Goal: Task Accomplishment & Management: Manage account settings

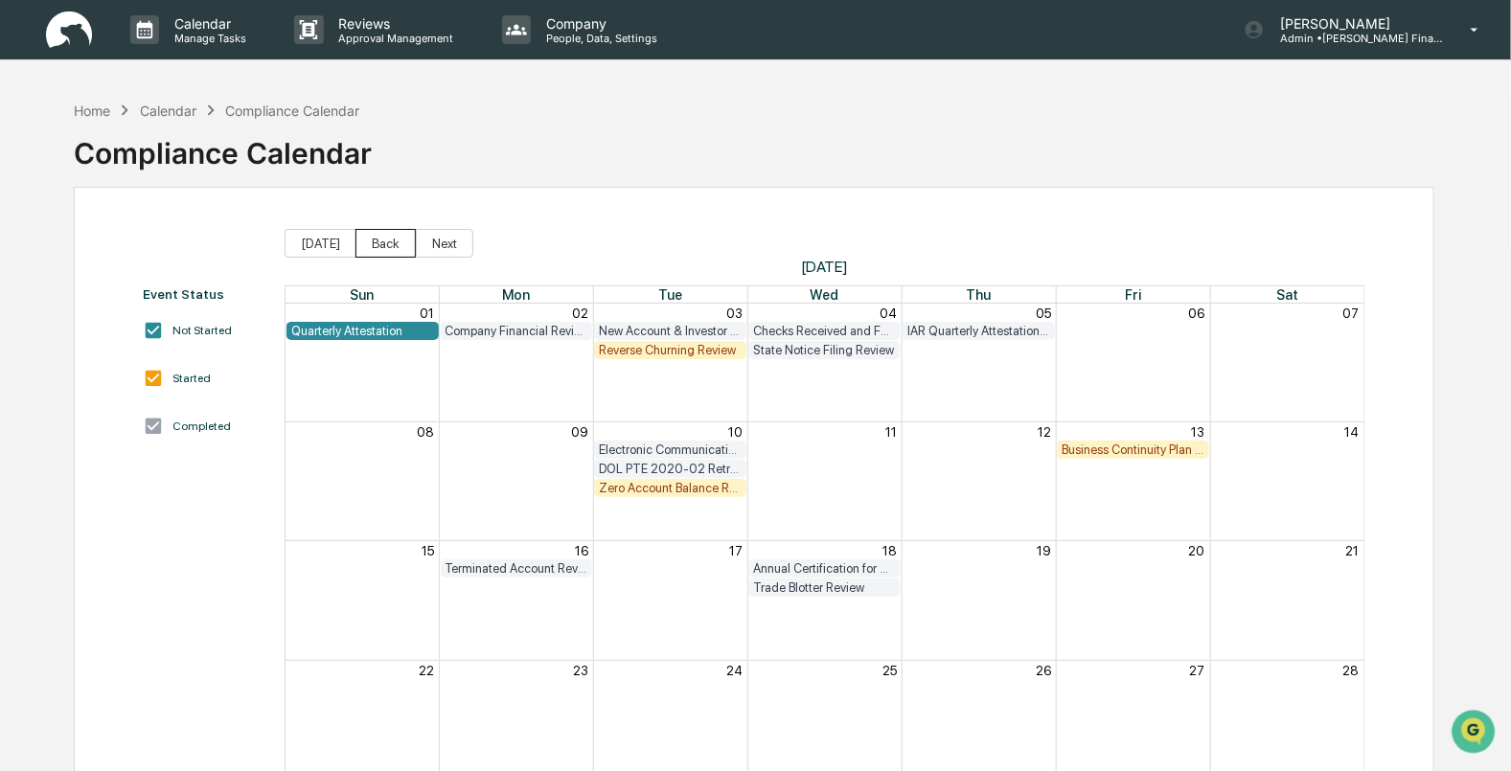
click at [378, 246] on button "Back" at bounding box center [385, 243] width 60 height 29
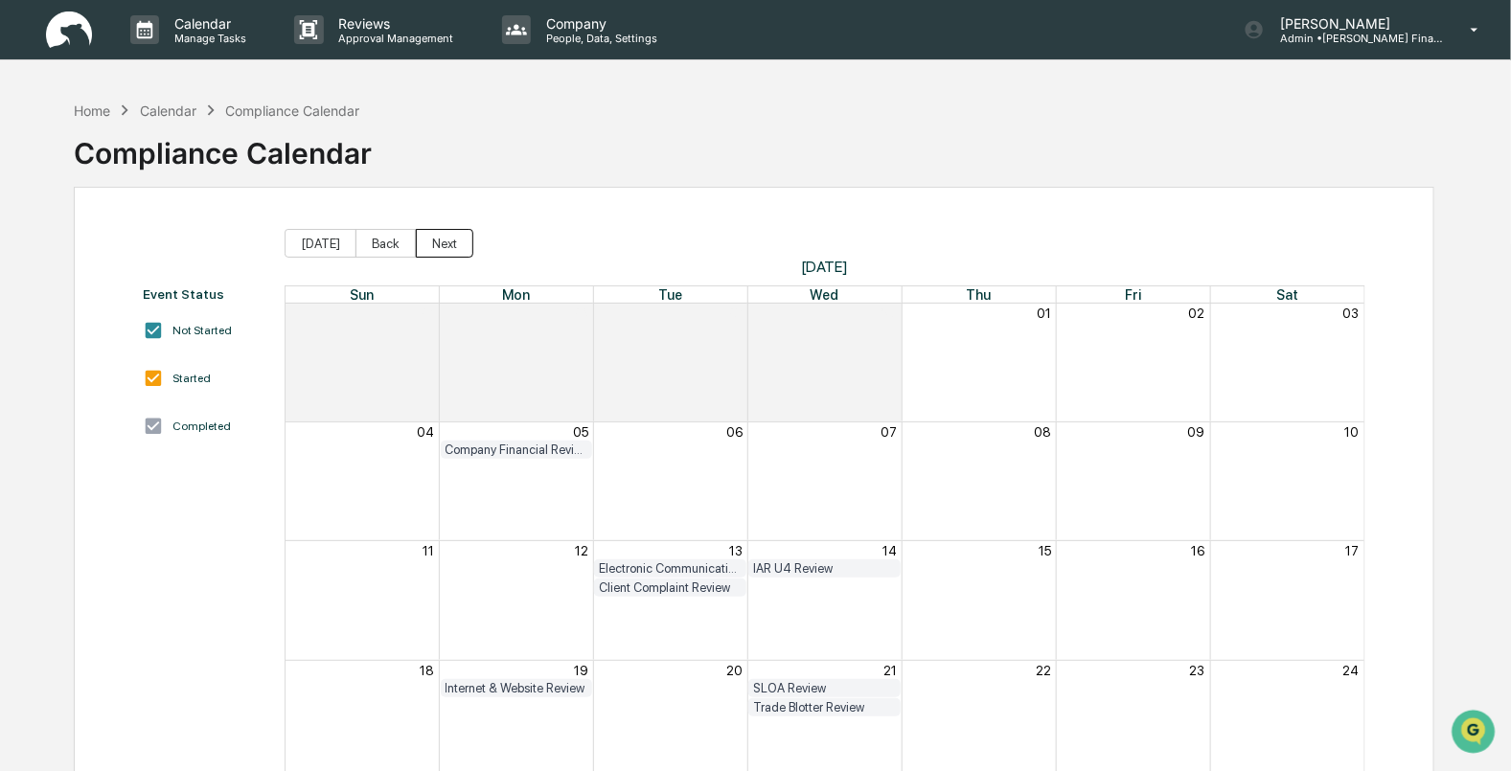
click at [420, 240] on button "Next" at bounding box center [444, 243] width 57 height 29
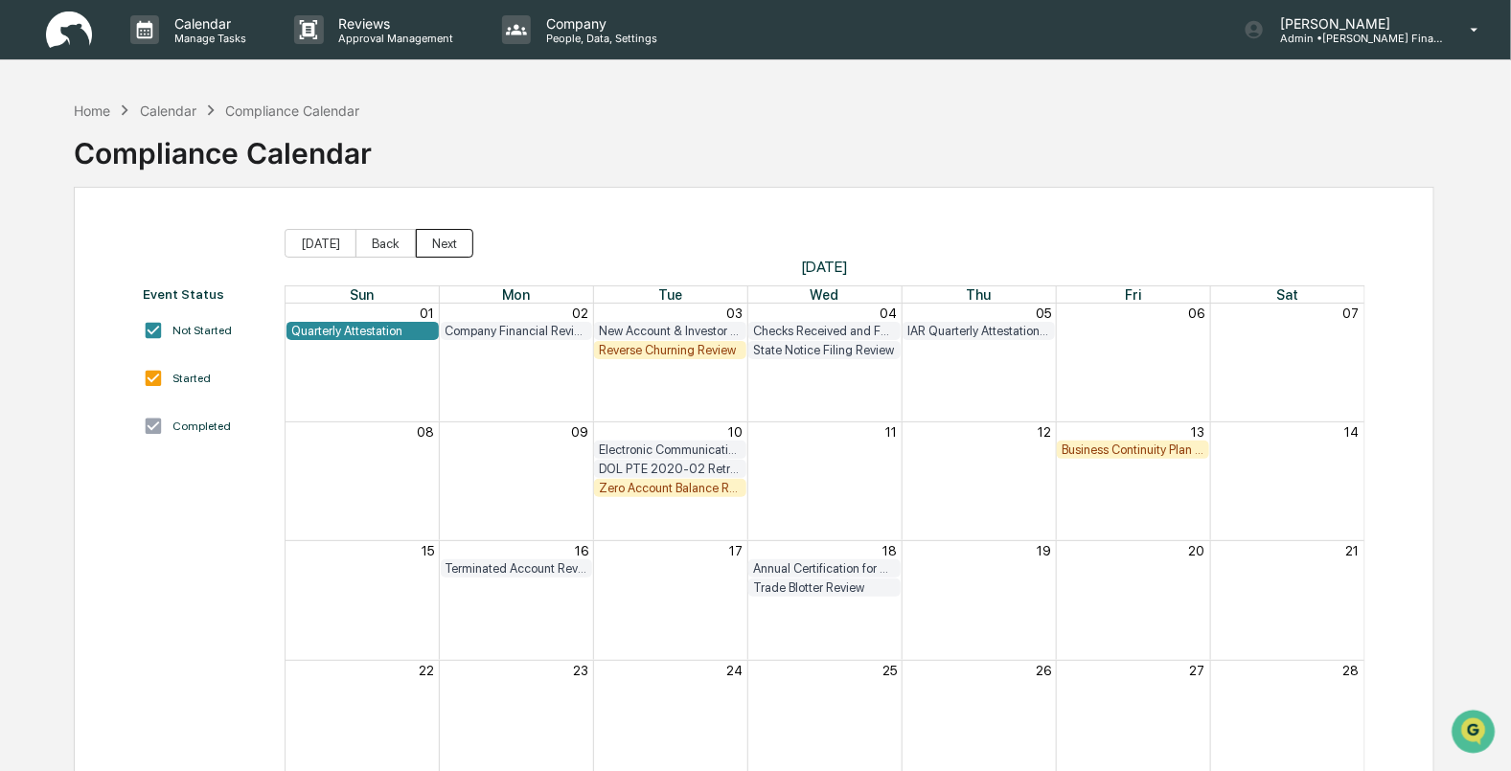
click at [444, 252] on button "Next" at bounding box center [444, 243] width 57 height 29
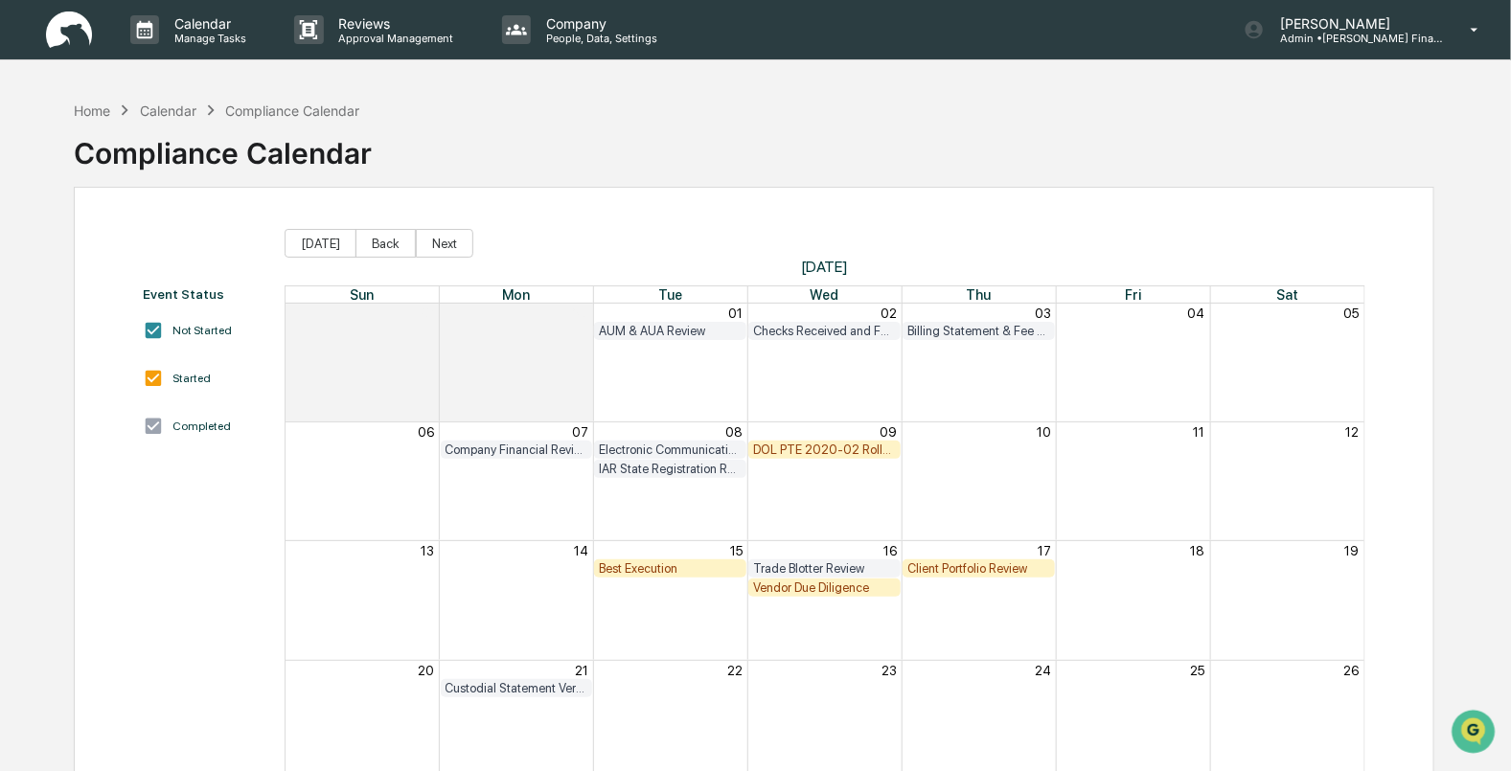
click at [810, 449] on div "DOL PTE 2020-02 Rollover & IRA to IRA Account Review" at bounding box center [824, 450] width 143 height 14
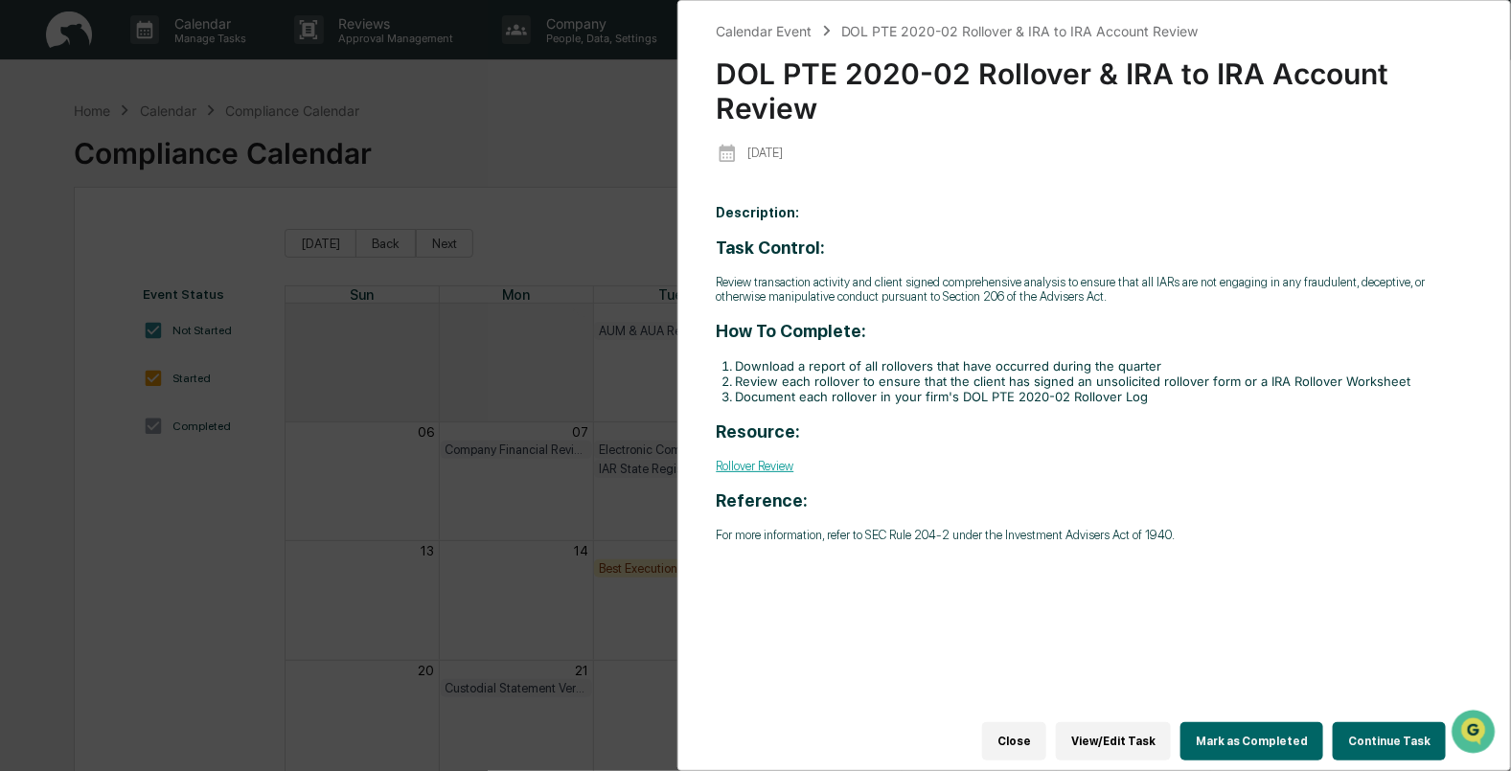
click at [1271, 738] on button "Mark as Completed" at bounding box center [1251, 741] width 143 height 38
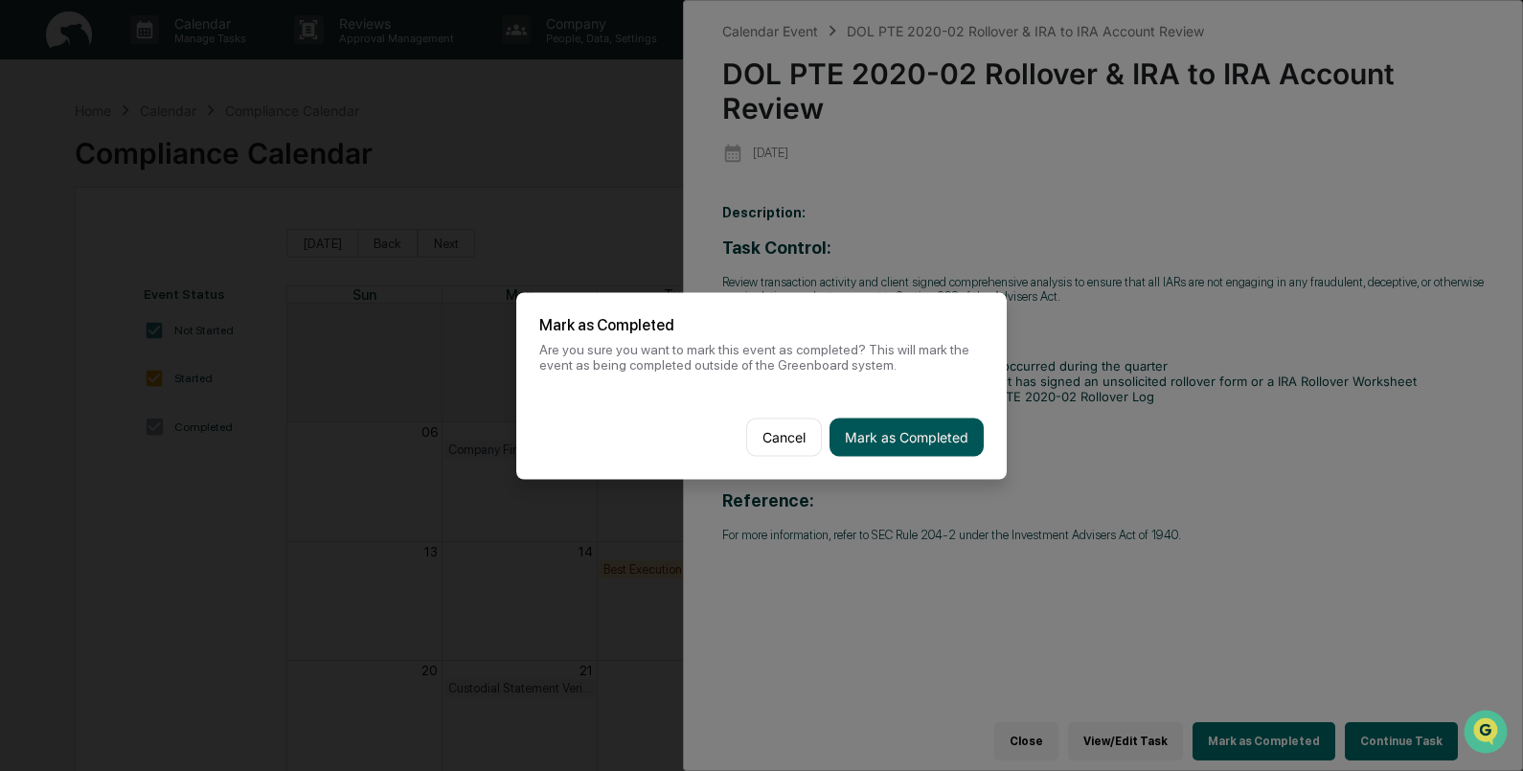
click at [910, 447] on button "Mark as Completed" at bounding box center [907, 437] width 154 height 38
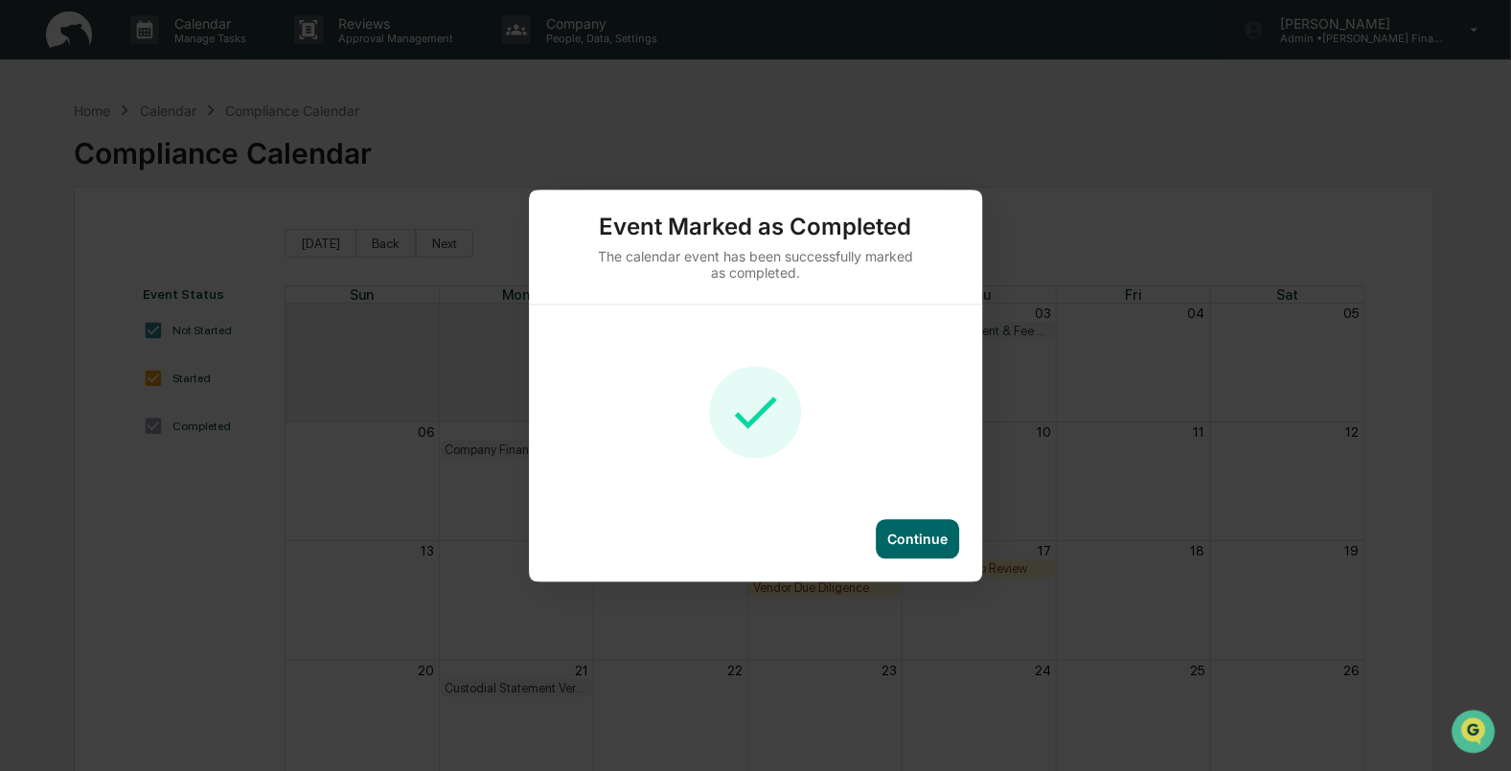
click at [915, 596] on div "Event Marked as Completed The calendar event has been successfully marked as co…" at bounding box center [755, 385] width 1511 height 771
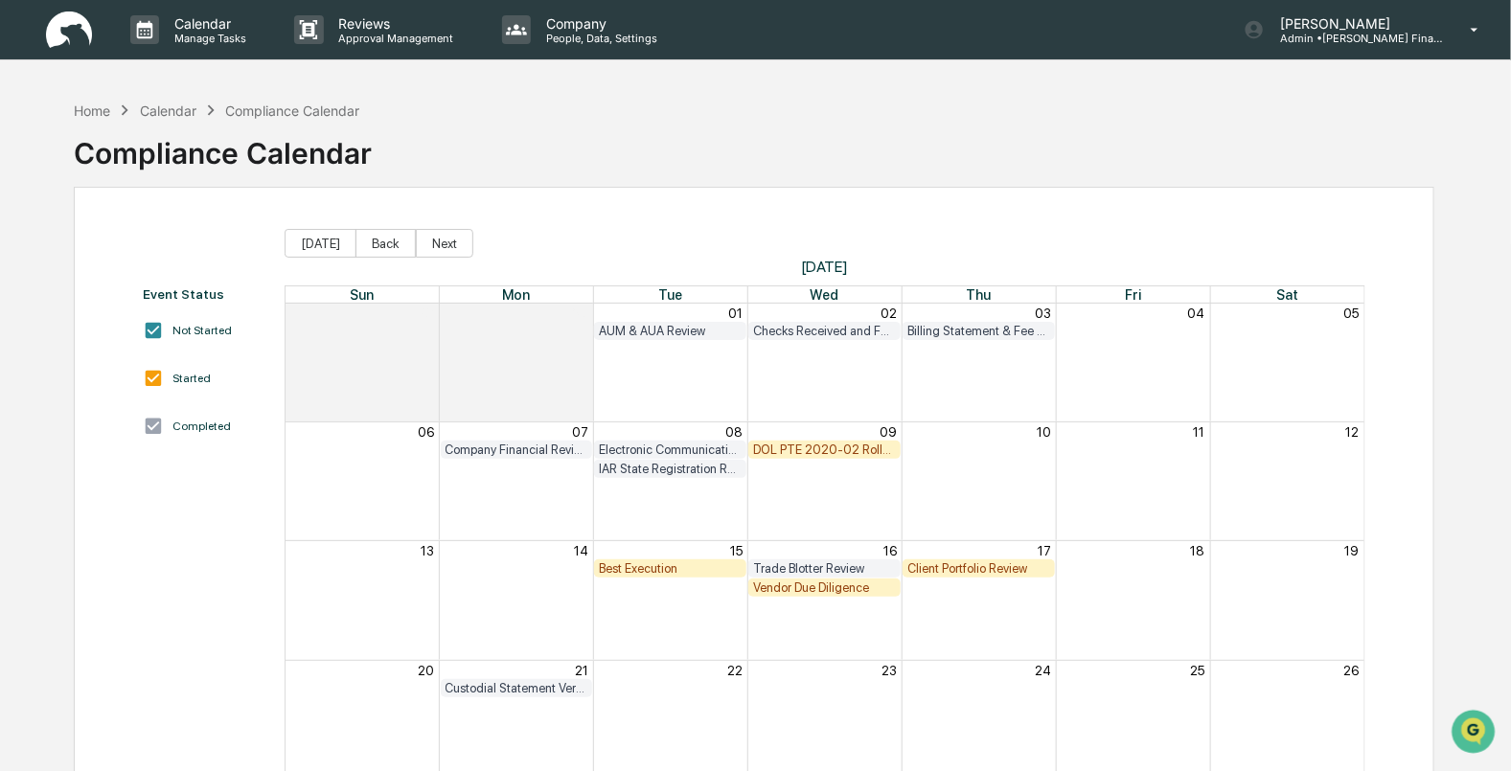
click at [915, 558] on div "Continue" at bounding box center [755, 550] width 453 height 62
click at [940, 575] on div "Client Portfolio Review" at bounding box center [978, 568] width 143 height 14
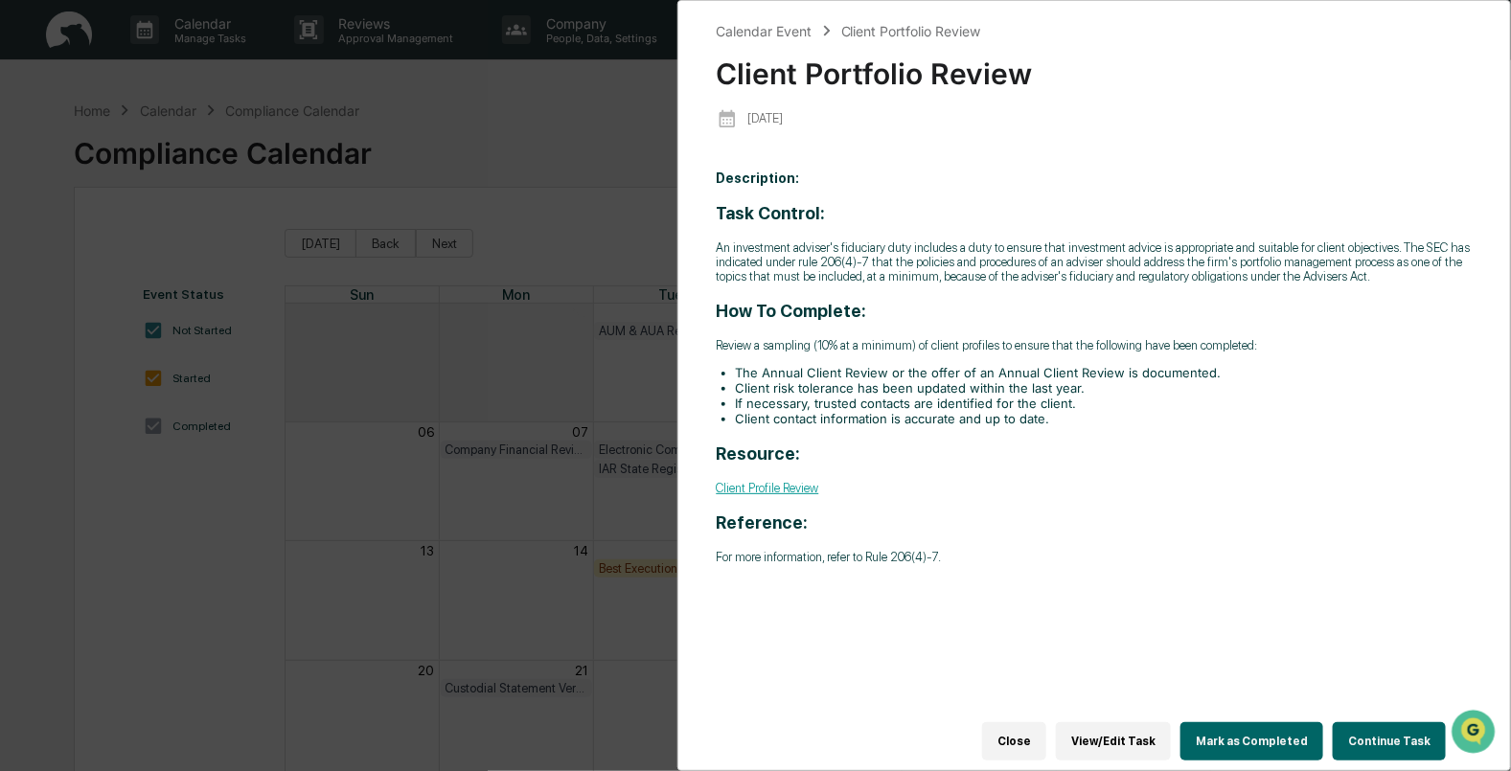
click at [1370, 734] on button "Continue Task" at bounding box center [1389, 741] width 113 height 38
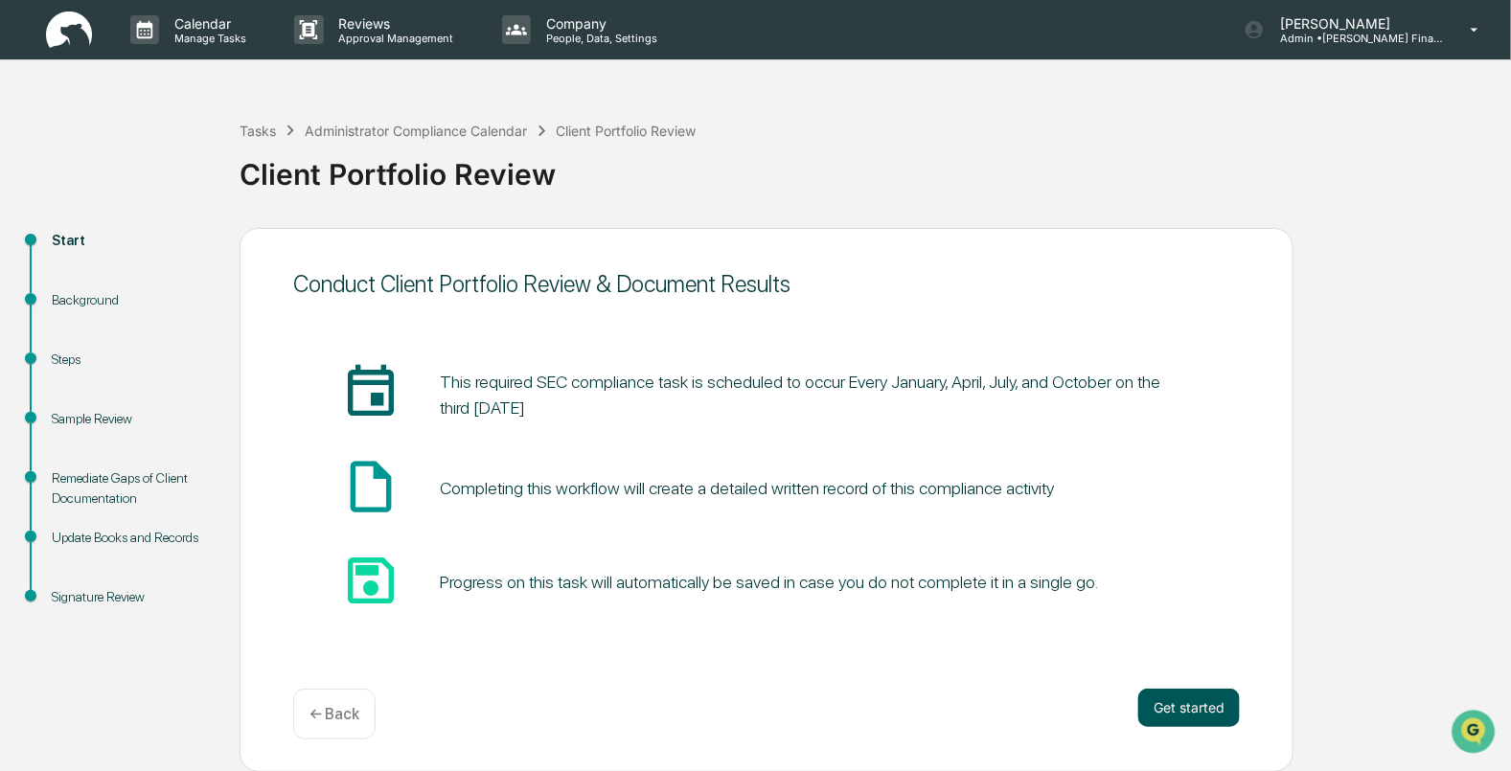
click at [1177, 714] on button "Get started" at bounding box center [1189, 708] width 102 height 38
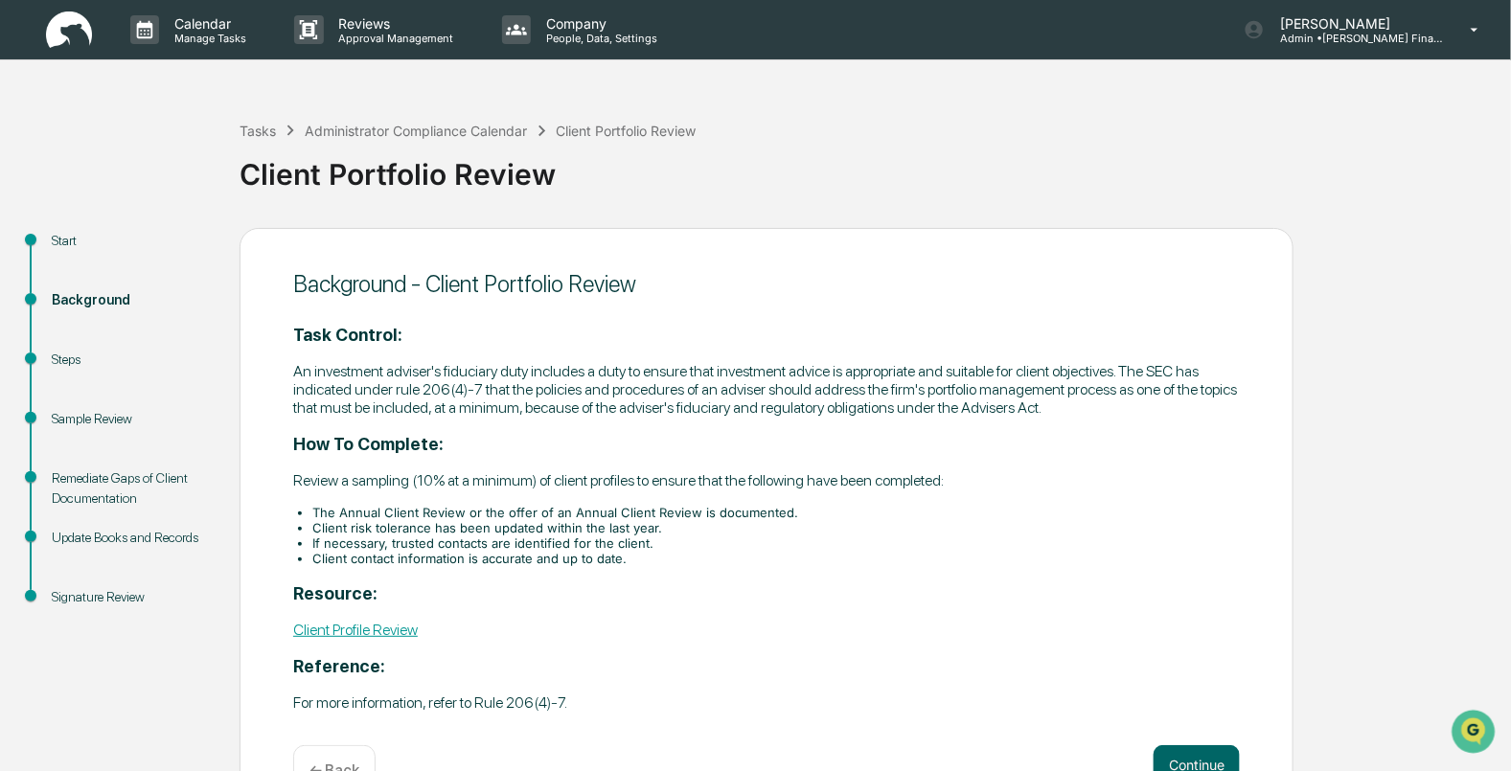
scroll to position [60, 0]
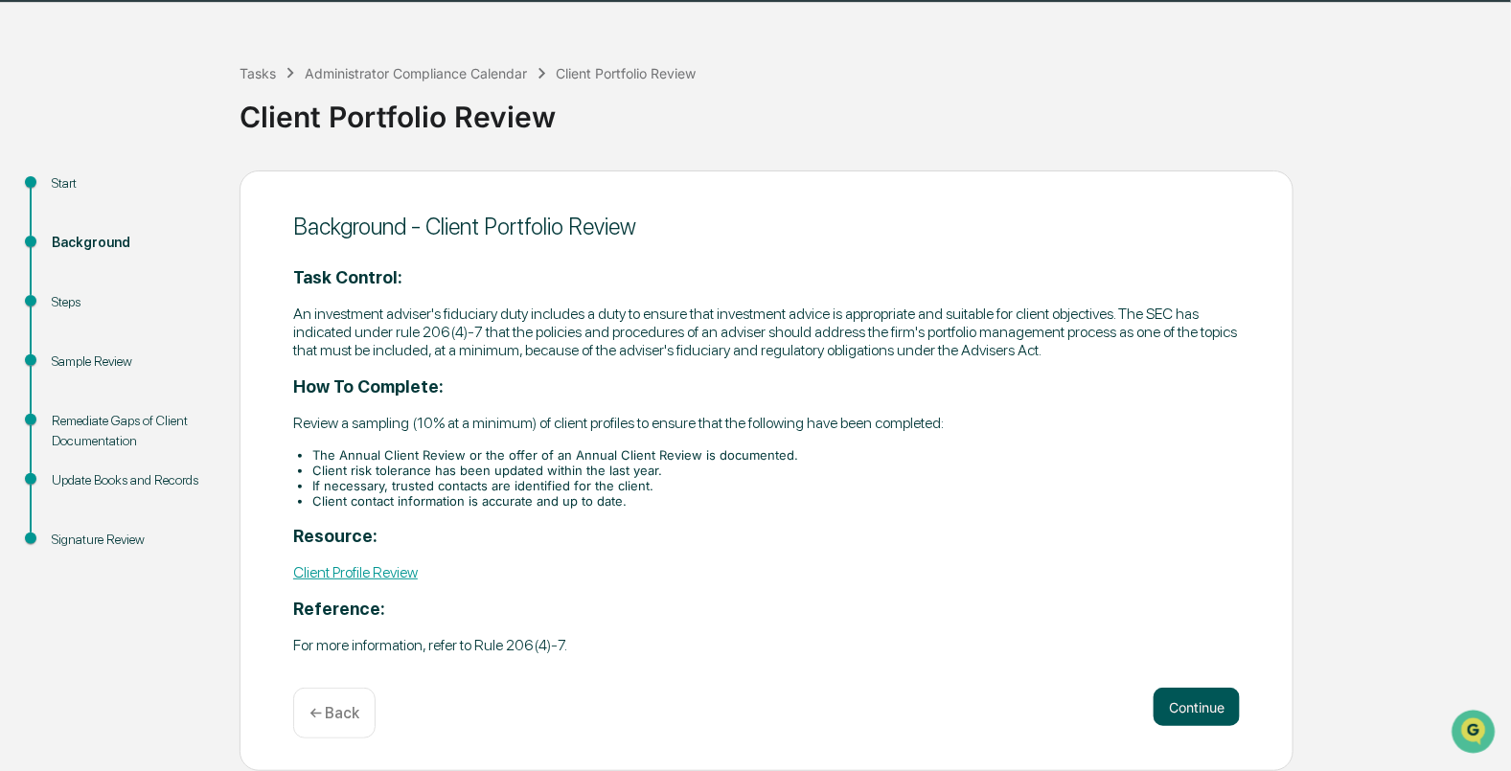
click at [1187, 707] on button "Continue" at bounding box center [1197, 707] width 86 height 38
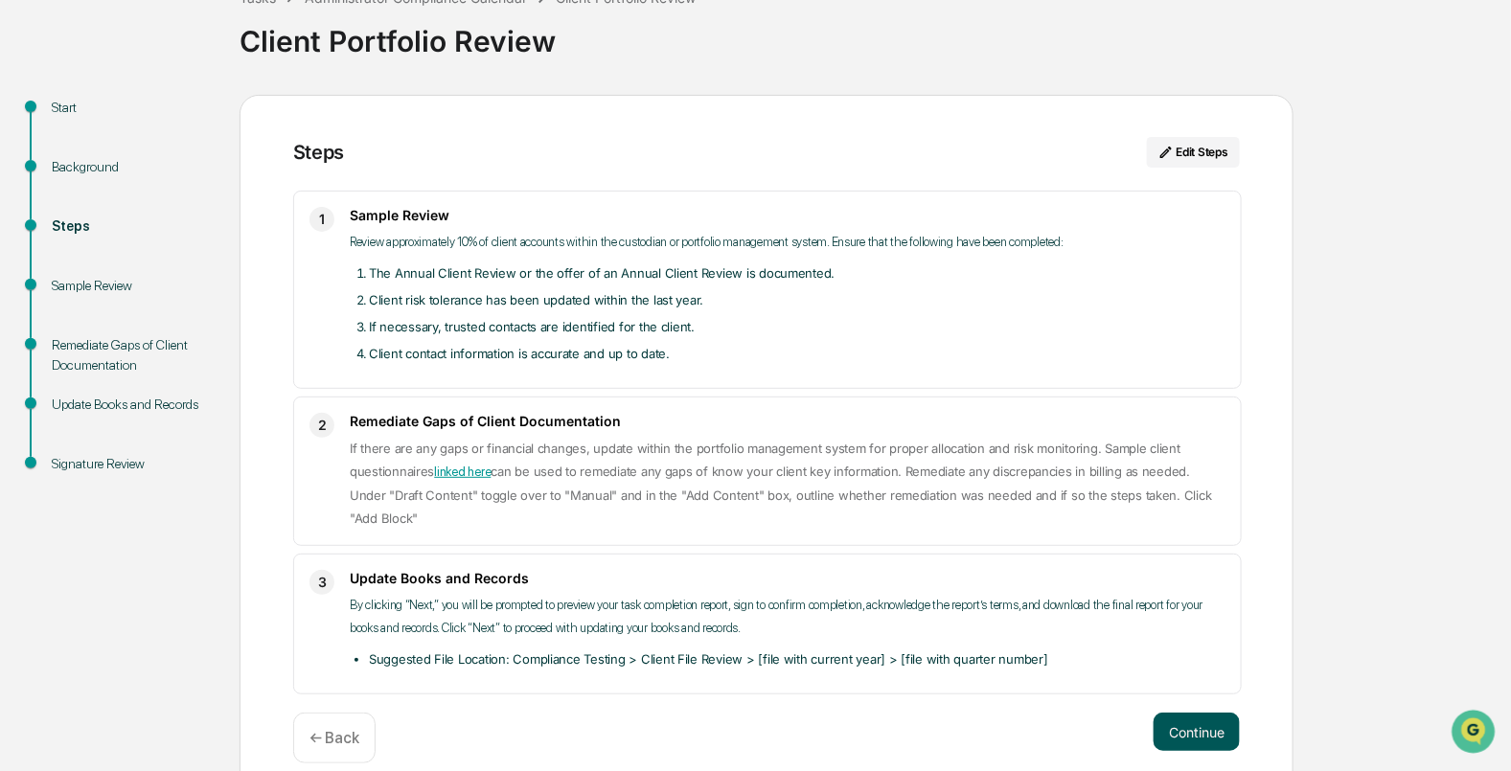
click at [1187, 713] on button "Continue" at bounding box center [1197, 732] width 86 height 38
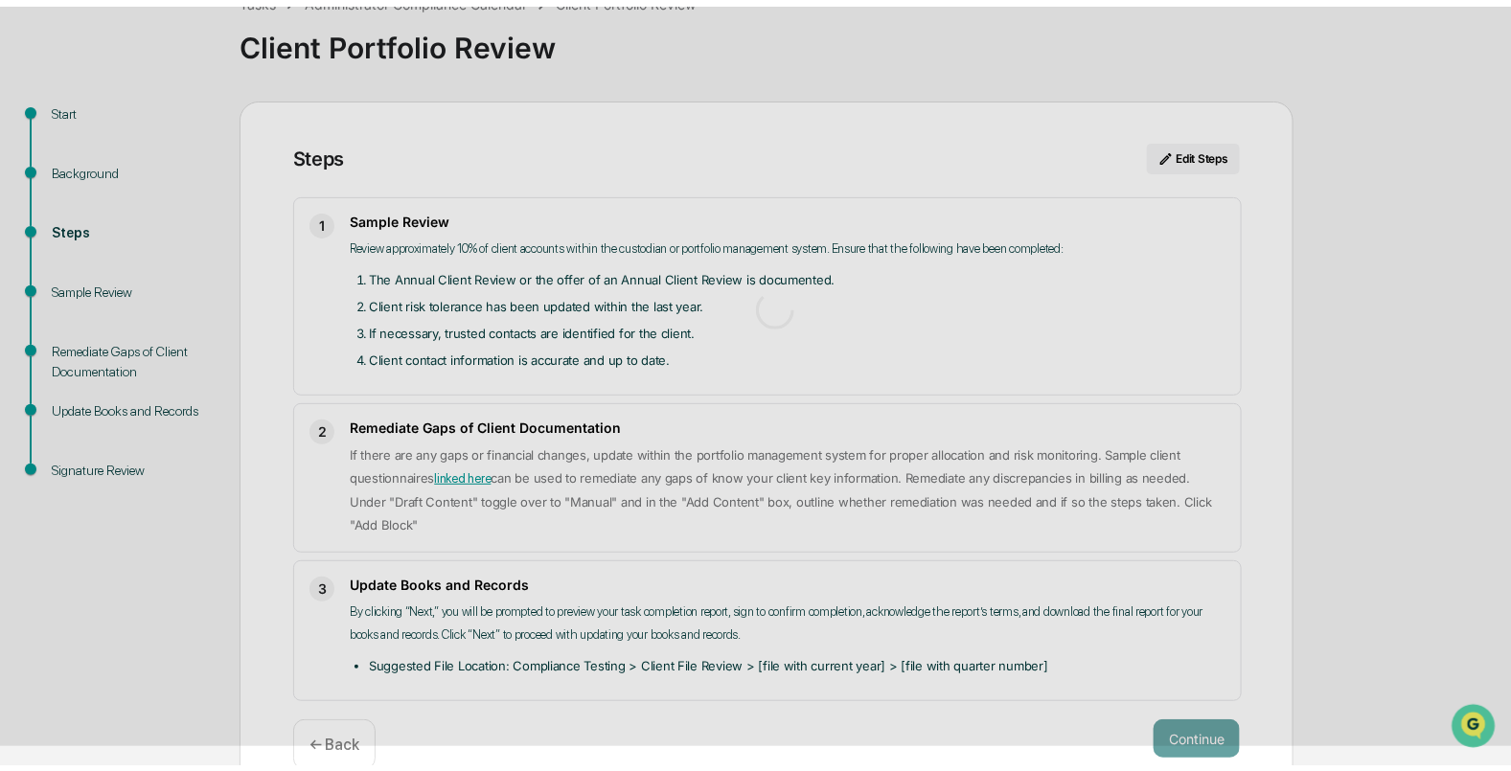
scroll to position [14, 0]
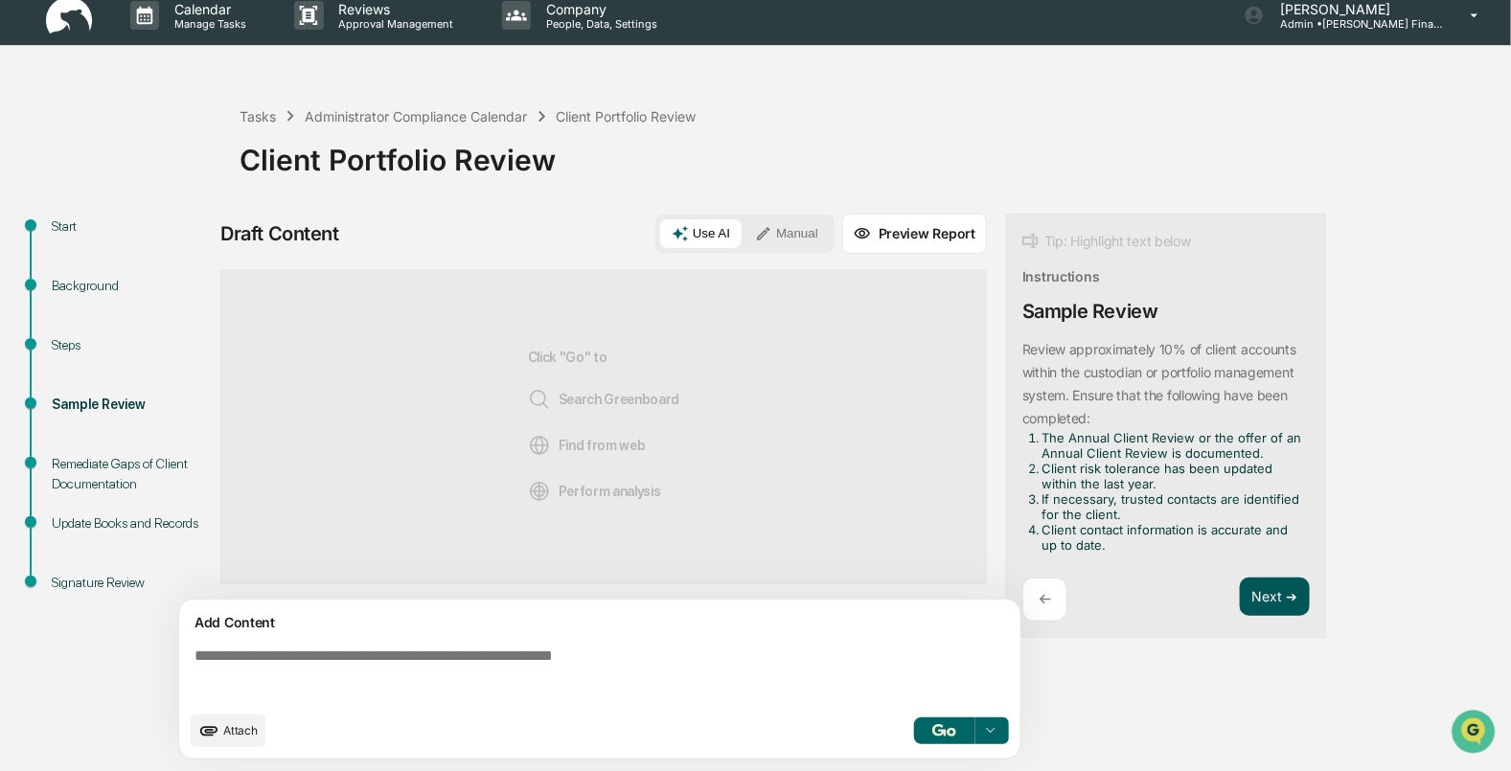
click at [1279, 605] on button "Next ➔" at bounding box center [1275, 597] width 70 height 39
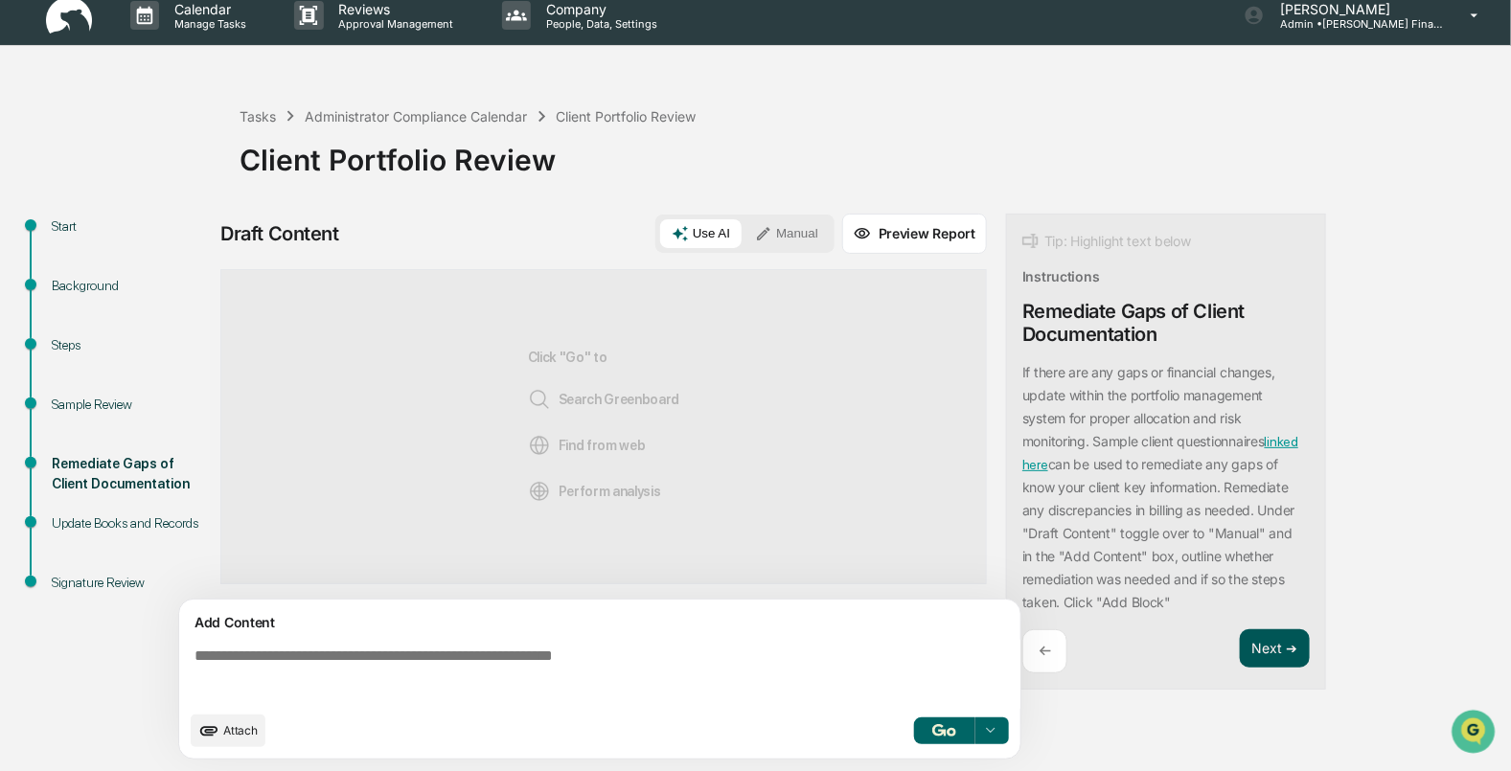
click at [1269, 649] on button "Next ➔" at bounding box center [1275, 648] width 70 height 39
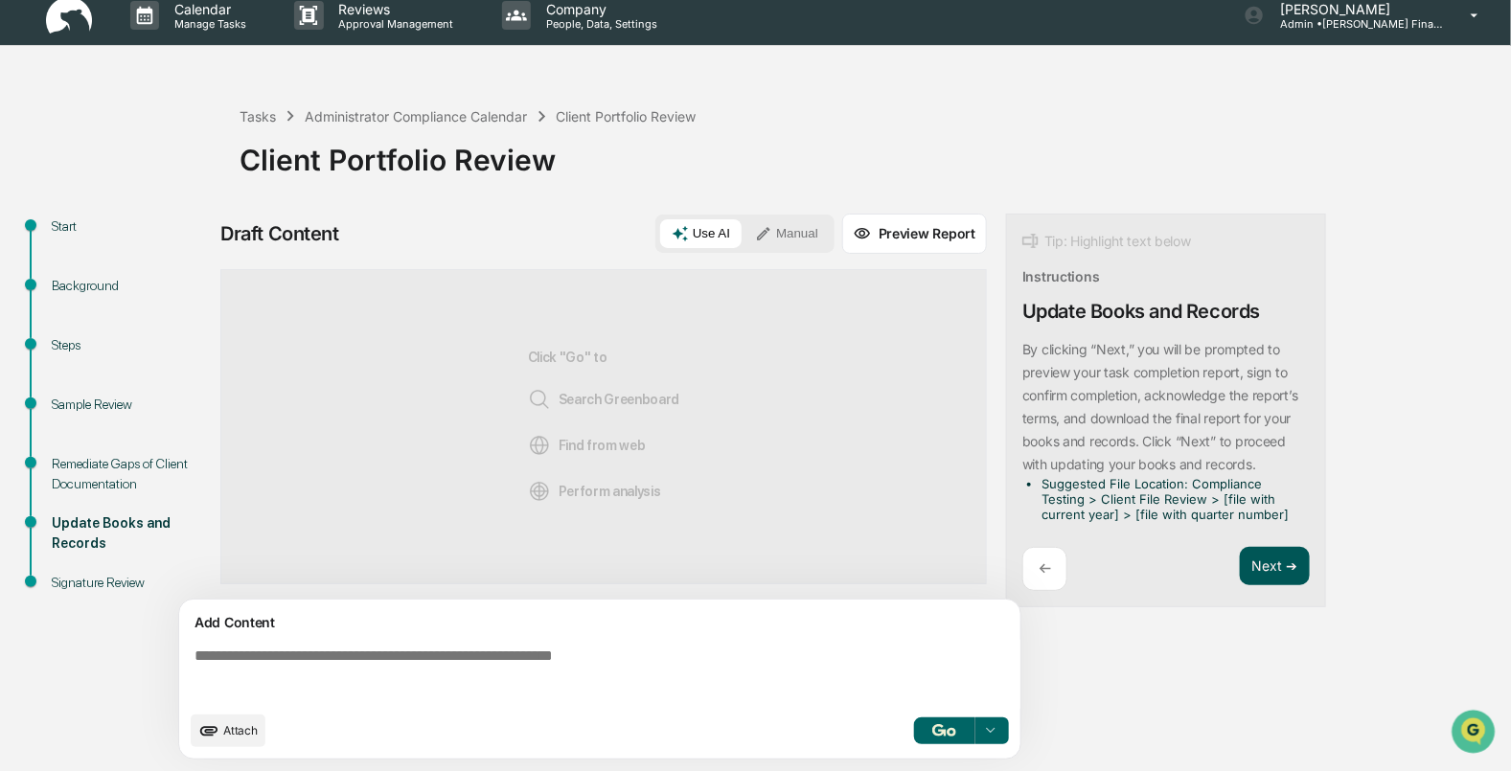
click at [1256, 576] on button "Next ➔" at bounding box center [1275, 566] width 70 height 39
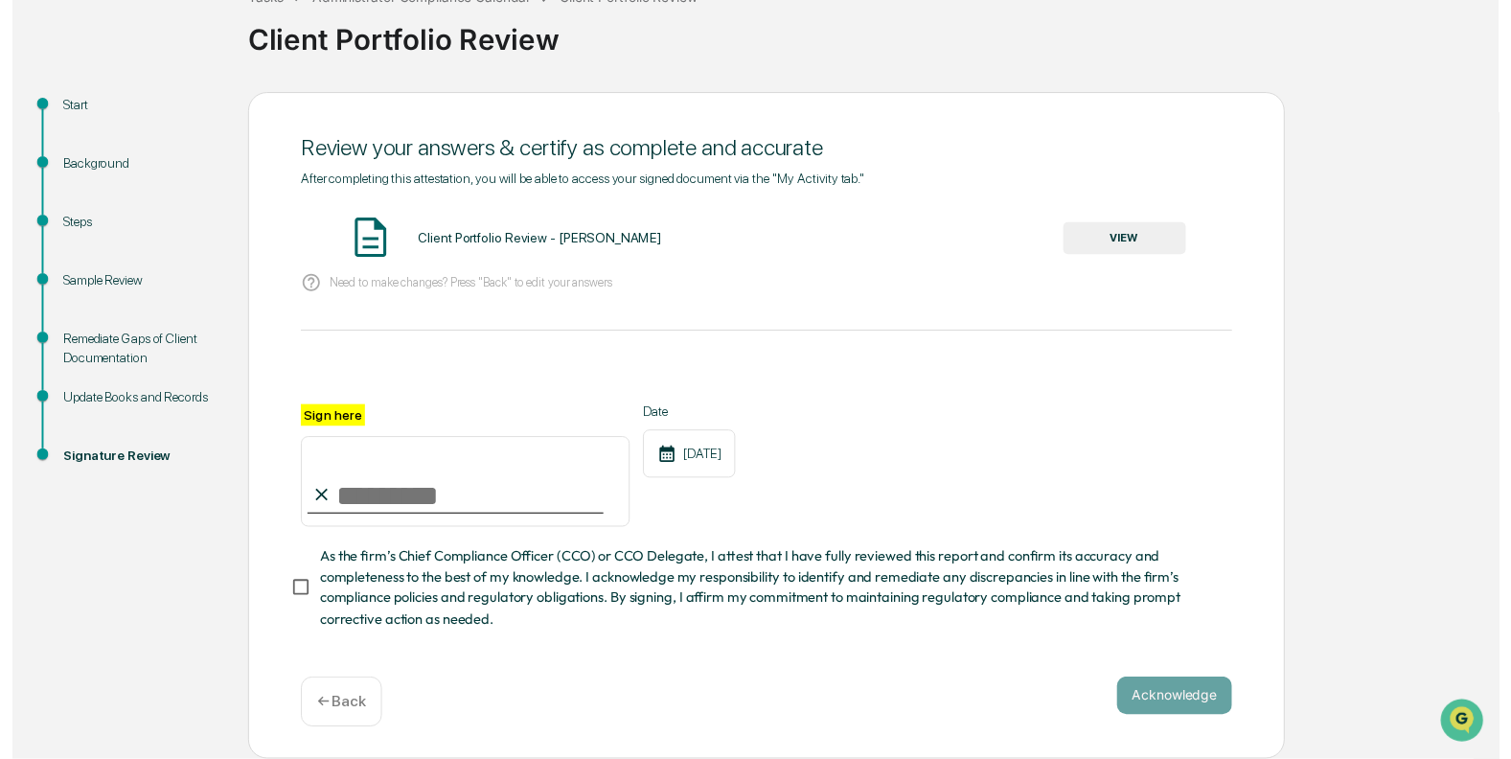
scroll to position [142, 0]
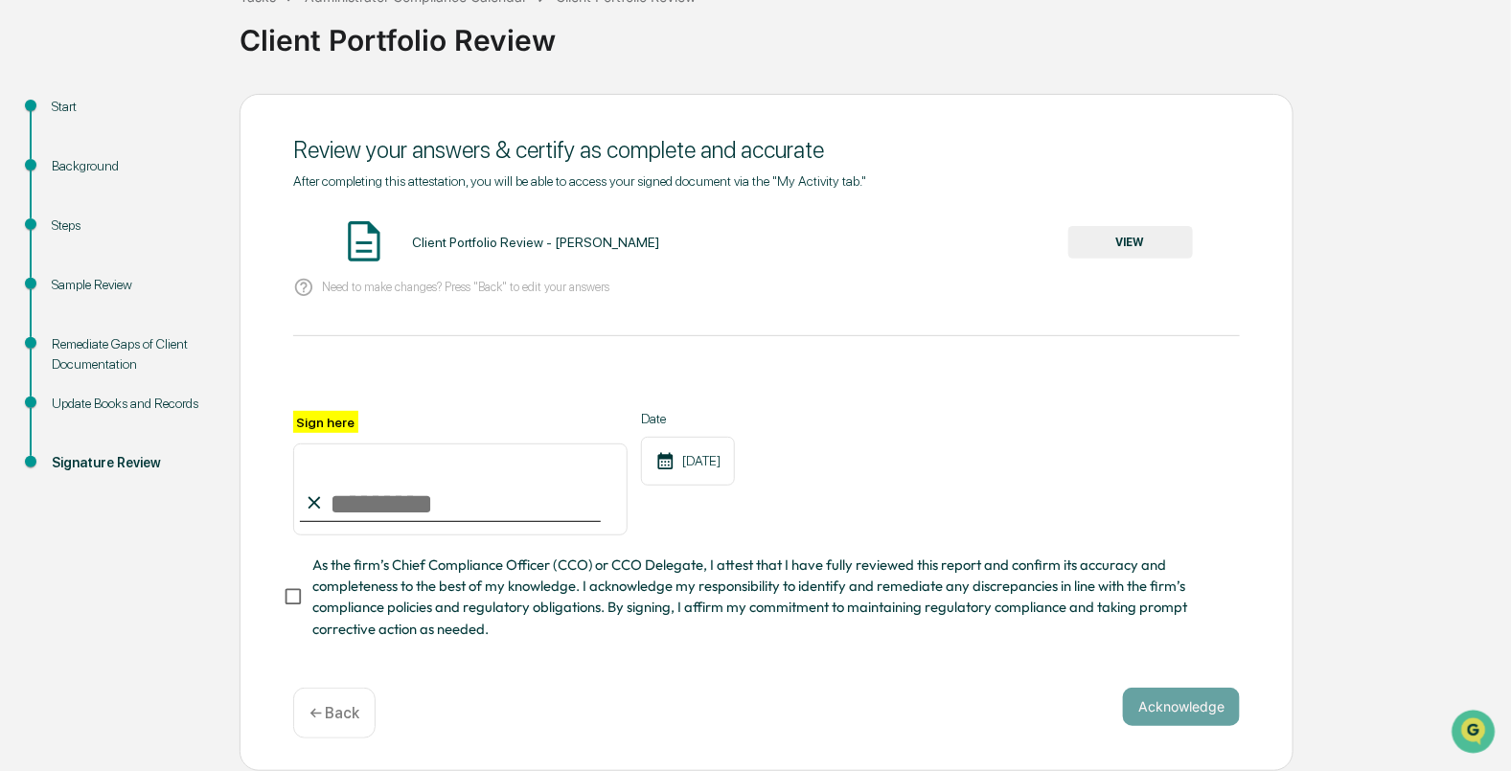
click at [344, 721] on p "← Back" at bounding box center [334, 713] width 50 height 18
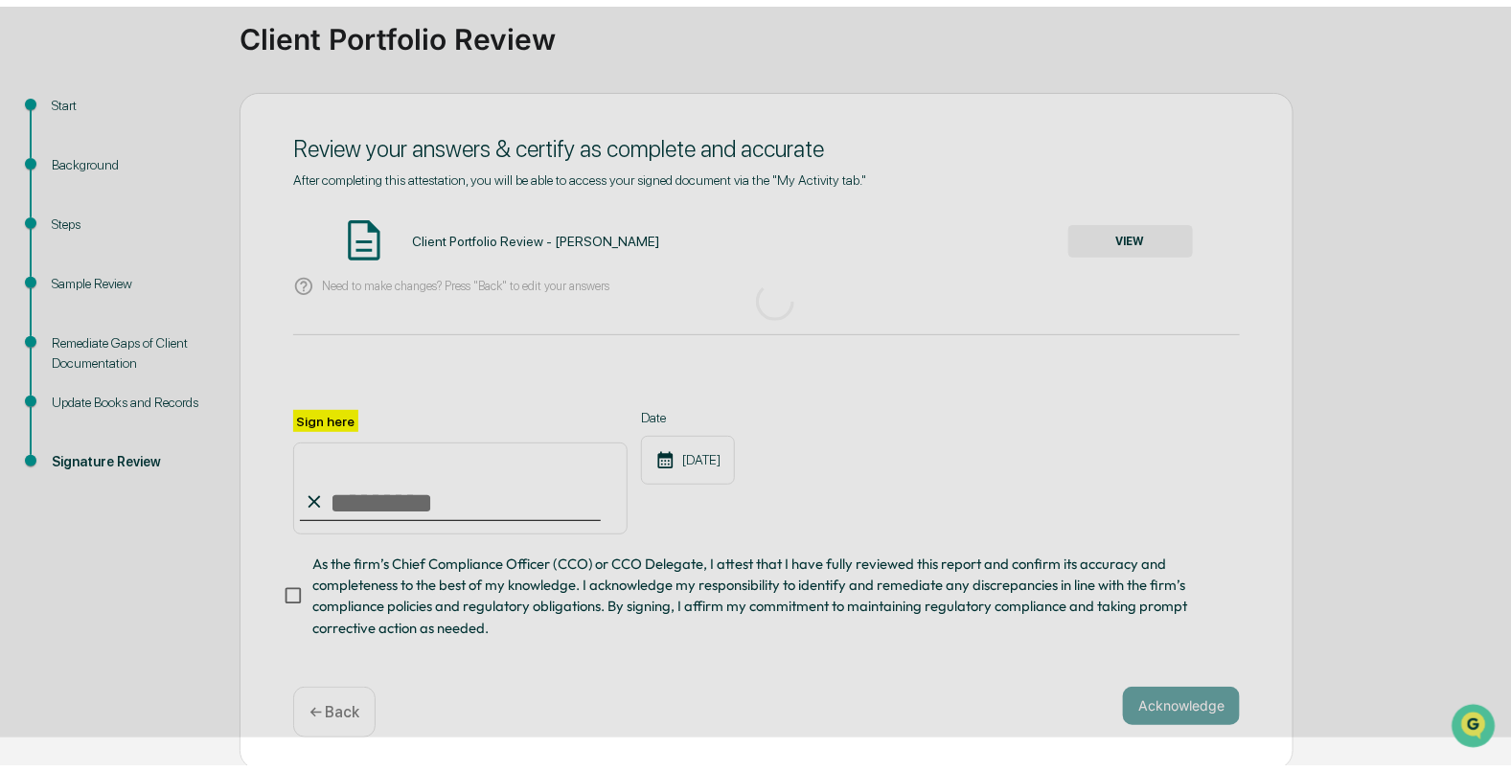
scroll to position [14, 0]
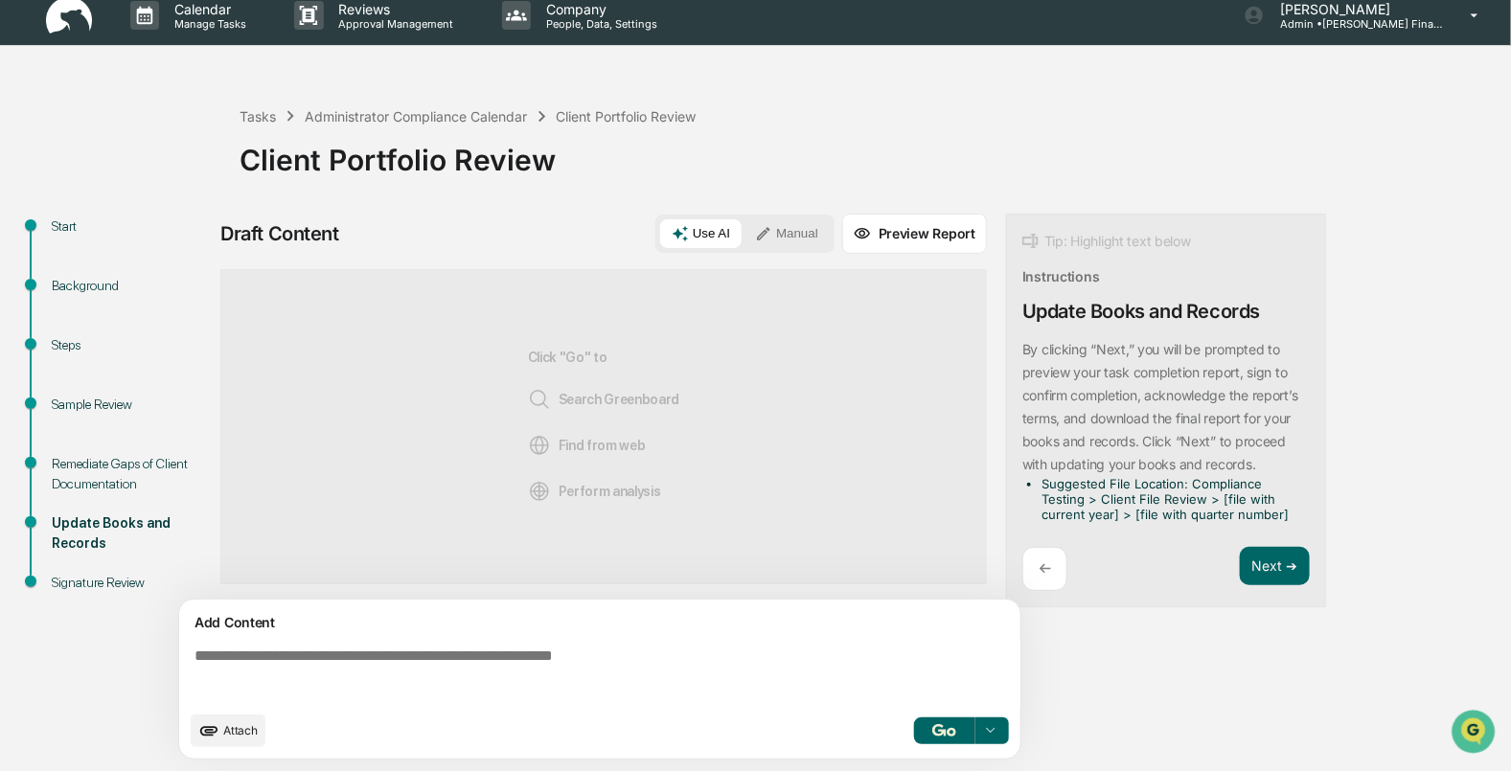
click at [309, 662] on textarea at bounding box center [604, 674] width 834 height 69
click at [811, 236] on button "Manual" at bounding box center [786, 233] width 86 height 29
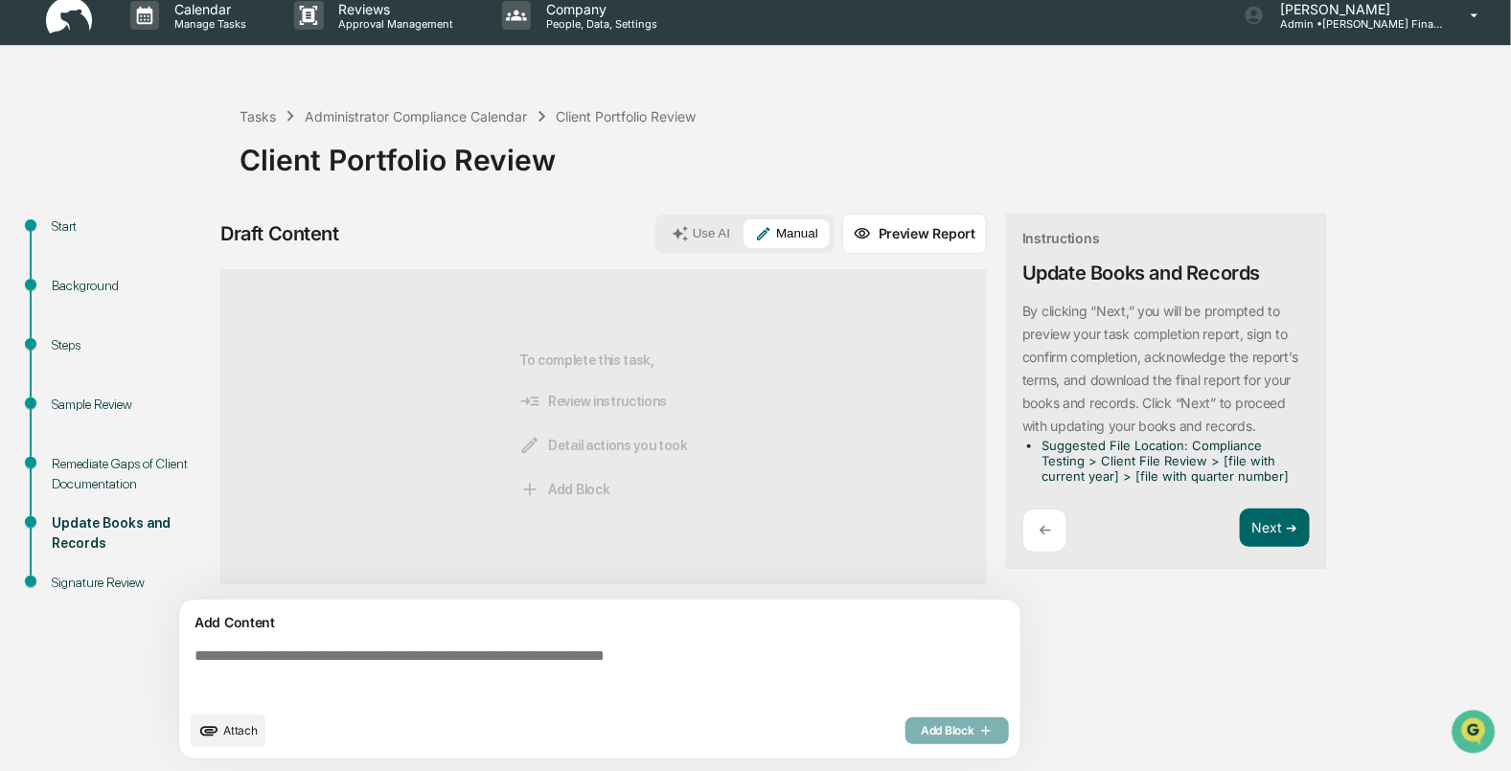
click at [284, 675] on textarea at bounding box center [604, 674] width 834 height 69
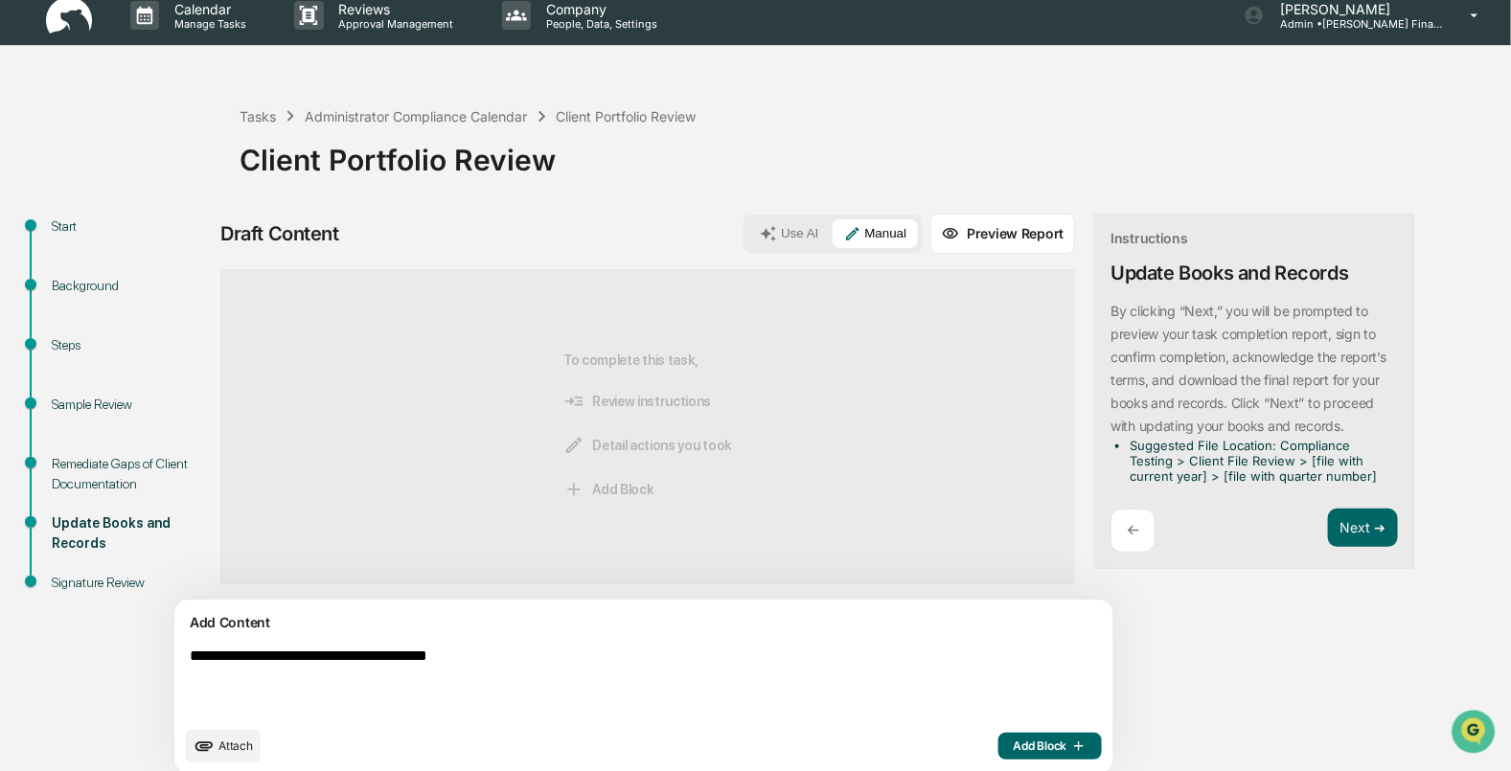
type textarea "**********"
click at [1014, 752] on span "Add Block" at bounding box center [1050, 746] width 73 height 15
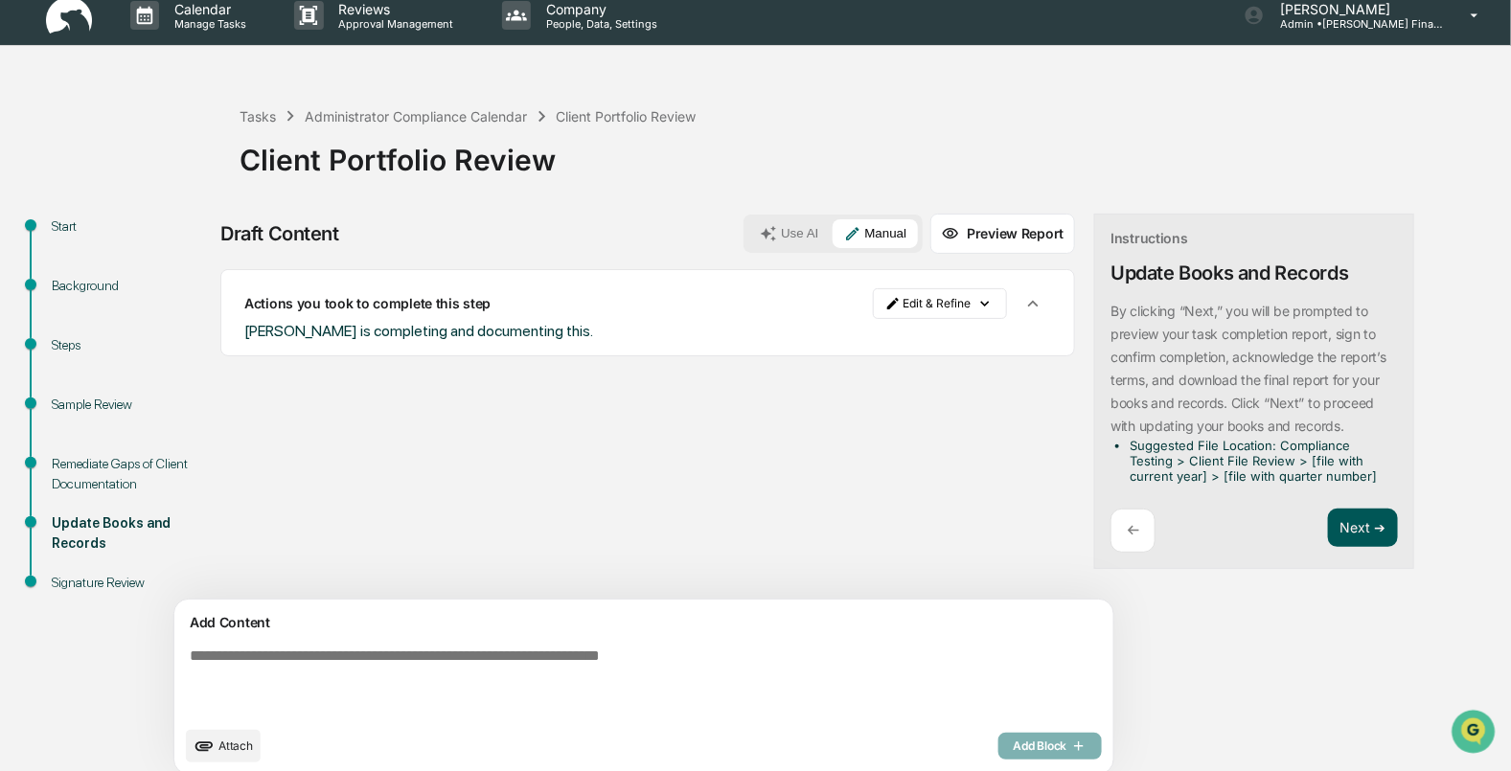
click at [1328, 522] on button "Next ➔" at bounding box center [1363, 528] width 70 height 39
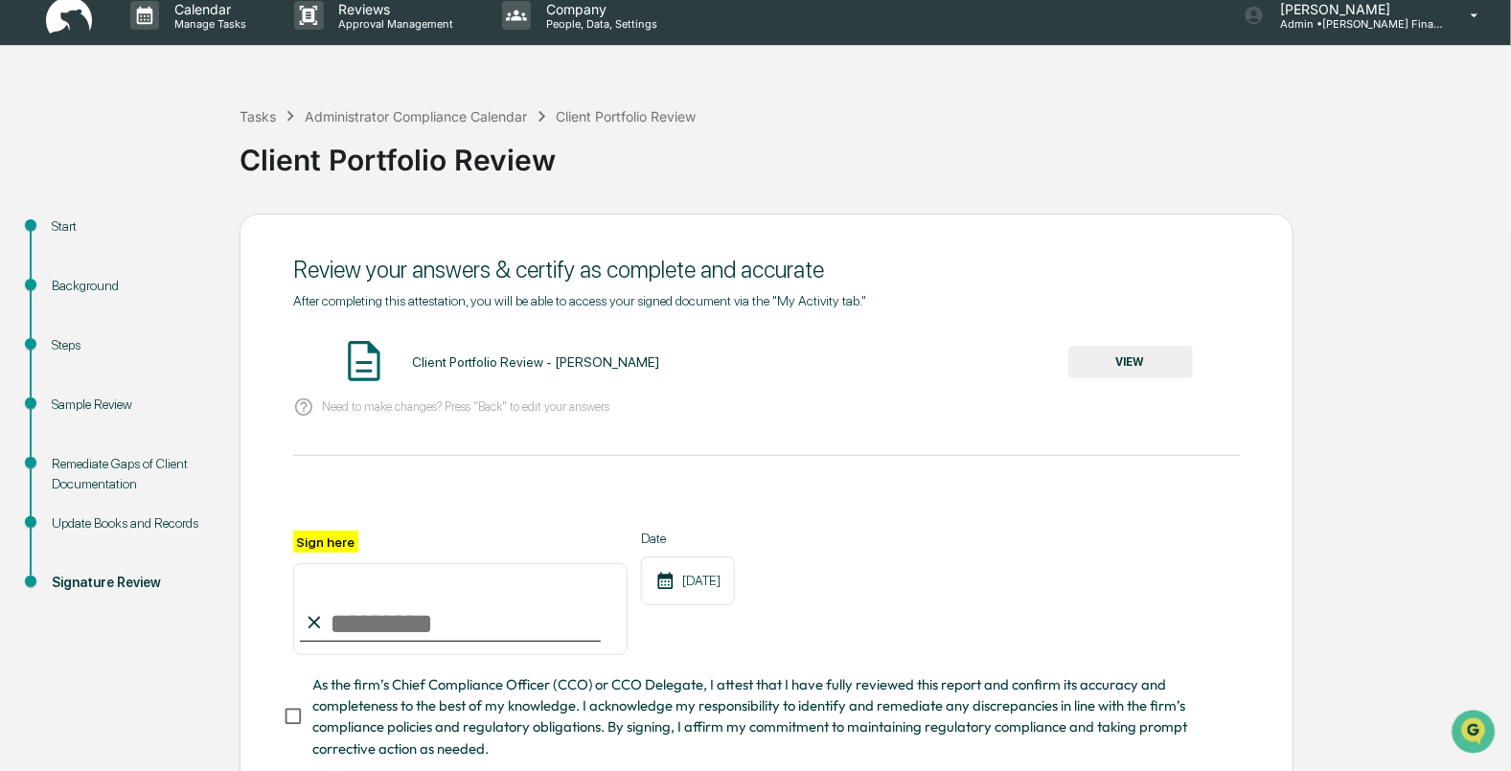
click at [418, 638] on input "Sign here" at bounding box center [460, 609] width 334 height 92
type input "**********"
click at [1111, 374] on button "VIEW" at bounding box center [1130, 362] width 125 height 33
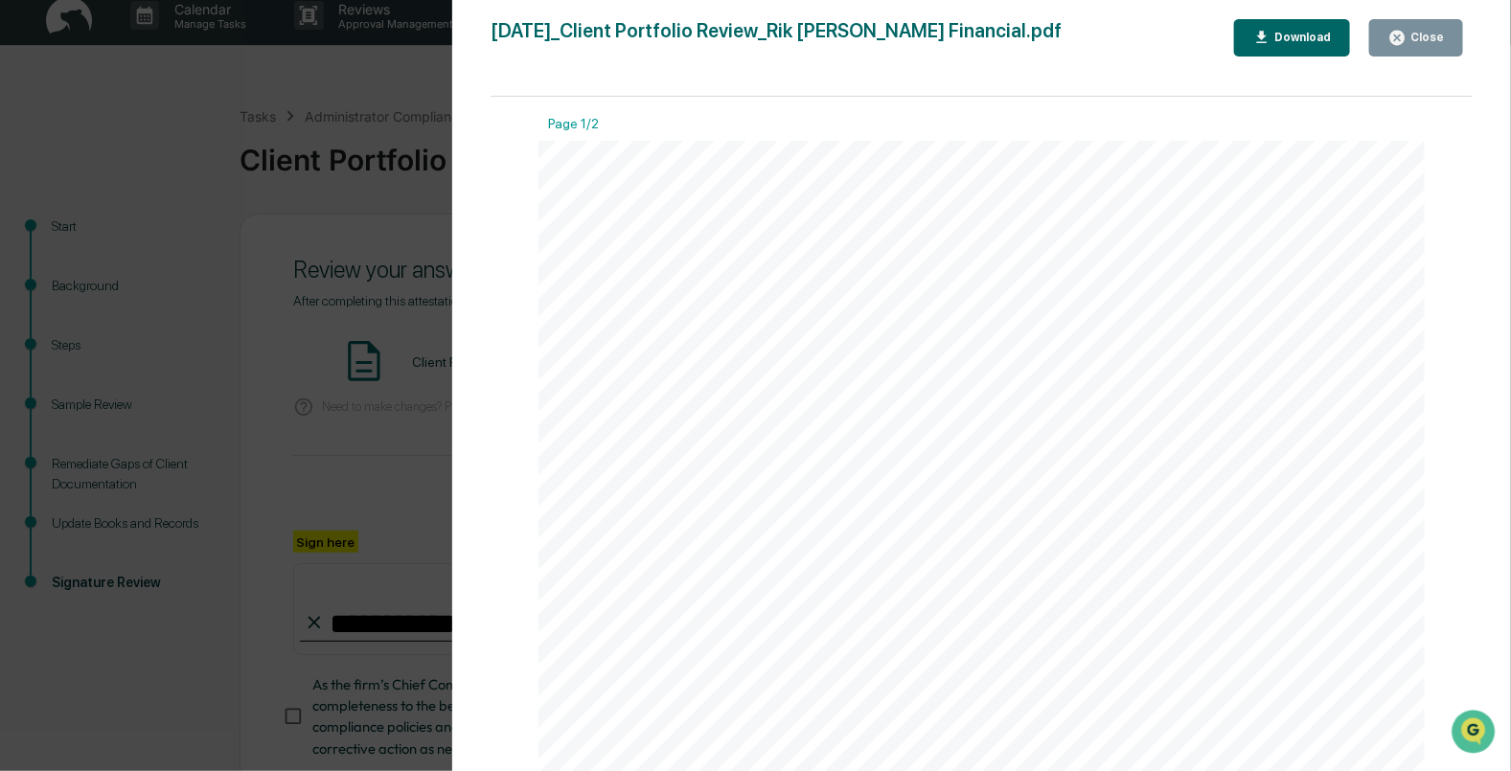
click at [1416, 43] on div "Close" at bounding box center [1424, 37] width 37 height 13
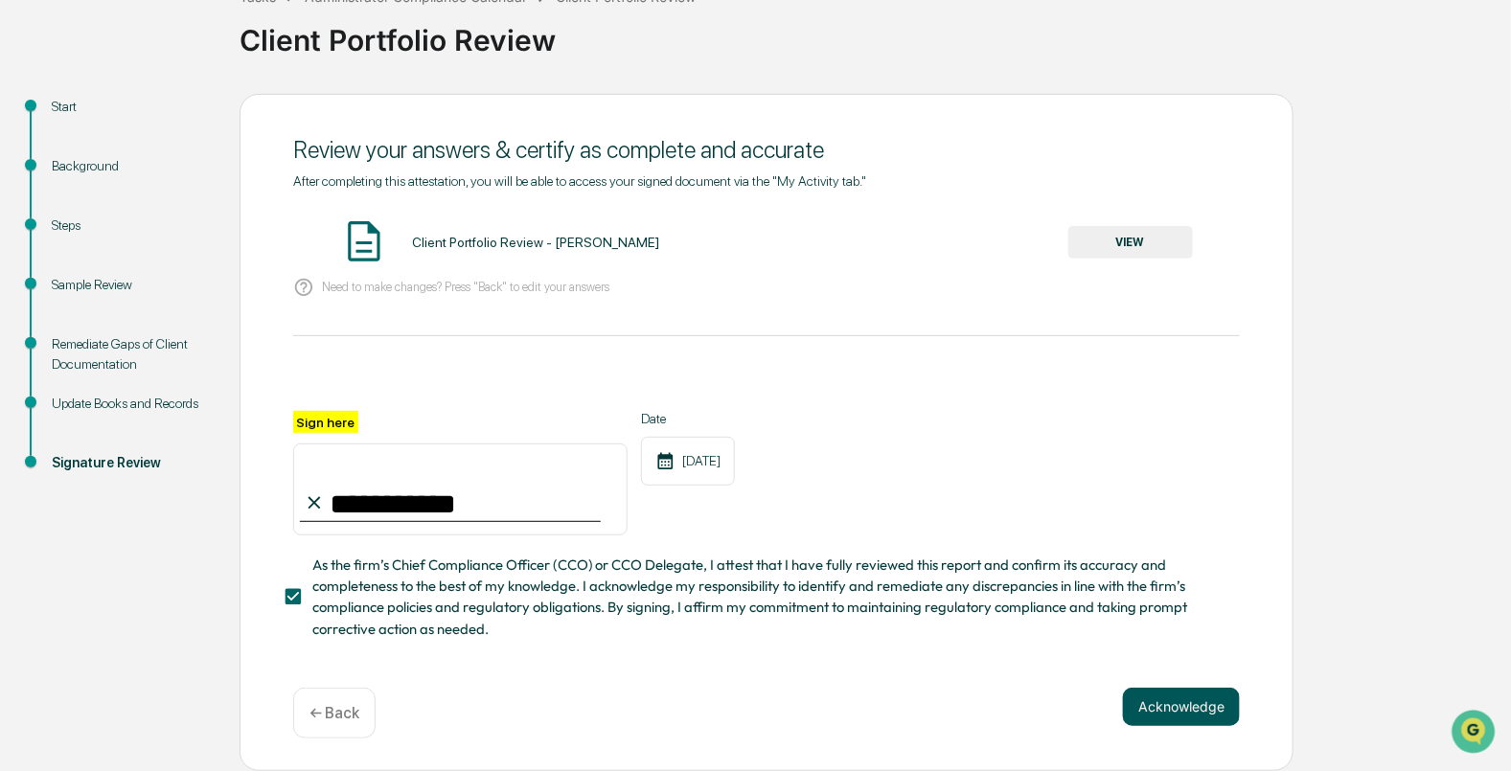
click at [1192, 714] on button "Acknowledge" at bounding box center [1181, 707] width 117 height 38
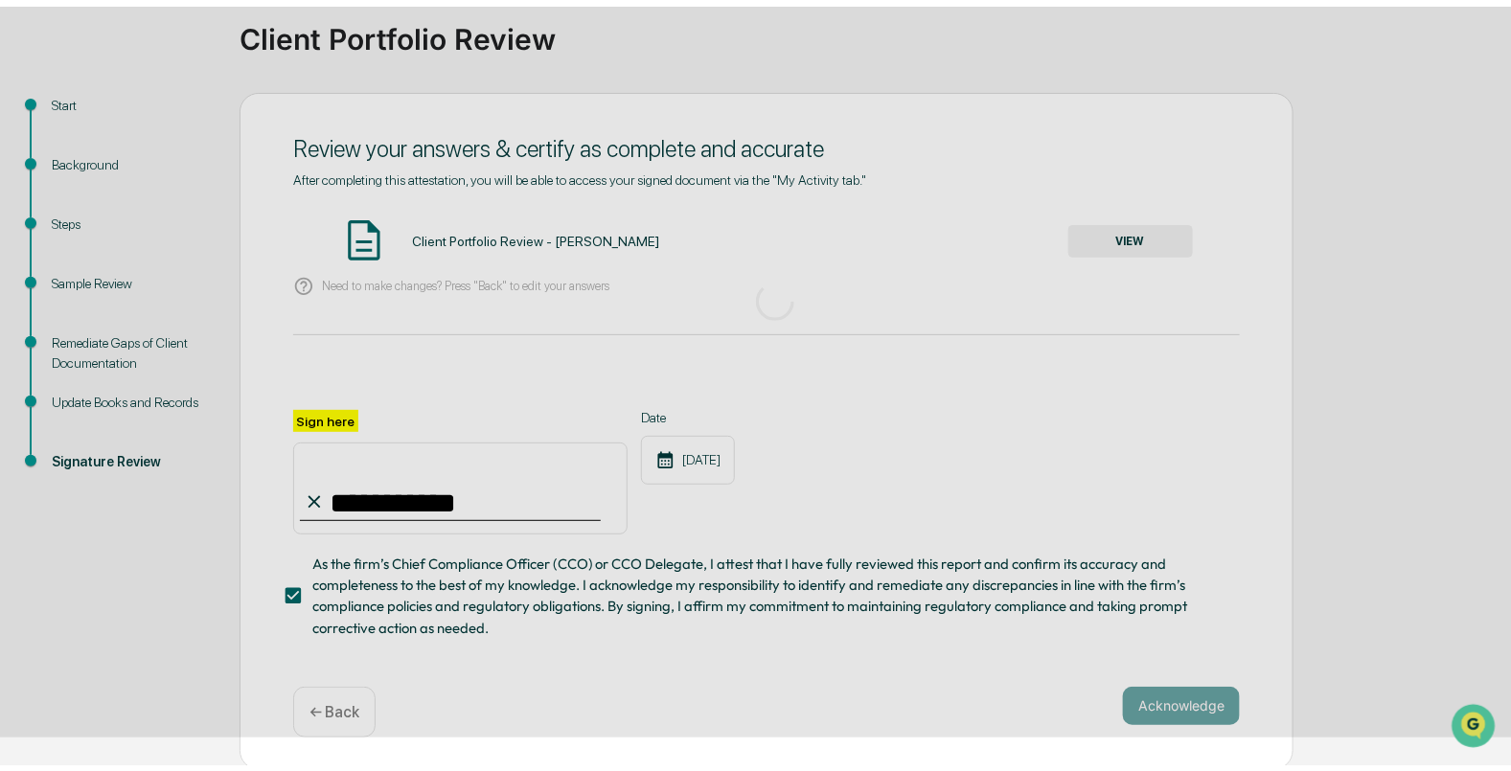
scroll to position [1, 0]
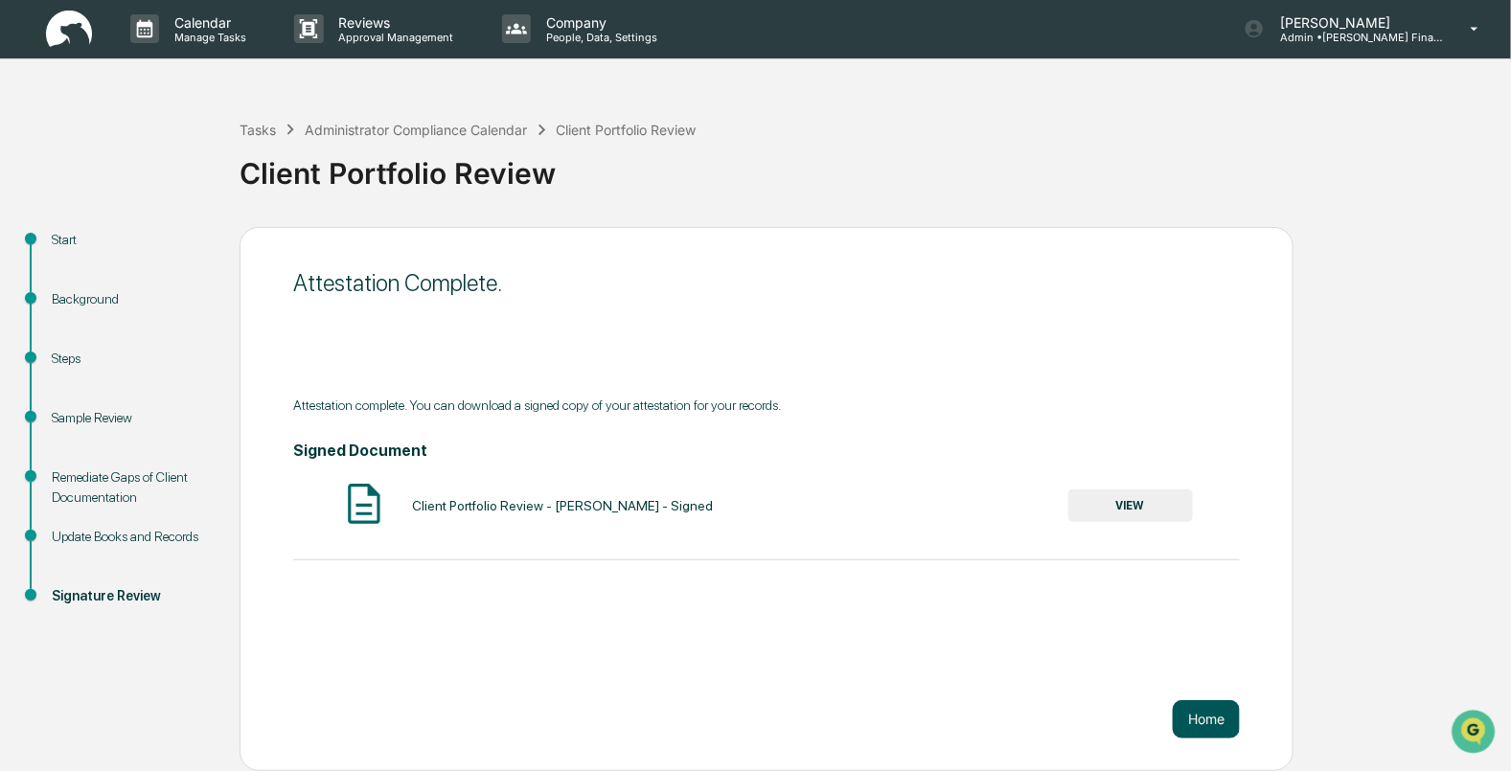
click at [1221, 733] on button "Home" at bounding box center [1206, 719] width 67 height 38
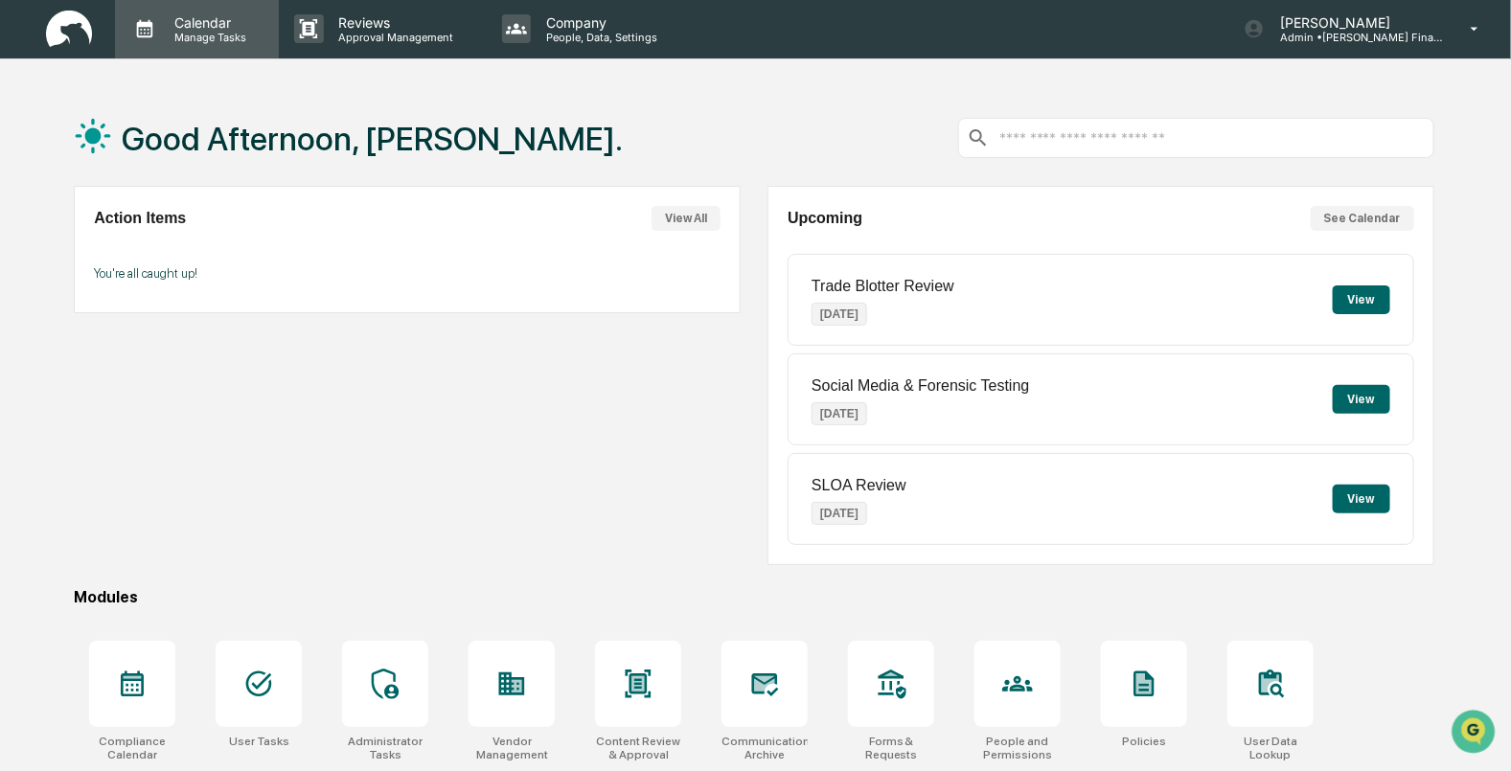
click at [177, 10] on div "Calendar Manage Tasks" at bounding box center [197, 28] width 164 height 59
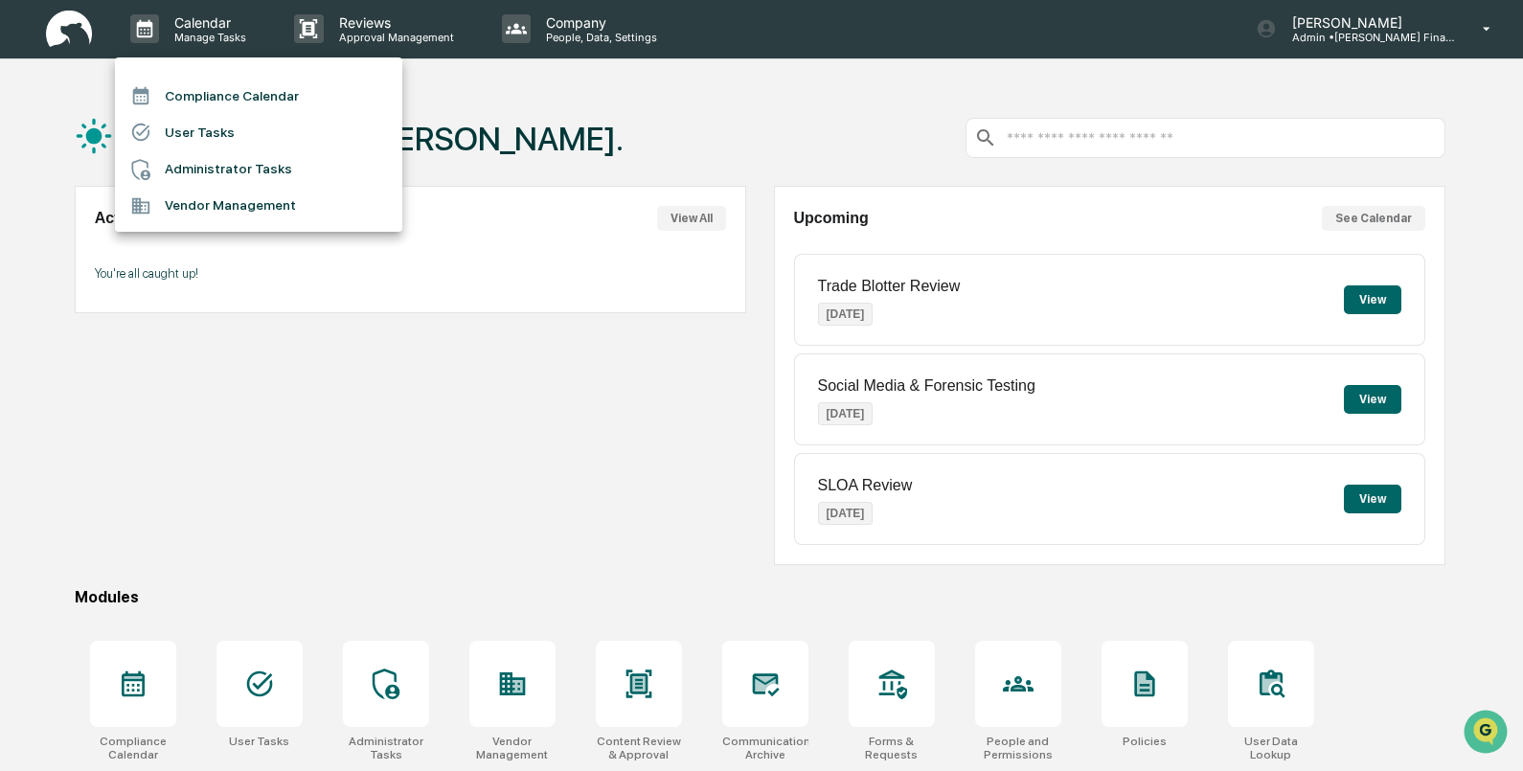
click at [190, 93] on li "Compliance Calendar" at bounding box center [258, 96] width 287 height 36
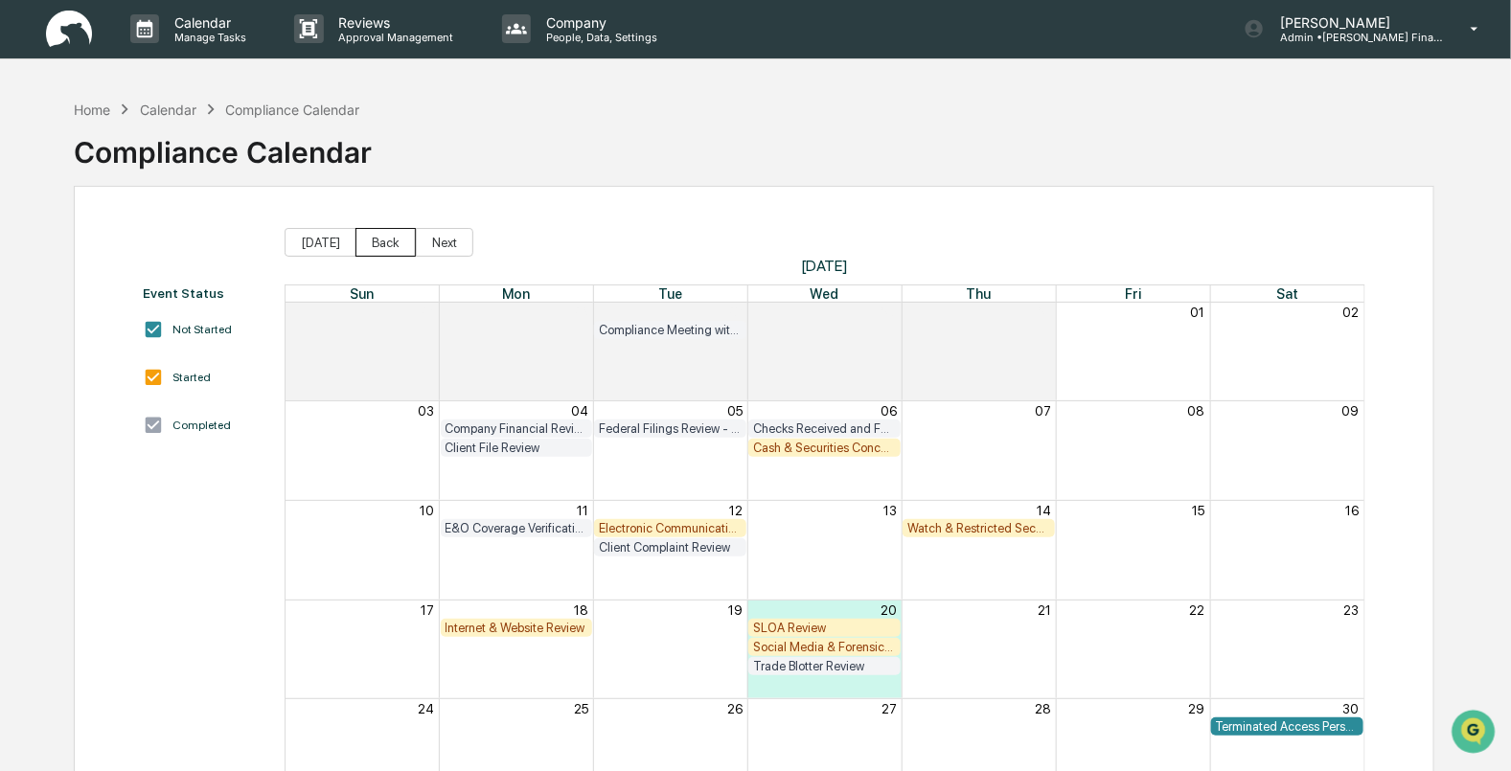
click at [383, 248] on button "Back" at bounding box center [385, 242] width 60 height 29
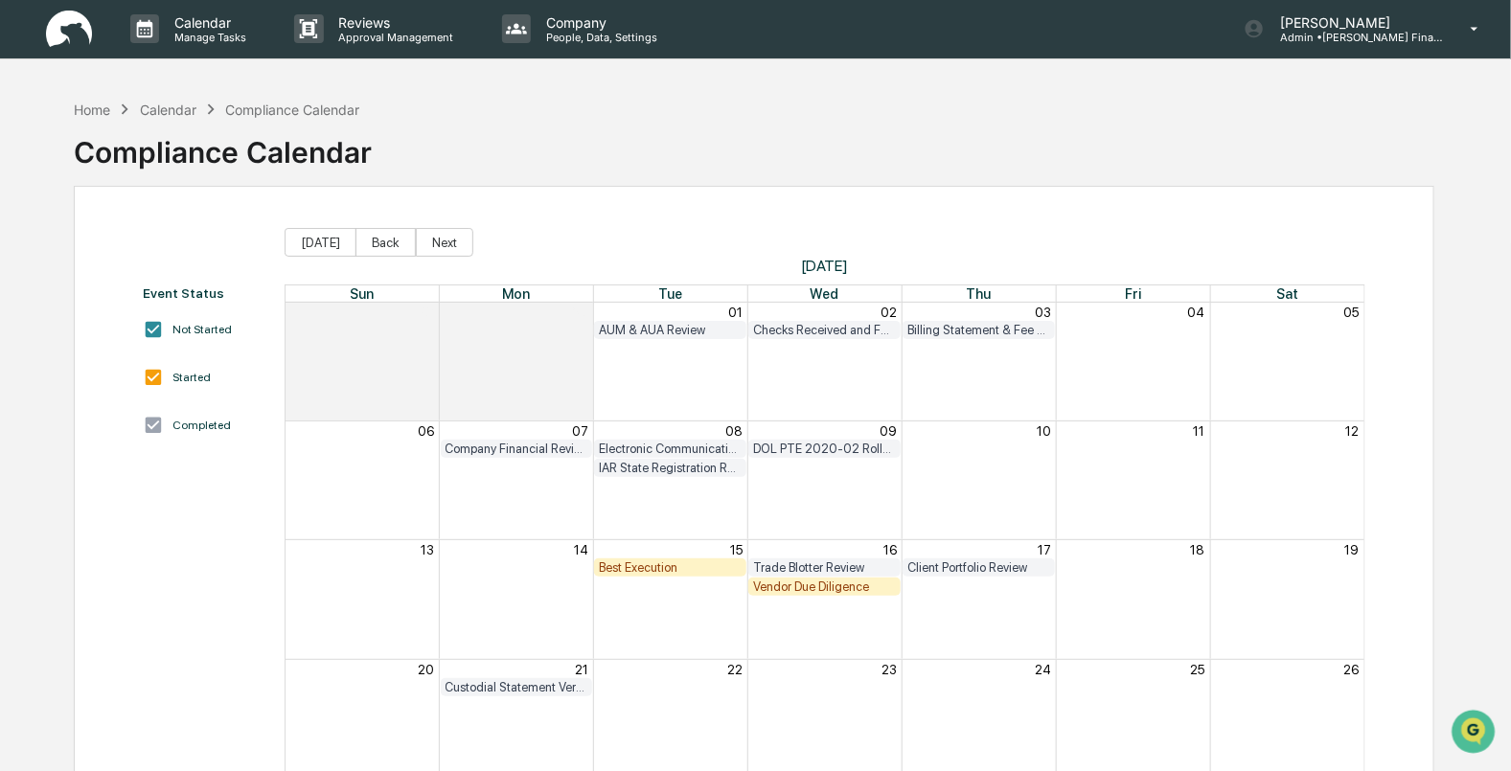
click at [799, 588] on div "Vendor Due Diligence" at bounding box center [824, 587] width 143 height 14
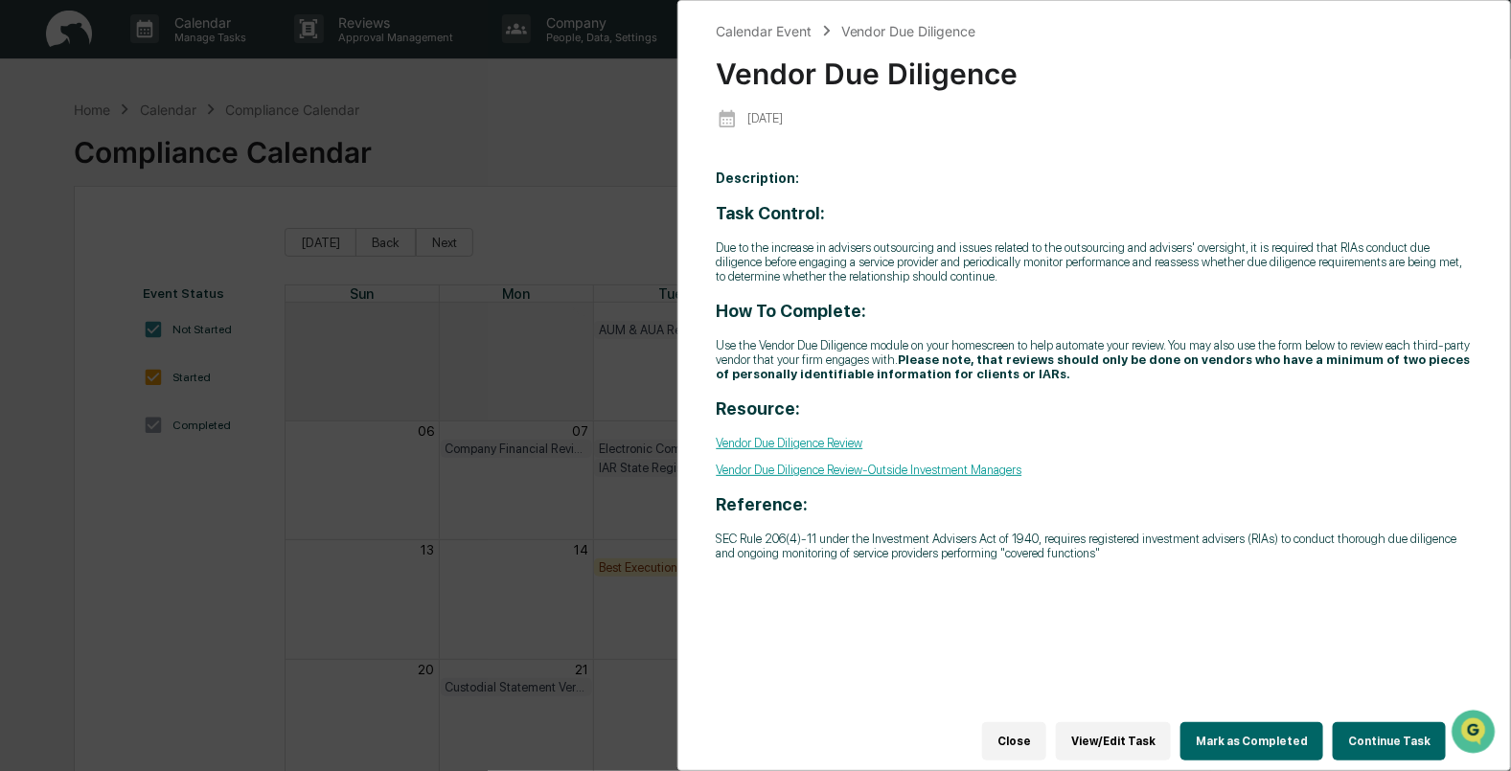
click at [1035, 722] on button "Close" at bounding box center [1014, 741] width 64 height 38
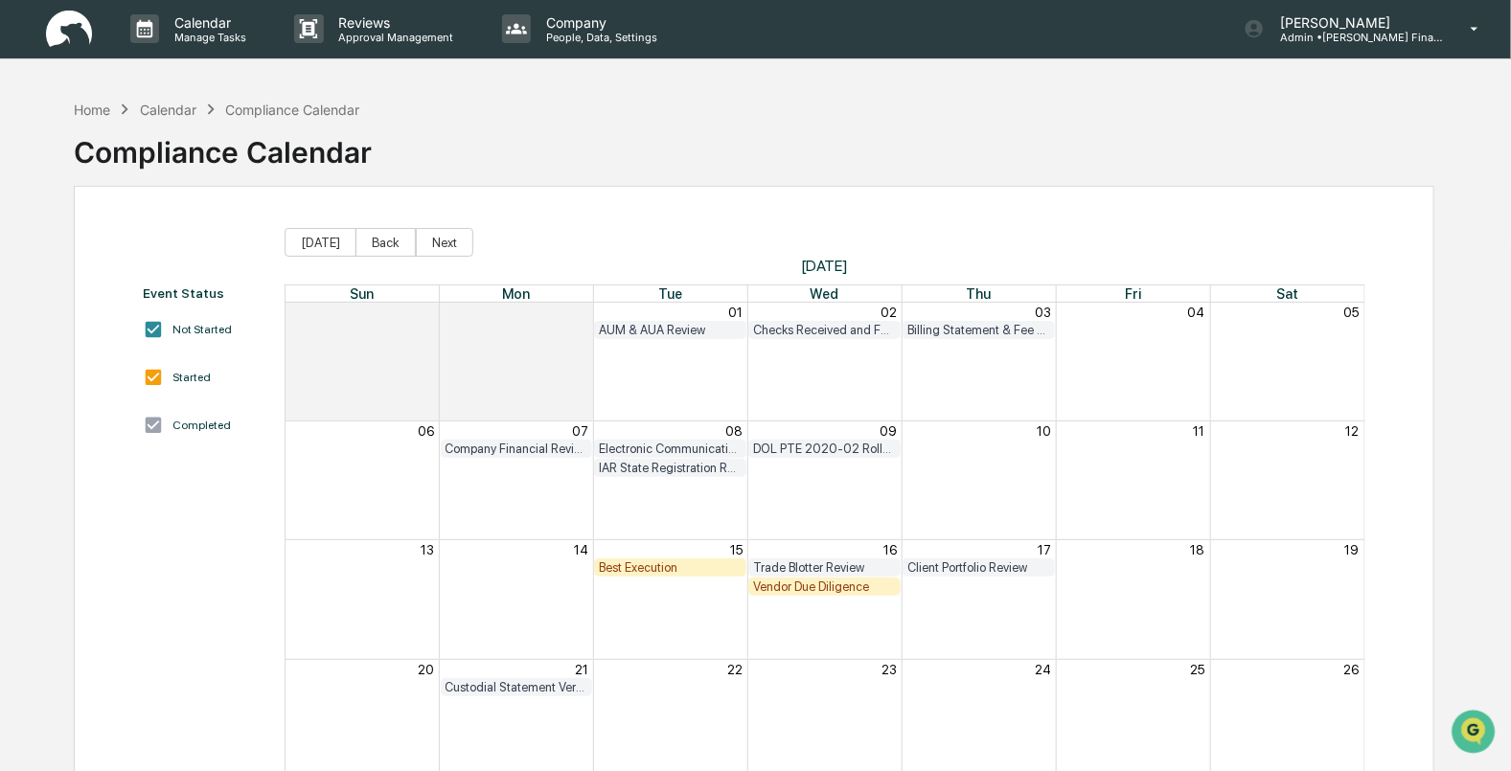
click at [641, 562] on div "Best Execution" at bounding box center [670, 567] width 143 height 14
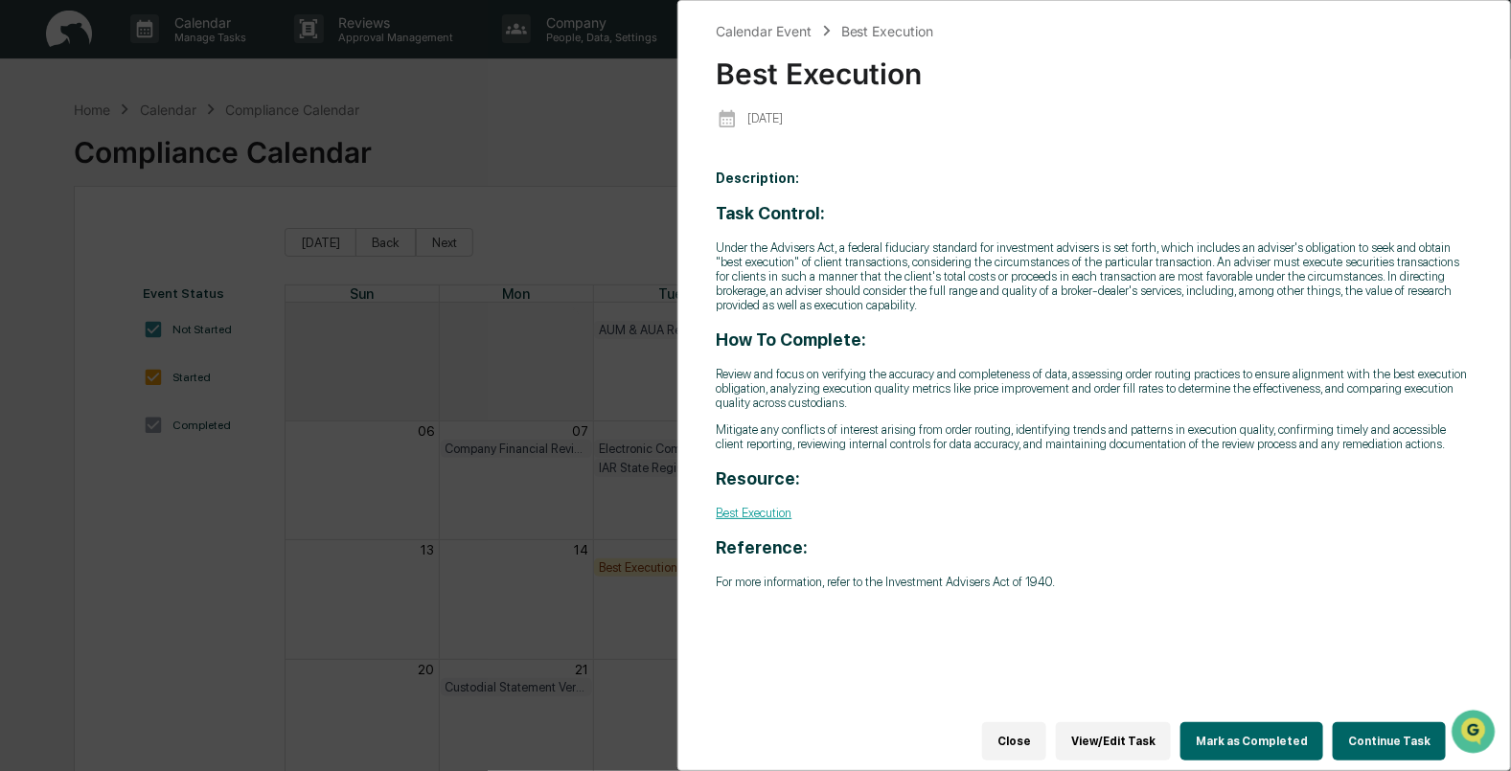
click at [1373, 722] on button "Continue Task" at bounding box center [1389, 741] width 113 height 38
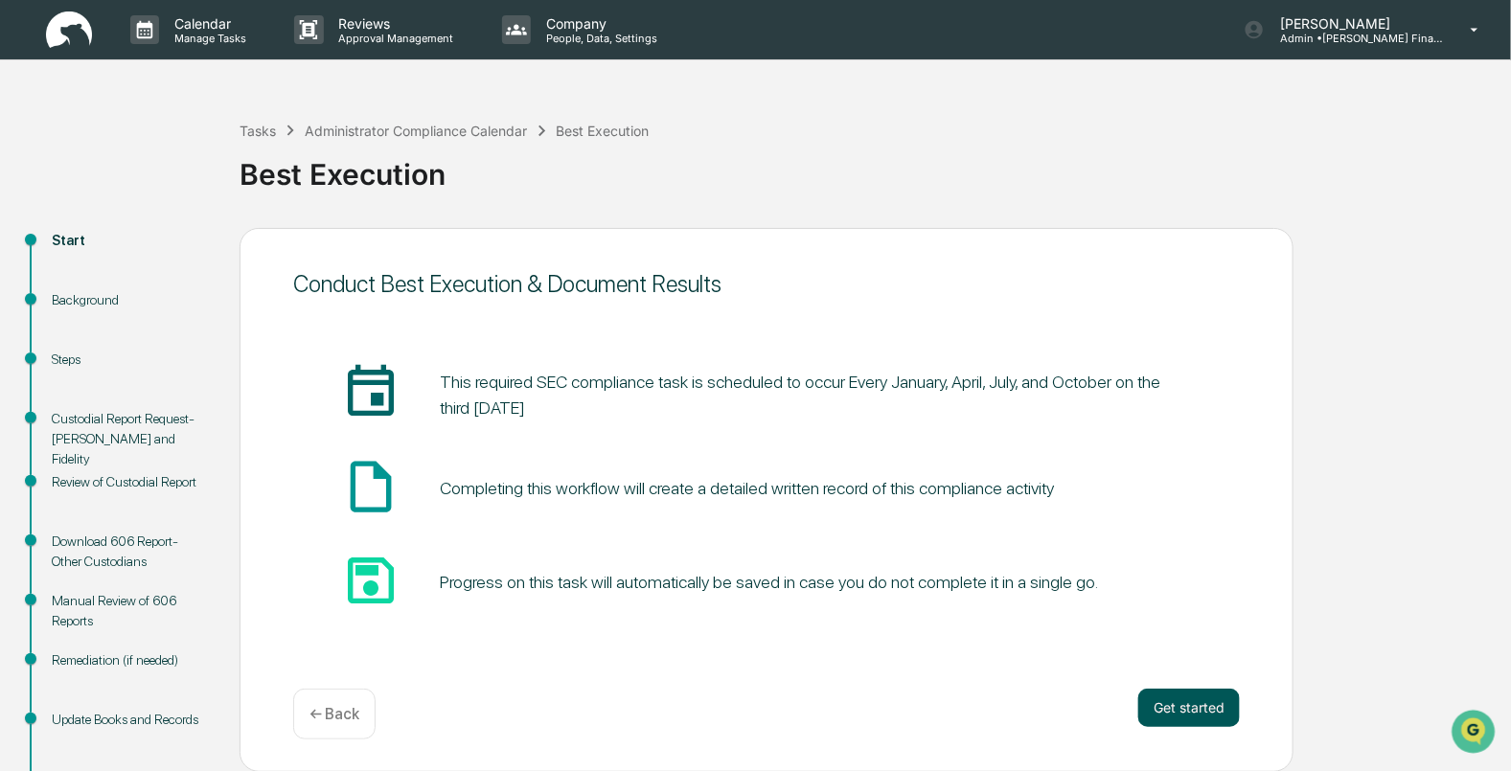
click at [1164, 721] on button "Get started" at bounding box center [1189, 708] width 102 height 38
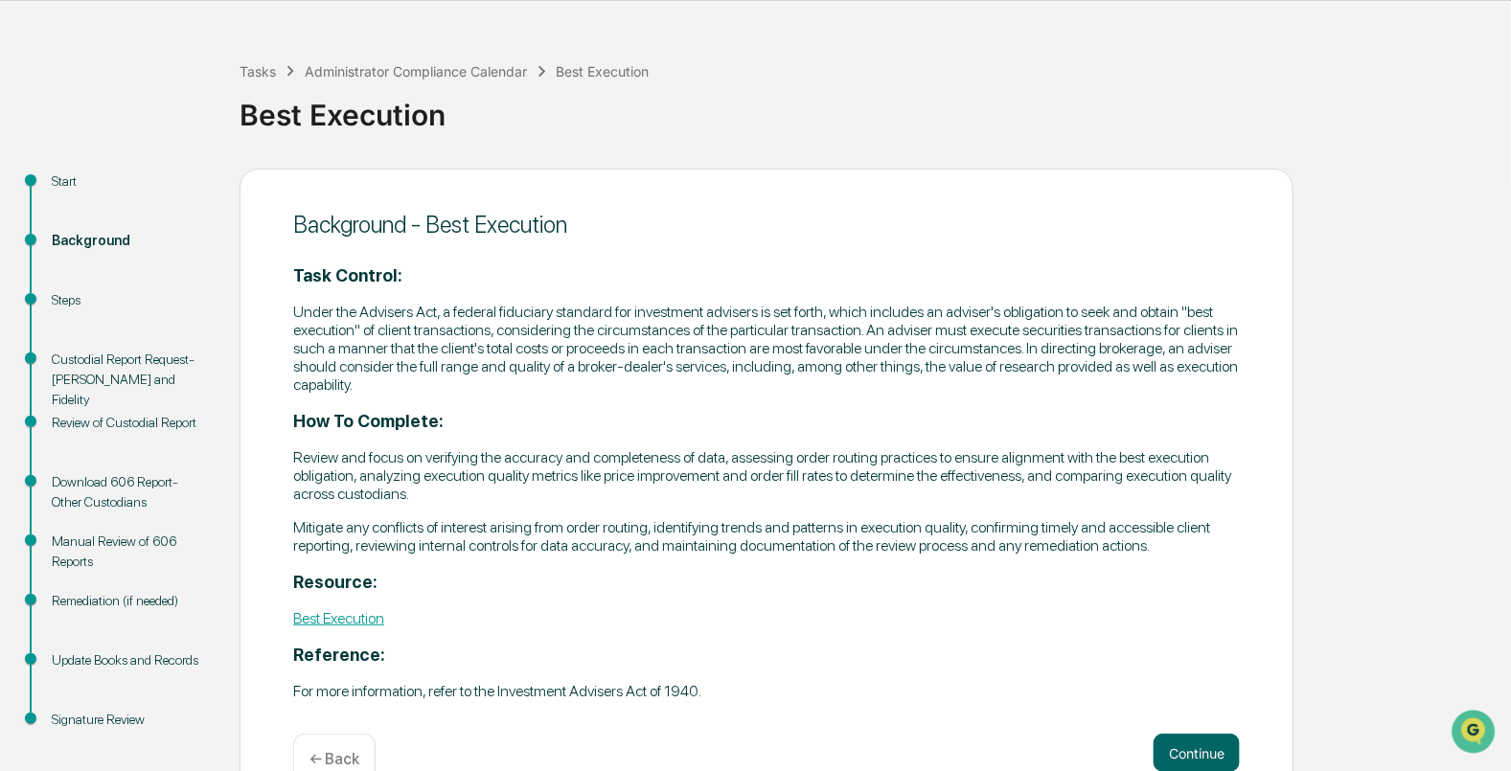
scroll to position [109, 0]
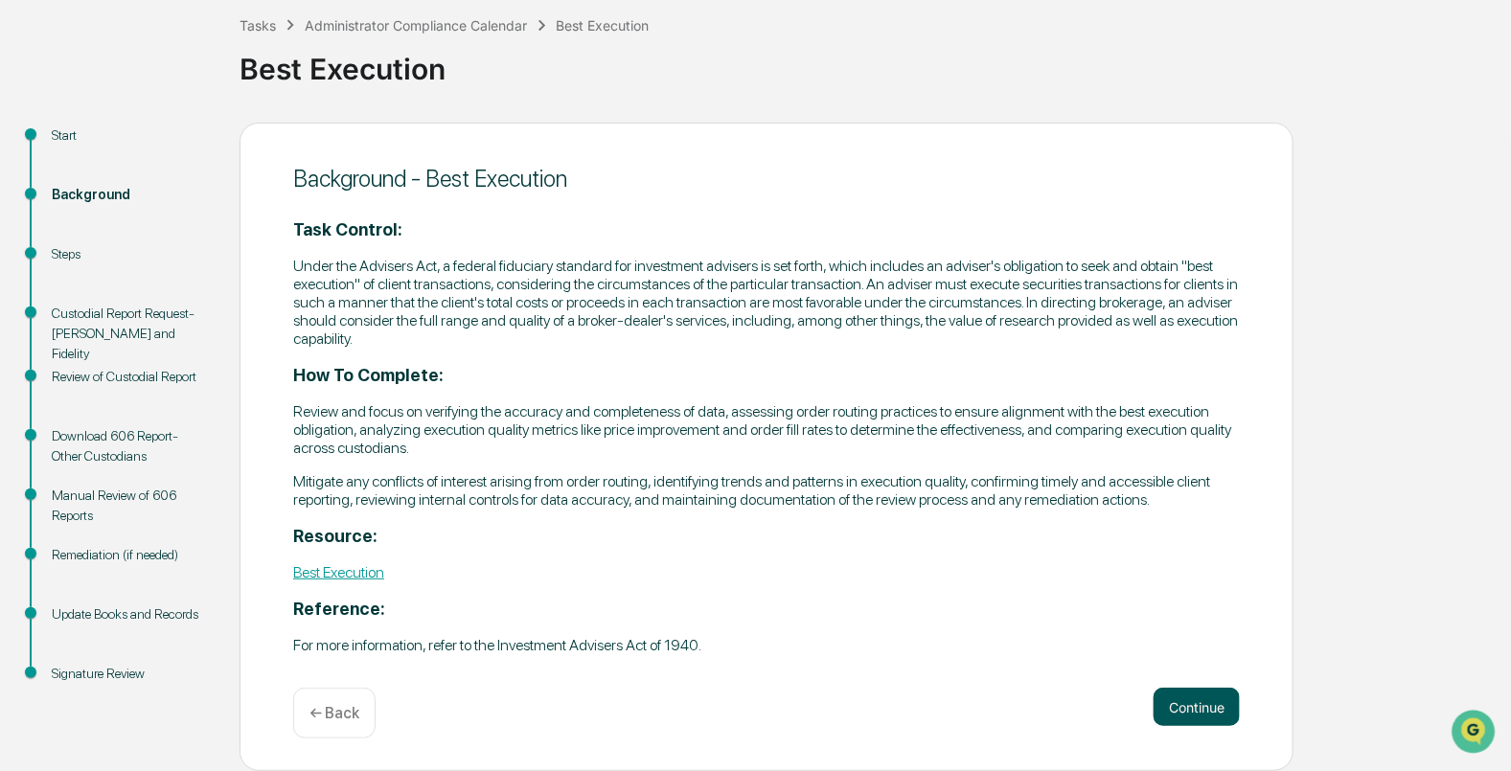
click at [1180, 707] on button "Continue" at bounding box center [1197, 707] width 86 height 38
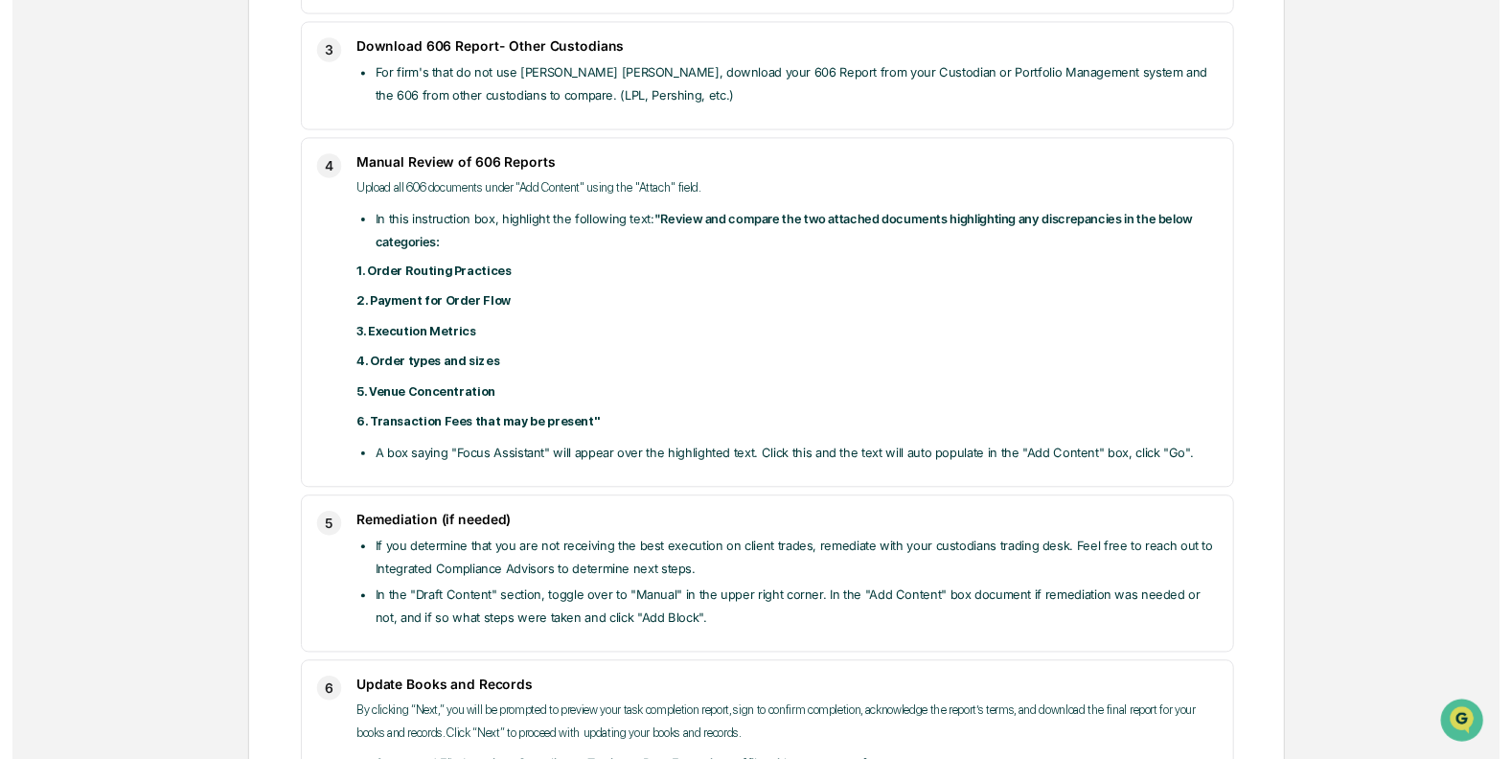
scroll to position [1198, 0]
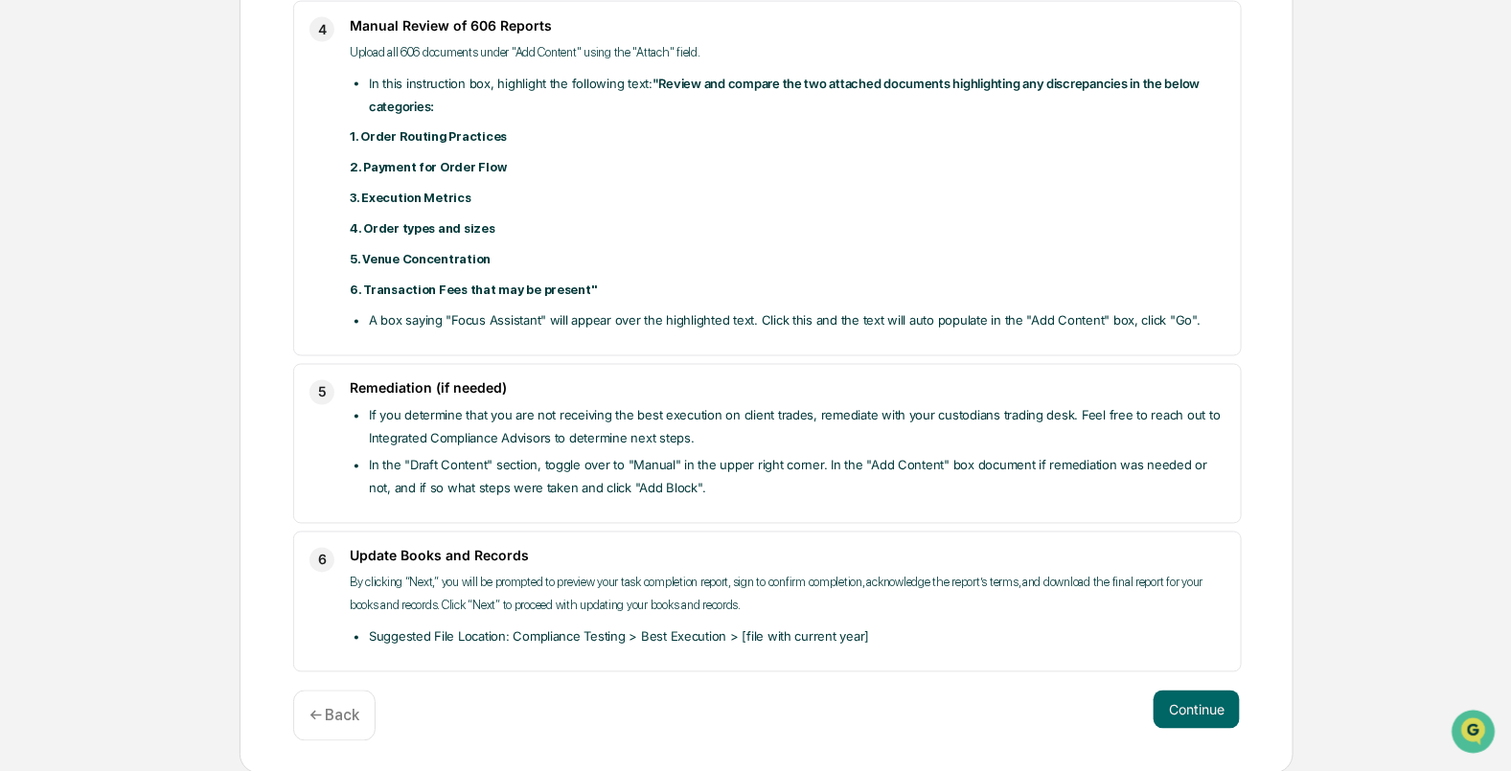
click at [295, 731] on div "← Back" at bounding box center [334, 716] width 82 height 51
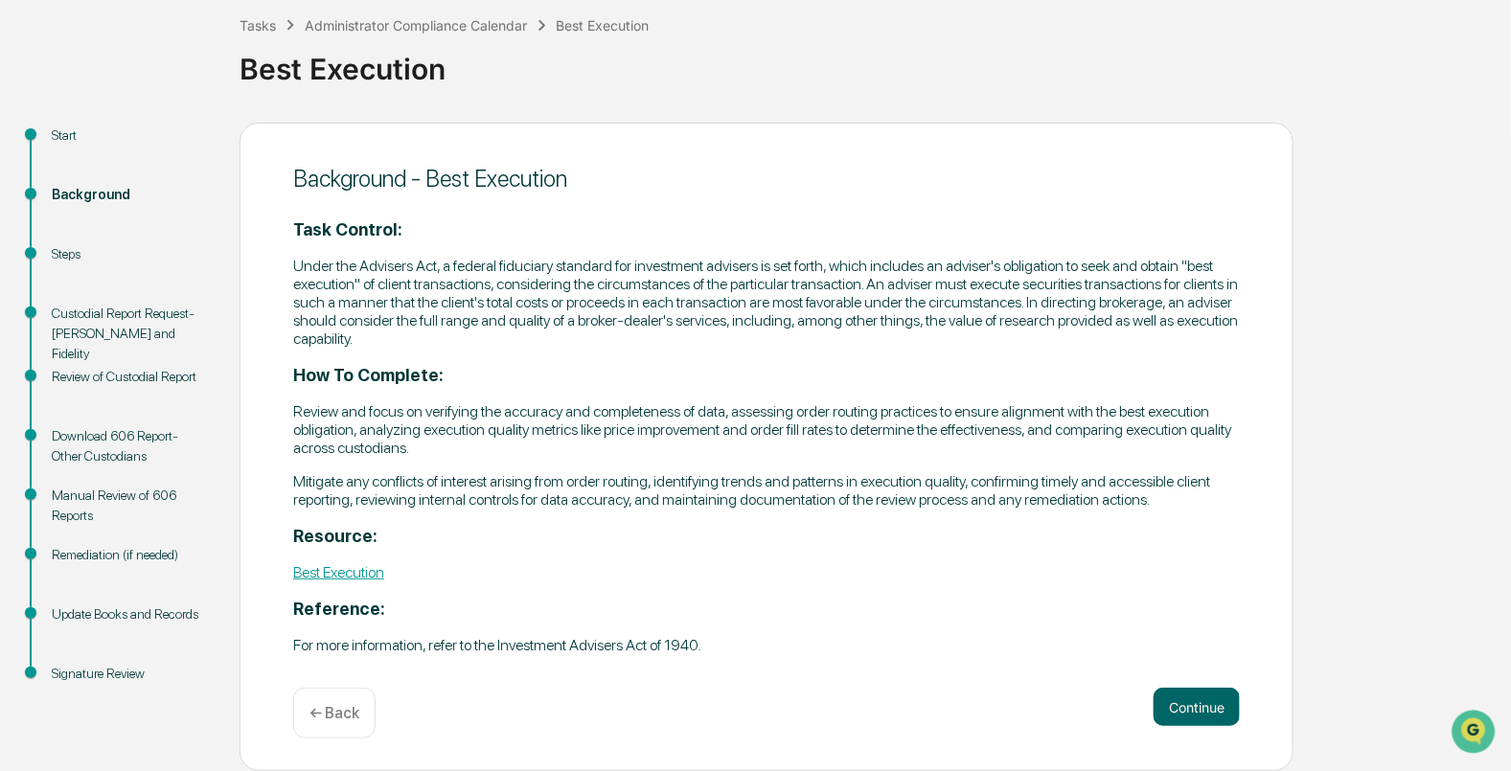
click at [324, 719] on p "← Back" at bounding box center [334, 713] width 50 height 18
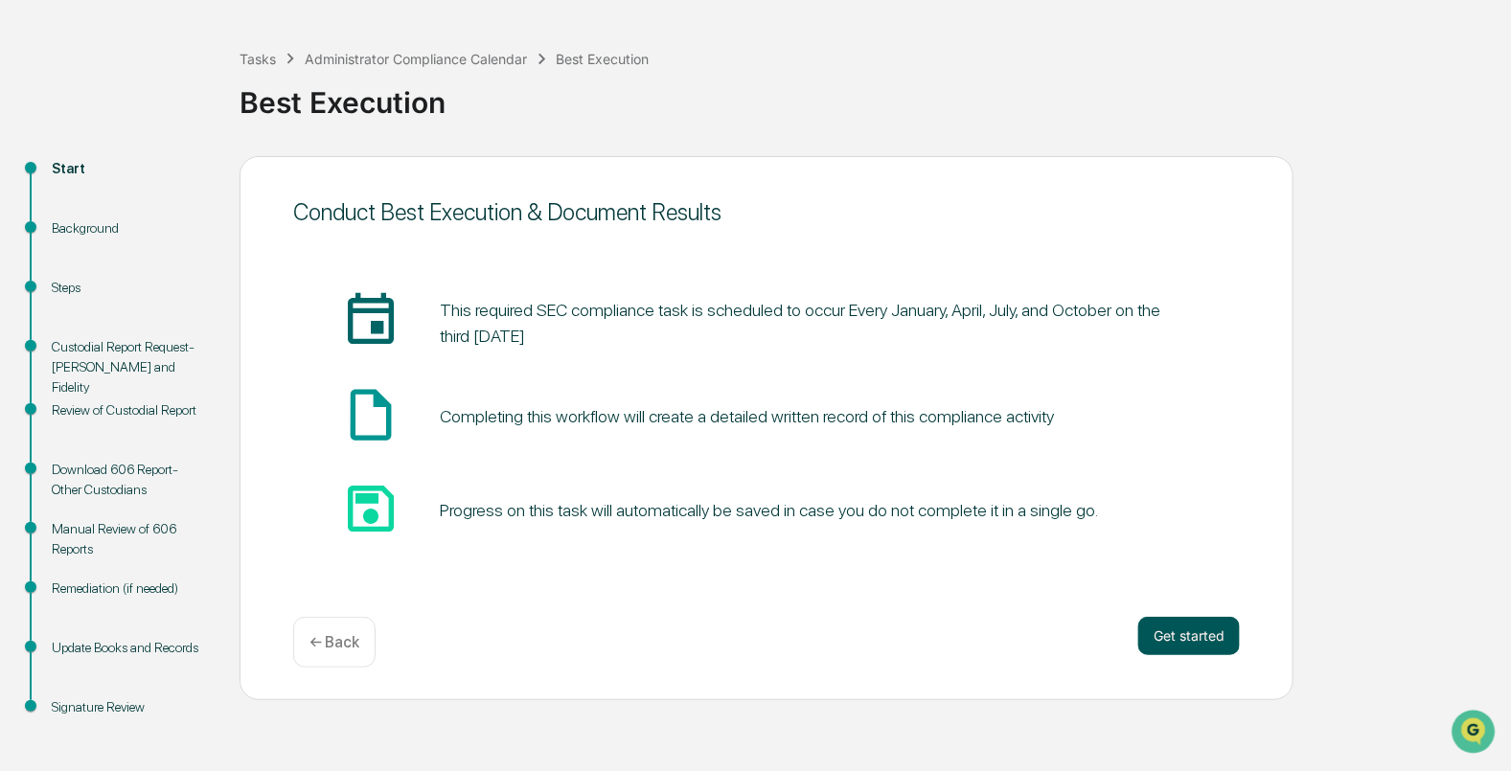
click at [1174, 642] on button "Get started" at bounding box center [1189, 636] width 102 height 38
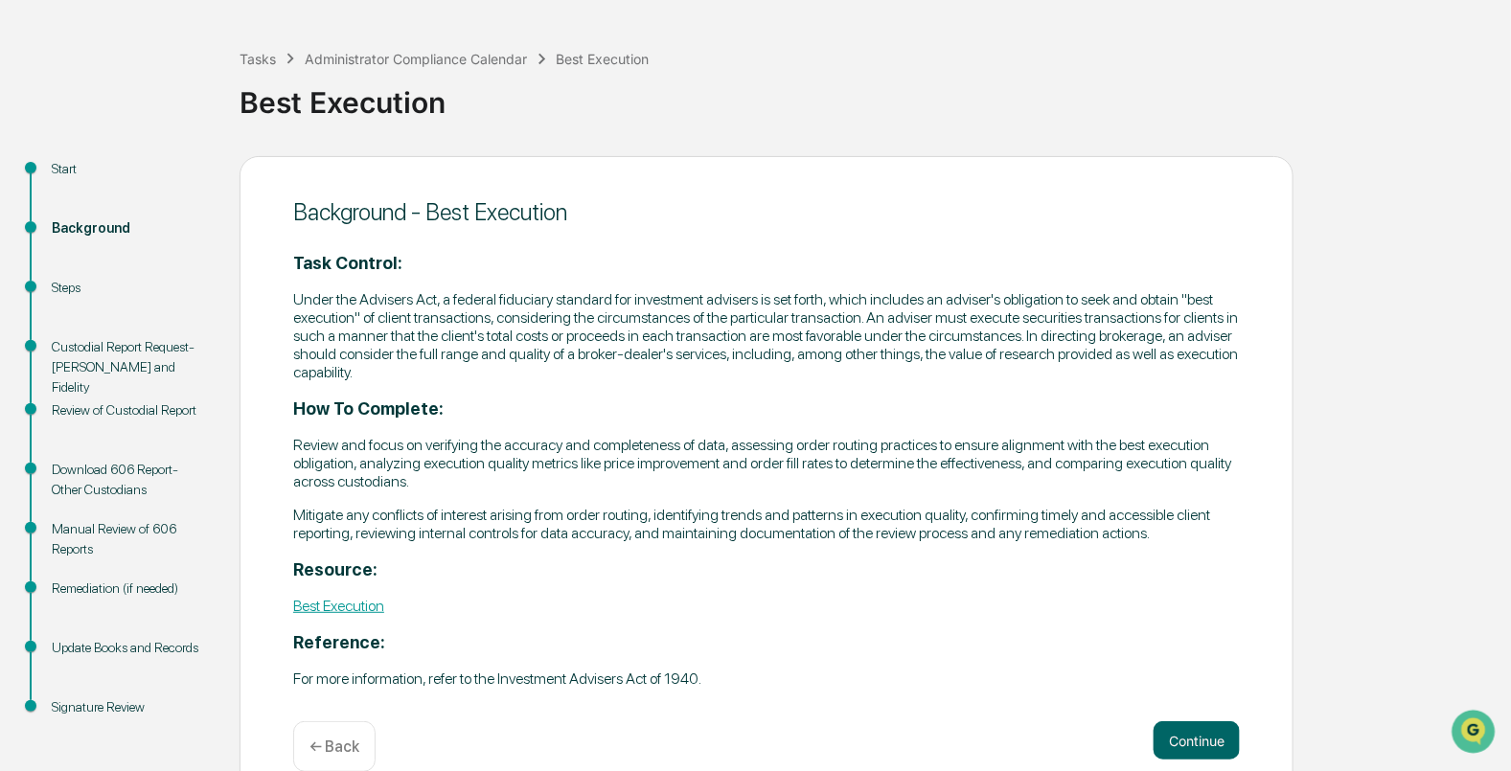
click at [1197, 721] on div "Background - Best Execution Task Control: Under the Advisers Act, a federal fid…" at bounding box center [767, 481] width 1054 height 650
click at [1198, 747] on button "Continue" at bounding box center [1197, 740] width 86 height 38
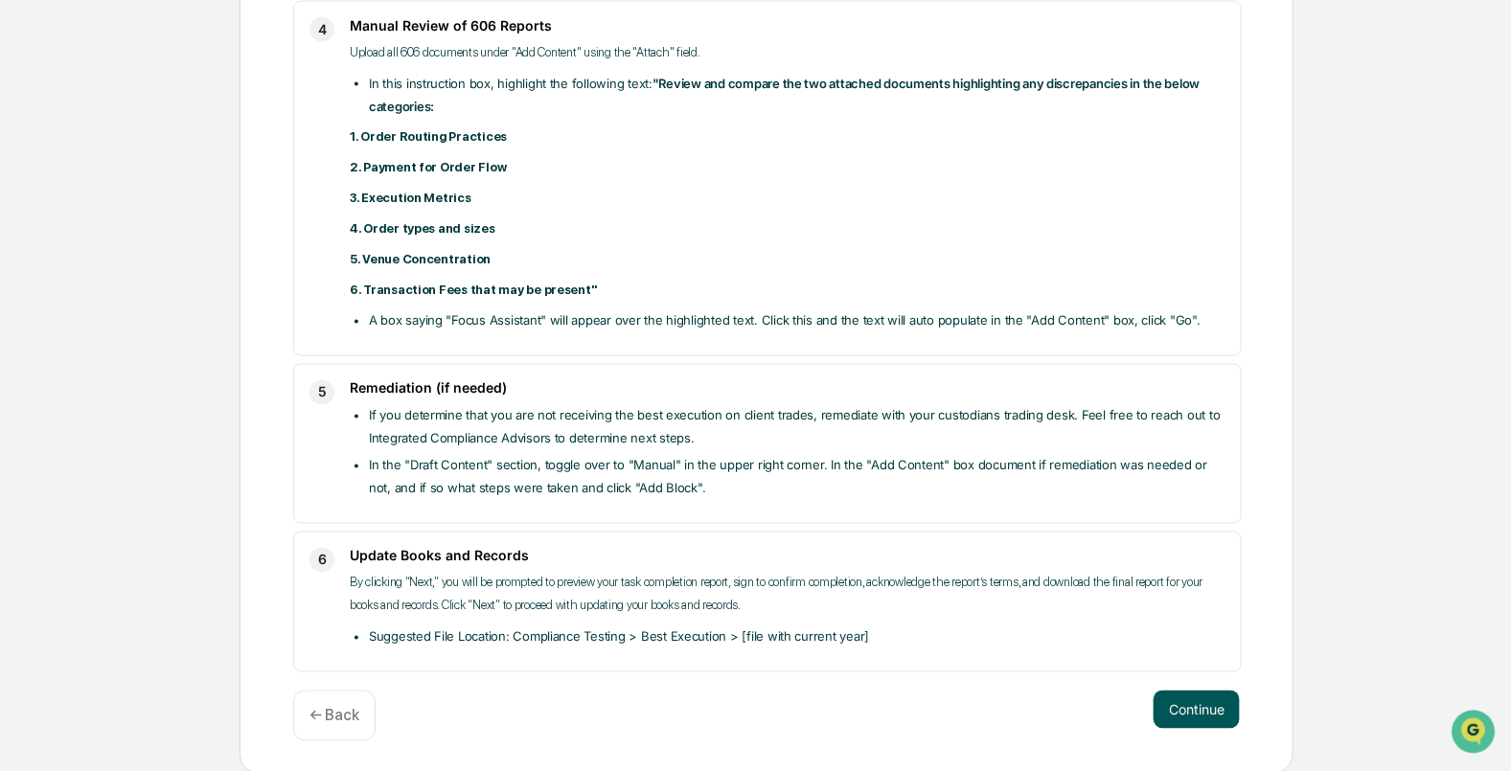
click at [1186, 707] on button "Continue" at bounding box center [1197, 710] width 86 height 38
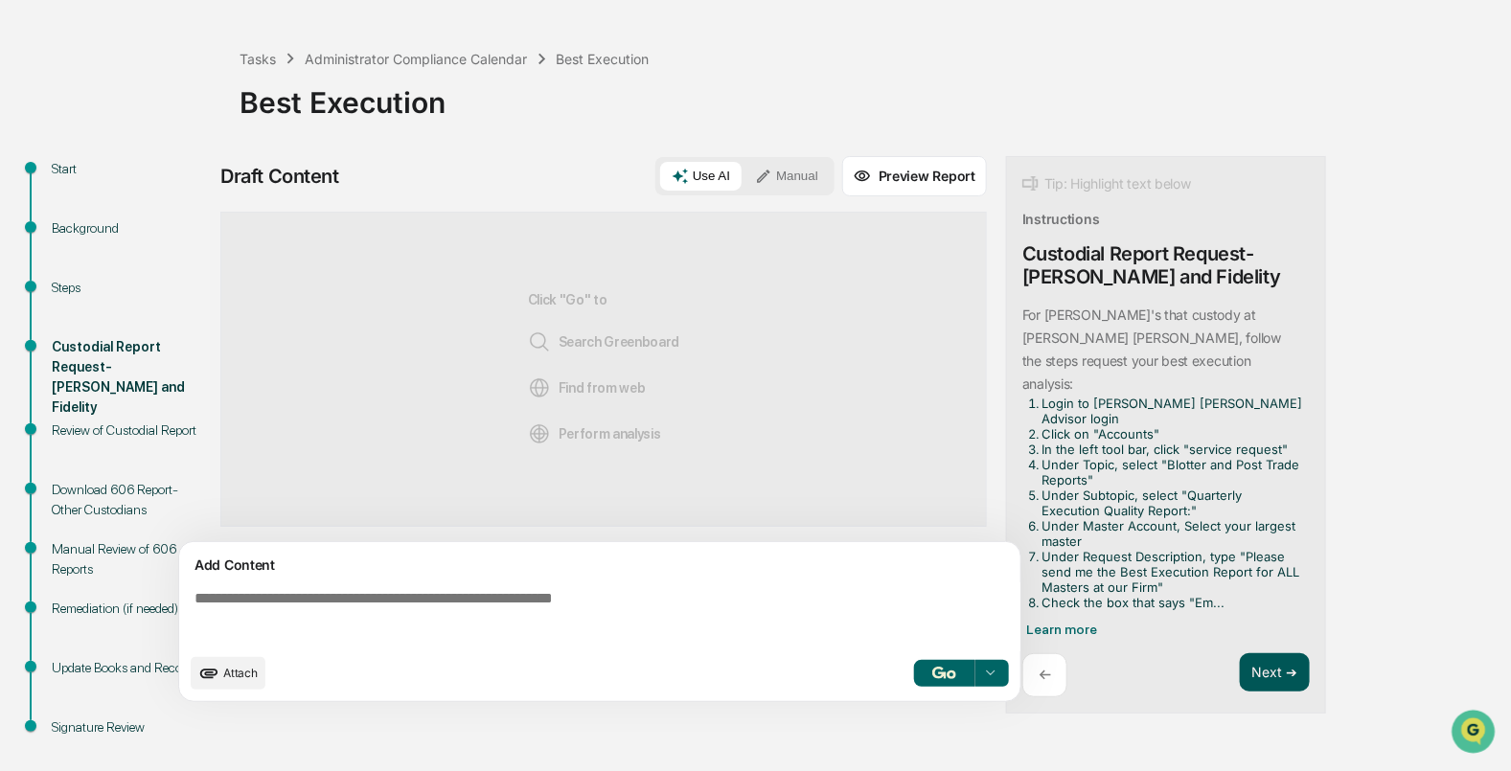
click at [1274, 653] on button "Next ➔" at bounding box center [1275, 672] width 70 height 39
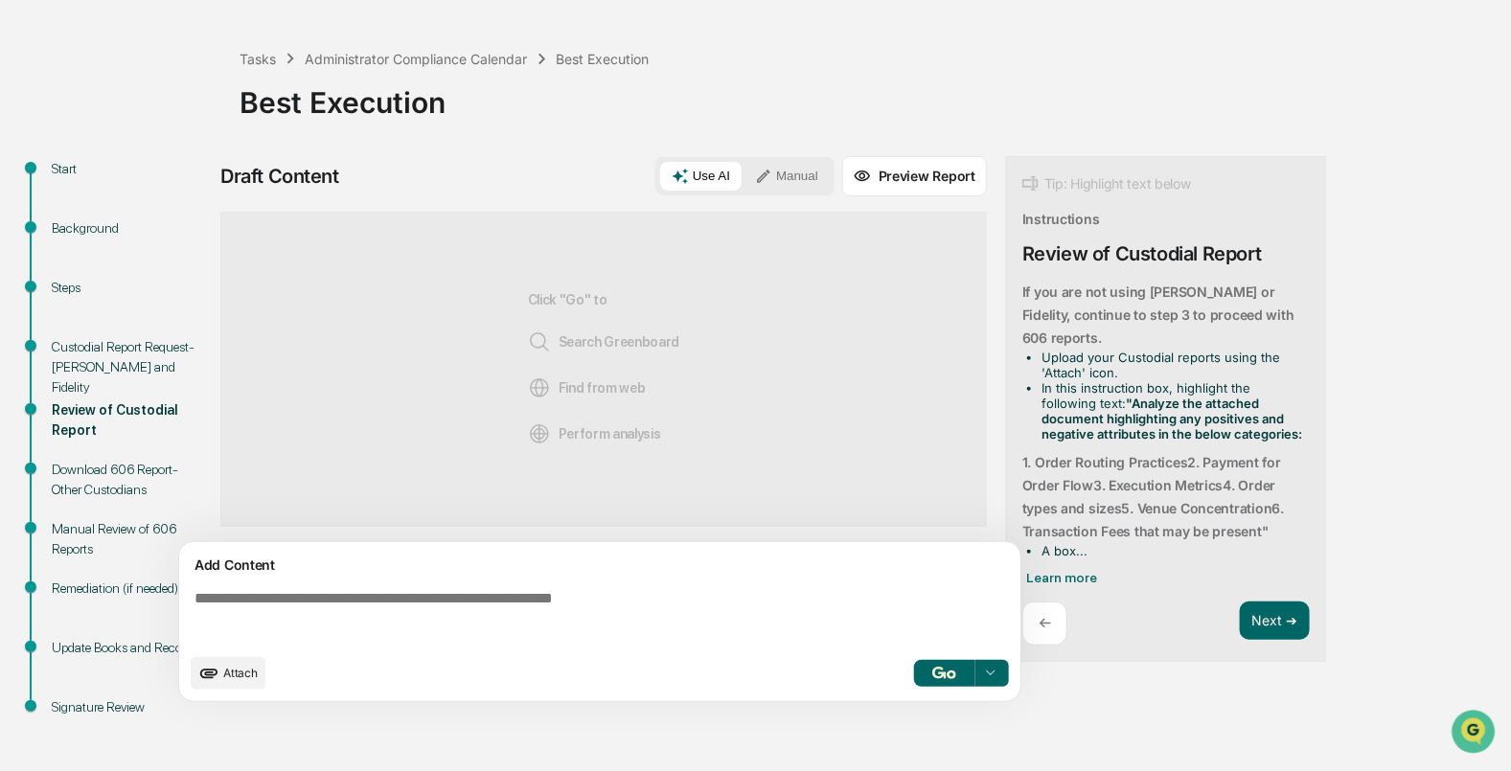
click at [802, 185] on button "Manual" at bounding box center [786, 176] width 86 height 29
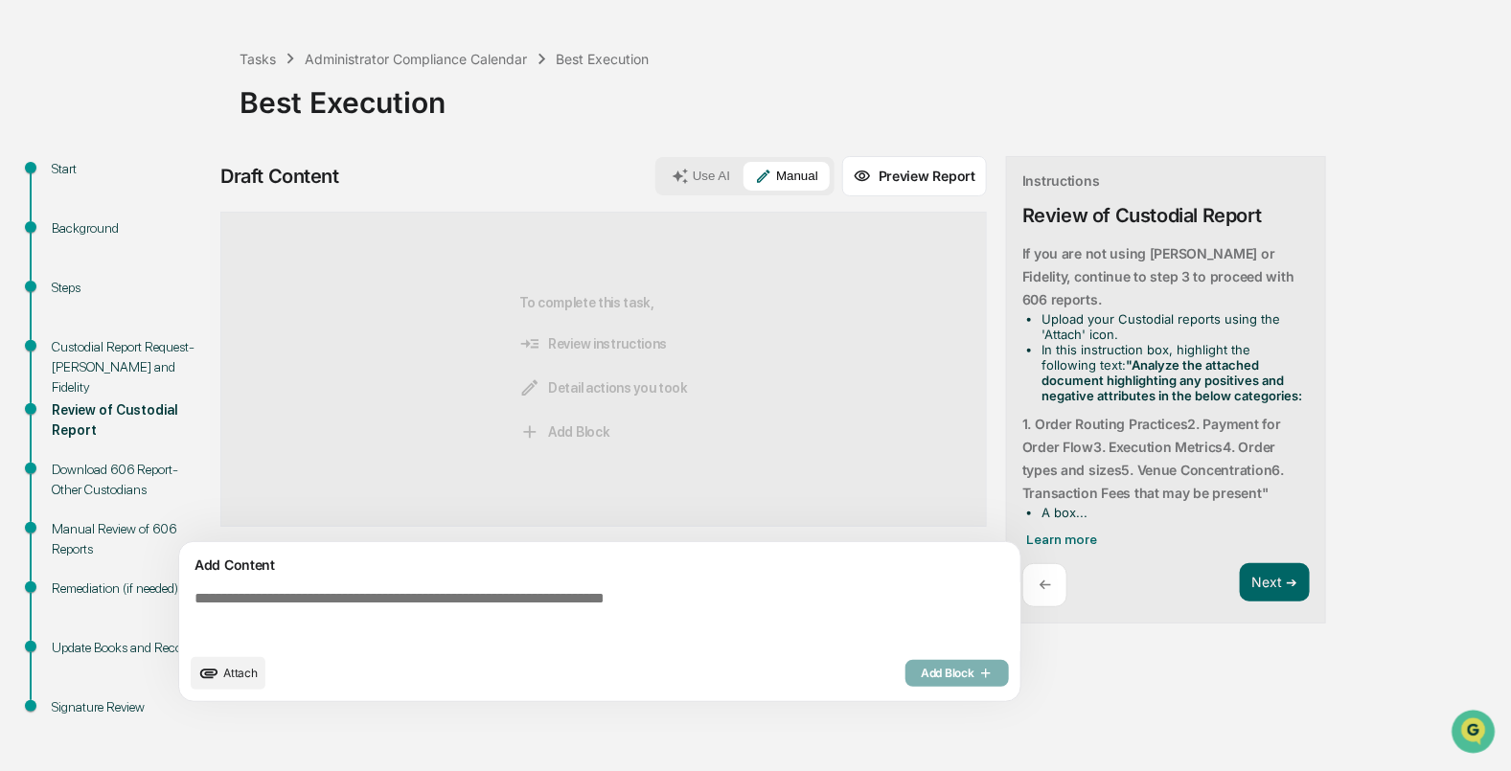
click at [424, 620] on textarea at bounding box center [604, 617] width 834 height 69
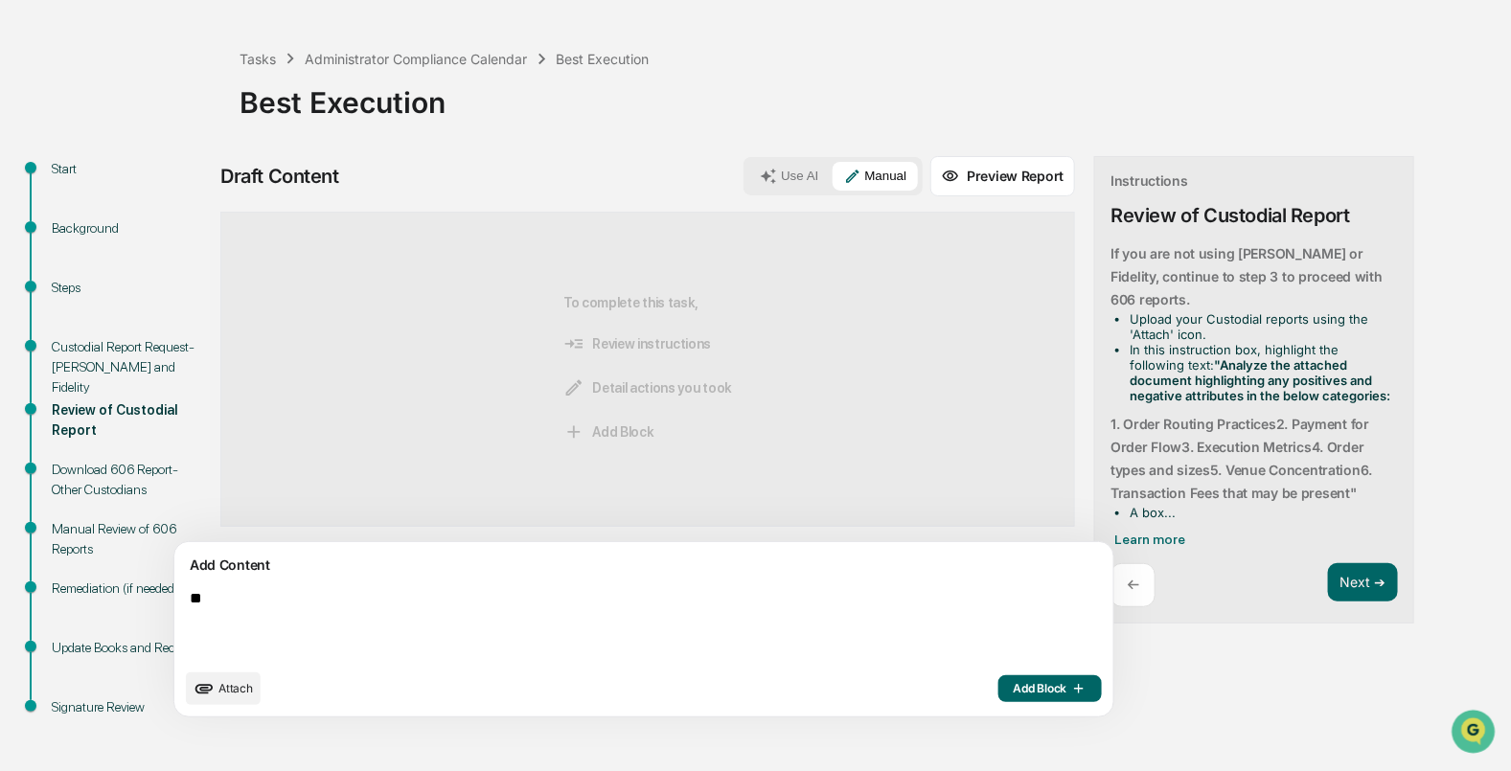
type textarea "*"
type textarea "**********"
click at [1014, 681] on span "Add Block" at bounding box center [1050, 688] width 73 height 15
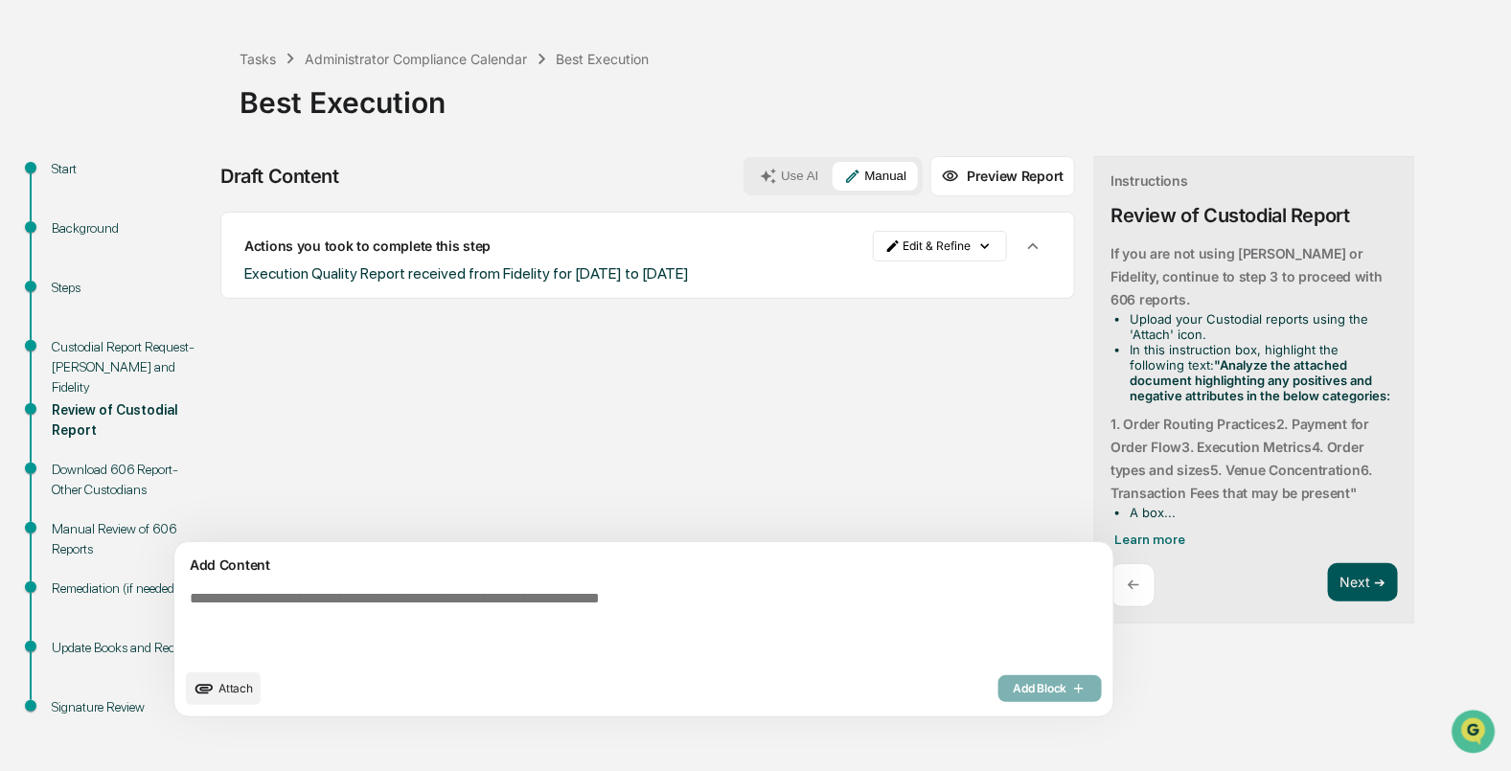
click at [1328, 578] on button "Next ➔" at bounding box center [1363, 582] width 70 height 39
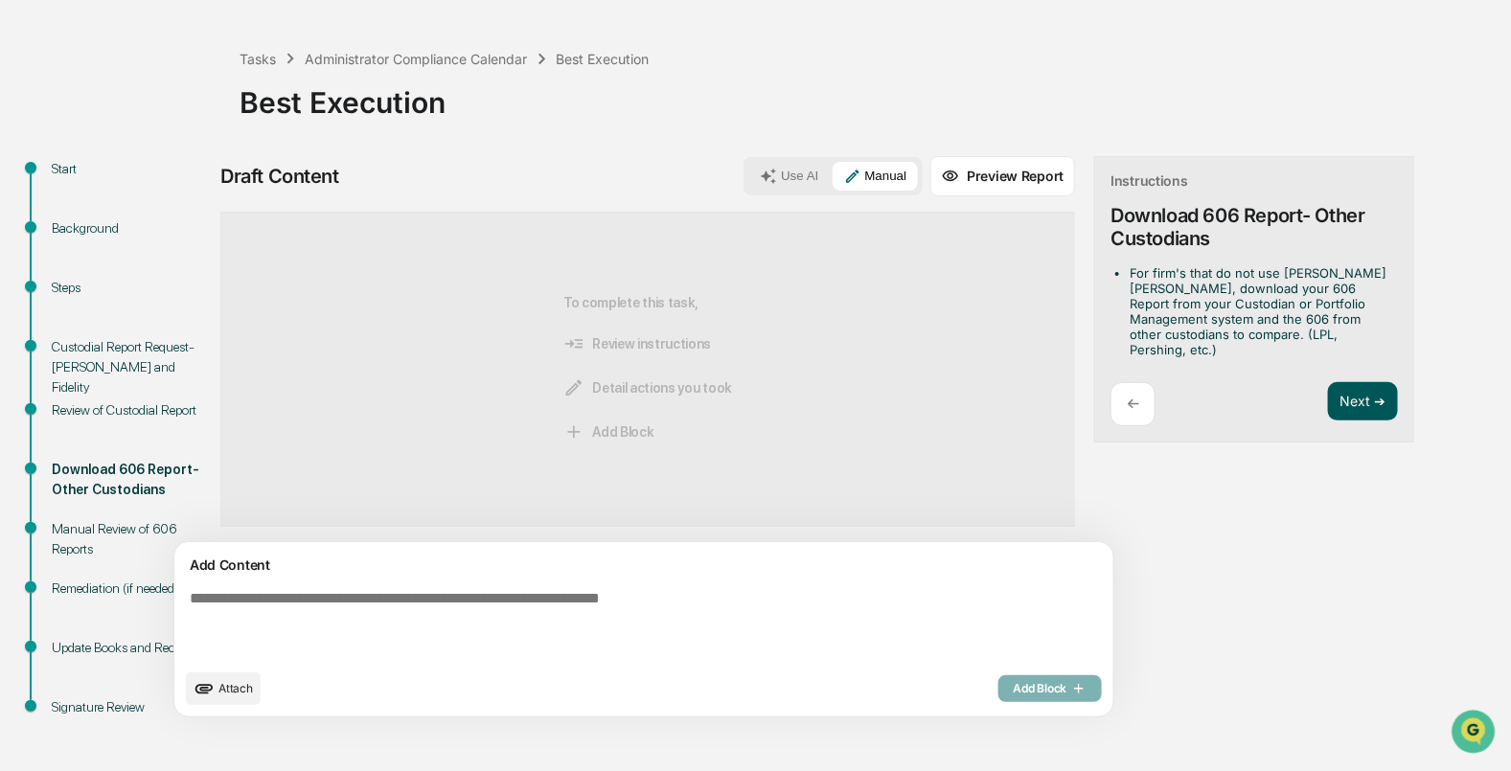
click at [1328, 391] on button "Next ➔" at bounding box center [1363, 401] width 70 height 39
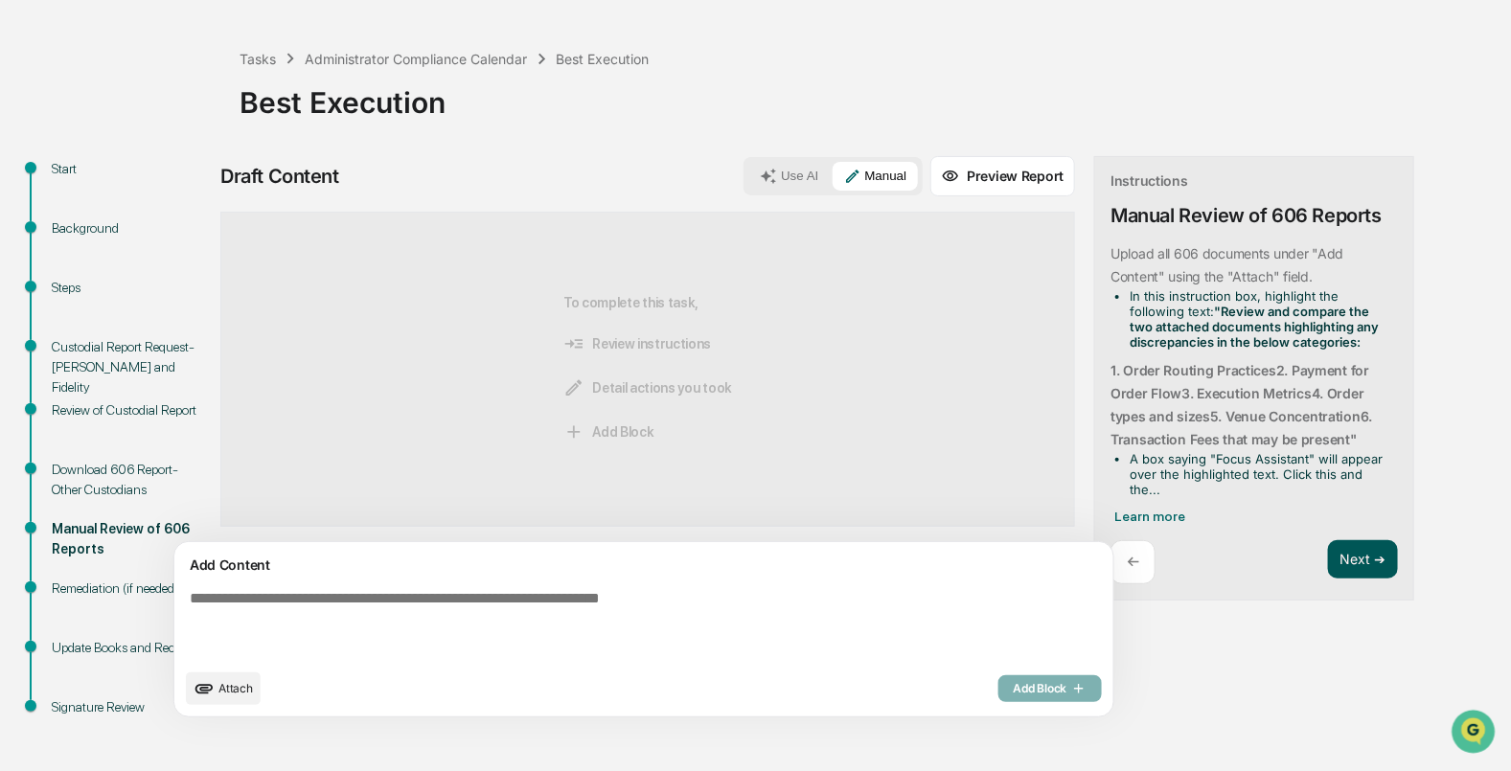
click at [1328, 565] on button "Next ➔" at bounding box center [1363, 559] width 70 height 39
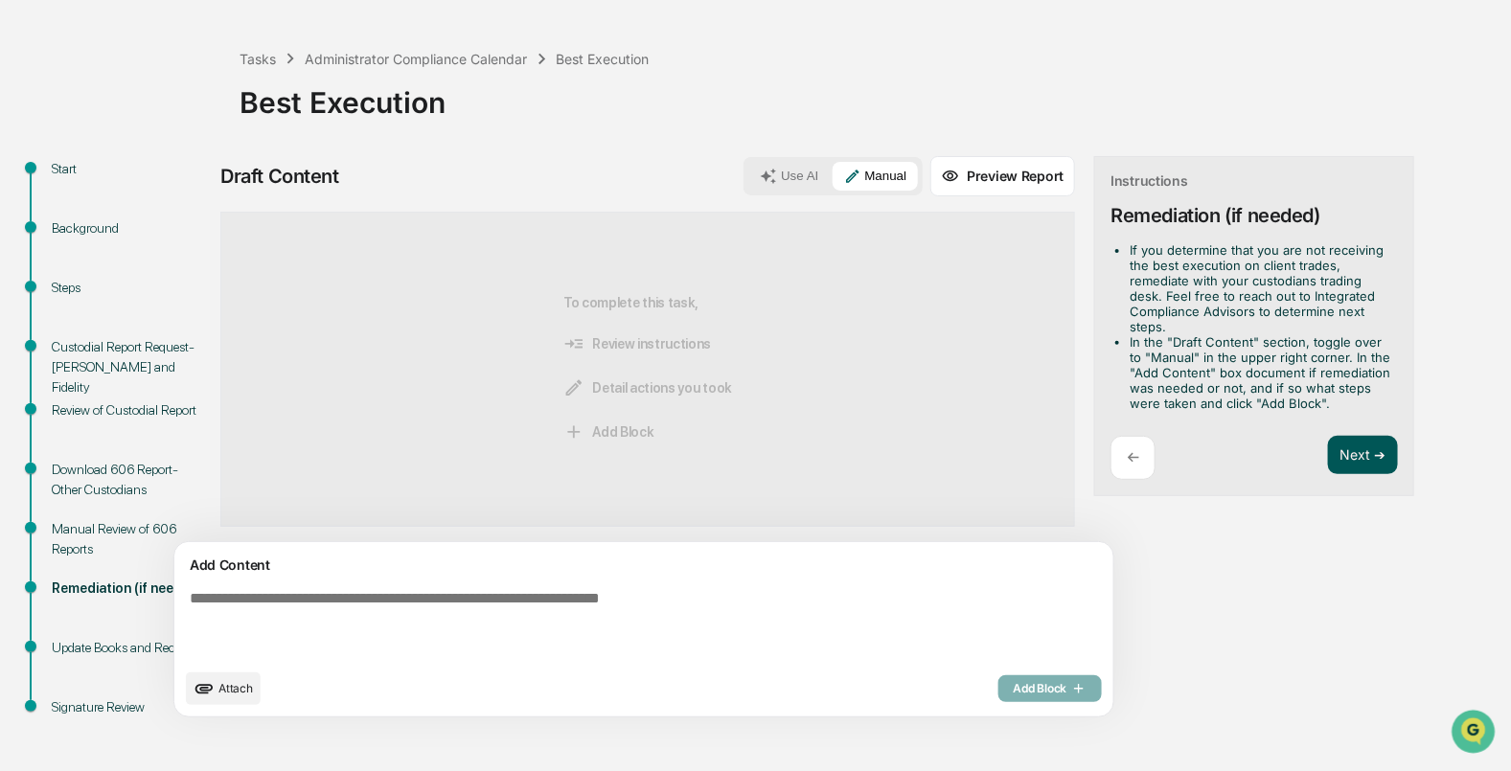
click at [1328, 464] on button "Next ➔" at bounding box center [1363, 455] width 70 height 39
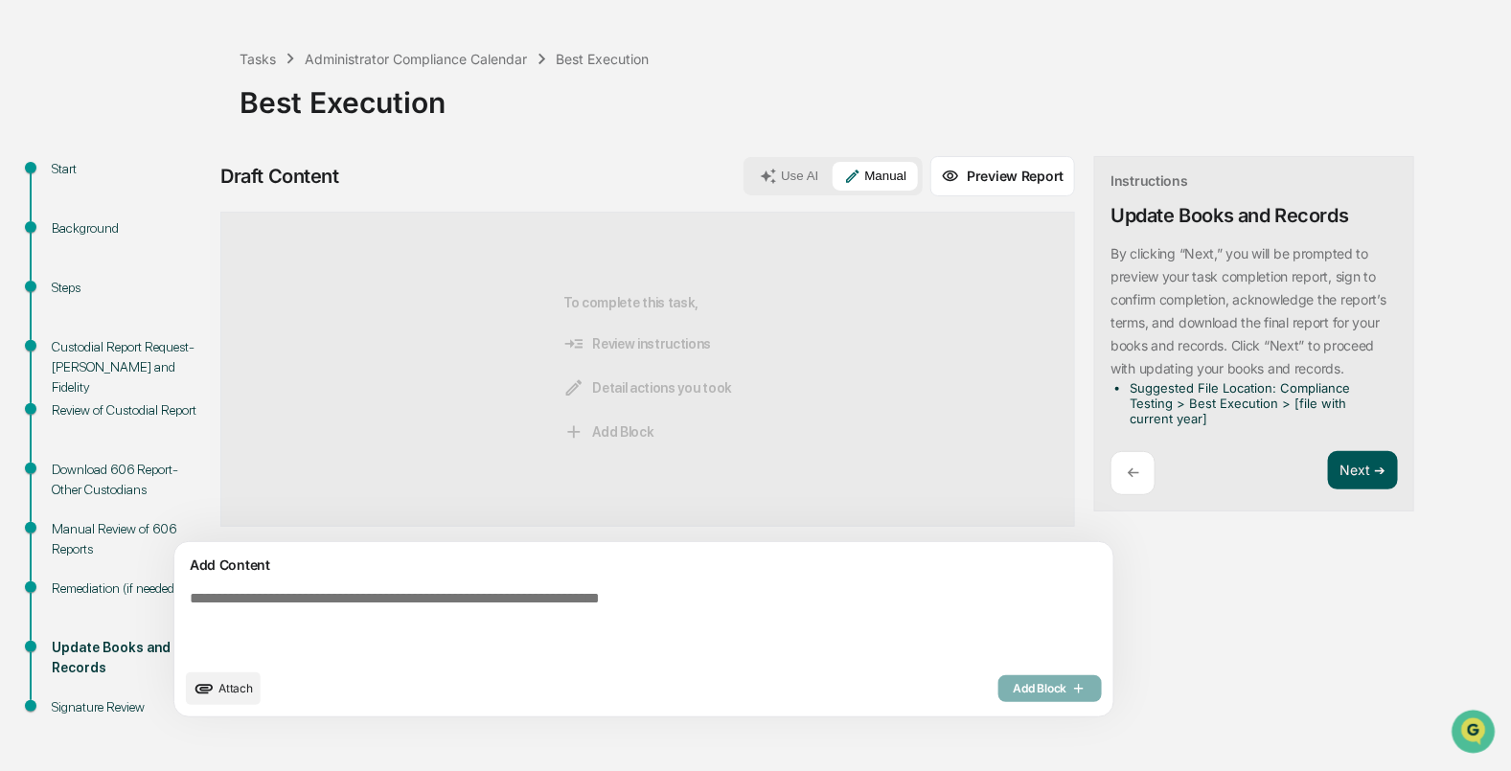
click at [1328, 480] on button "Next ➔" at bounding box center [1363, 470] width 70 height 39
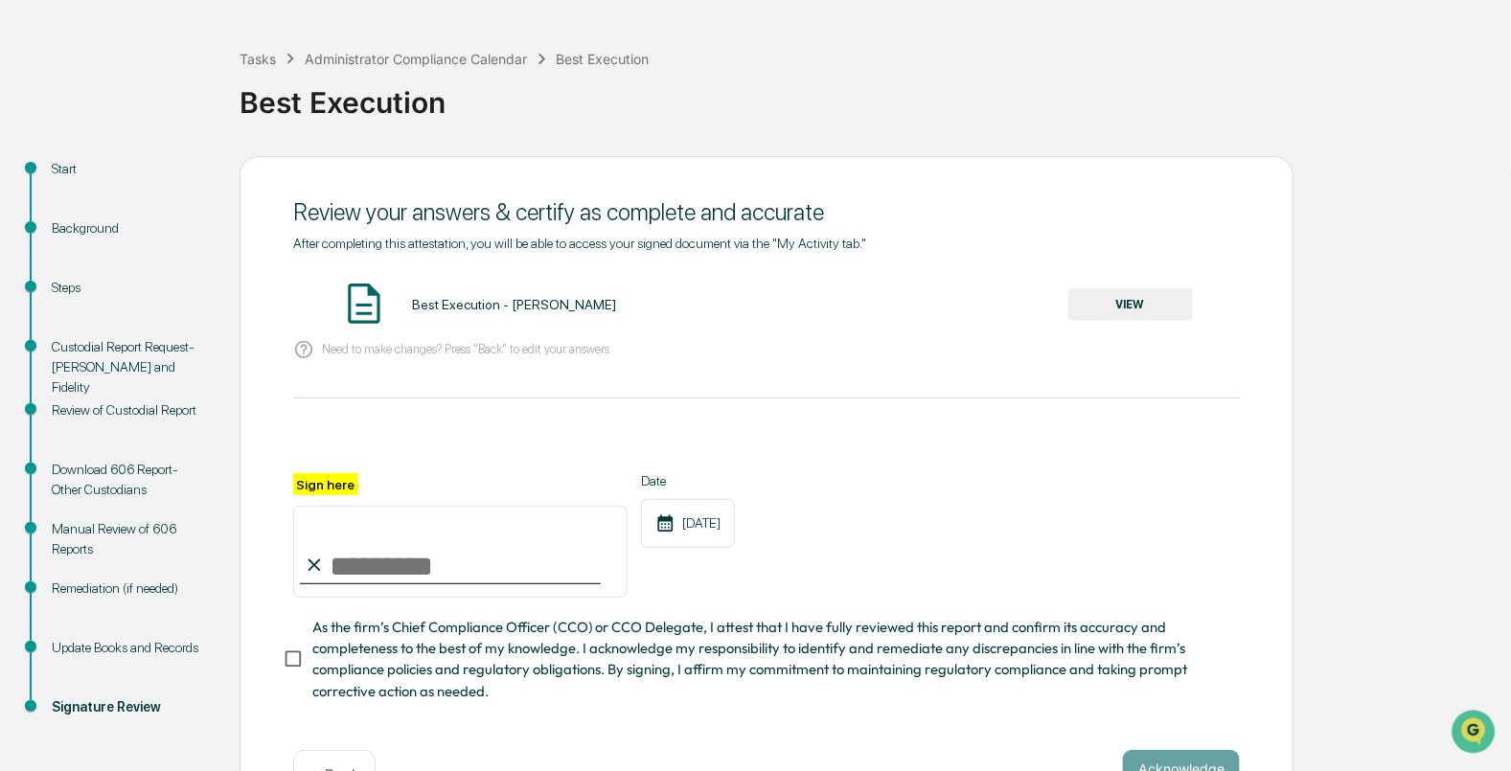
click at [1106, 298] on button "VIEW" at bounding box center [1130, 304] width 125 height 33
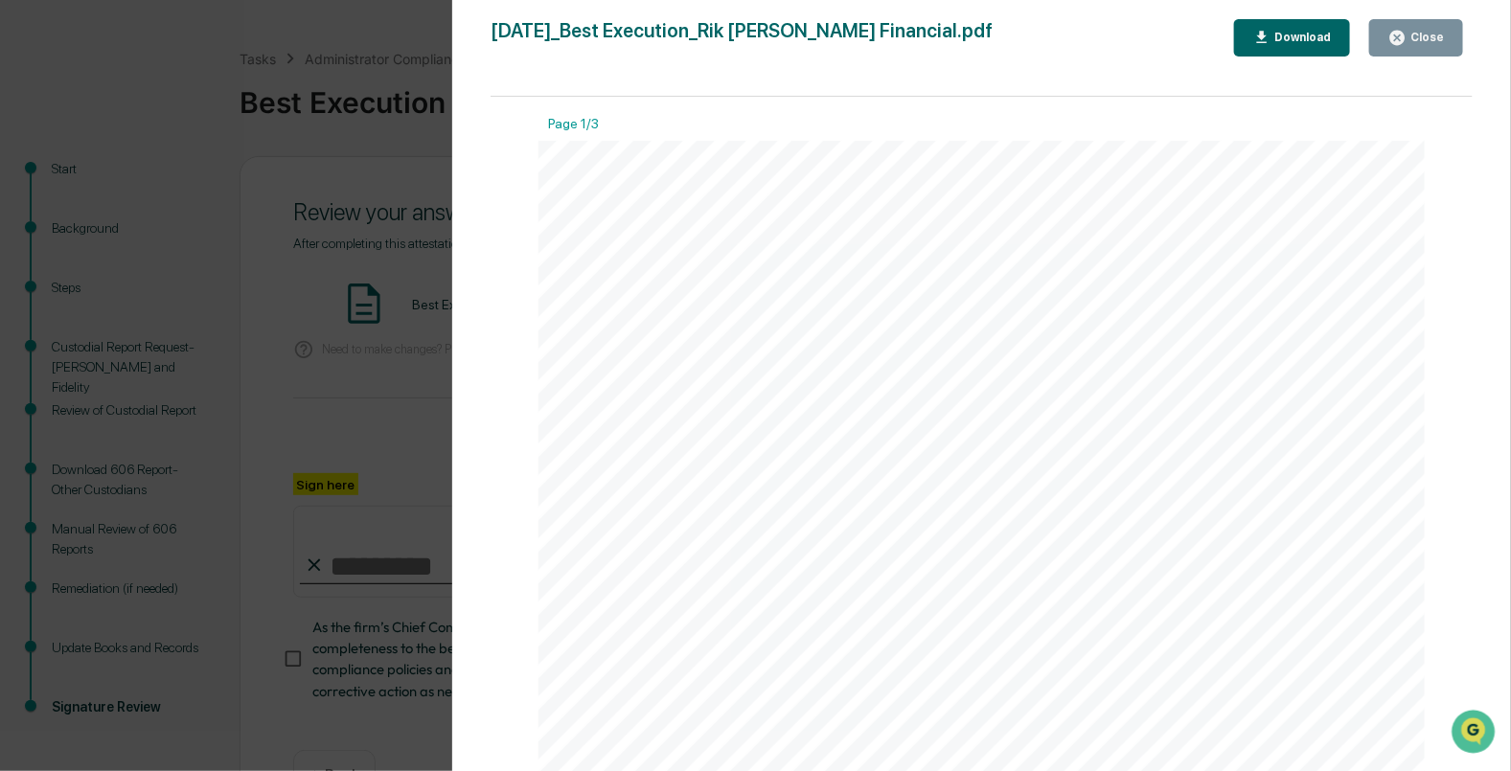
click at [1432, 41] on div "Close" at bounding box center [1424, 37] width 37 height 13
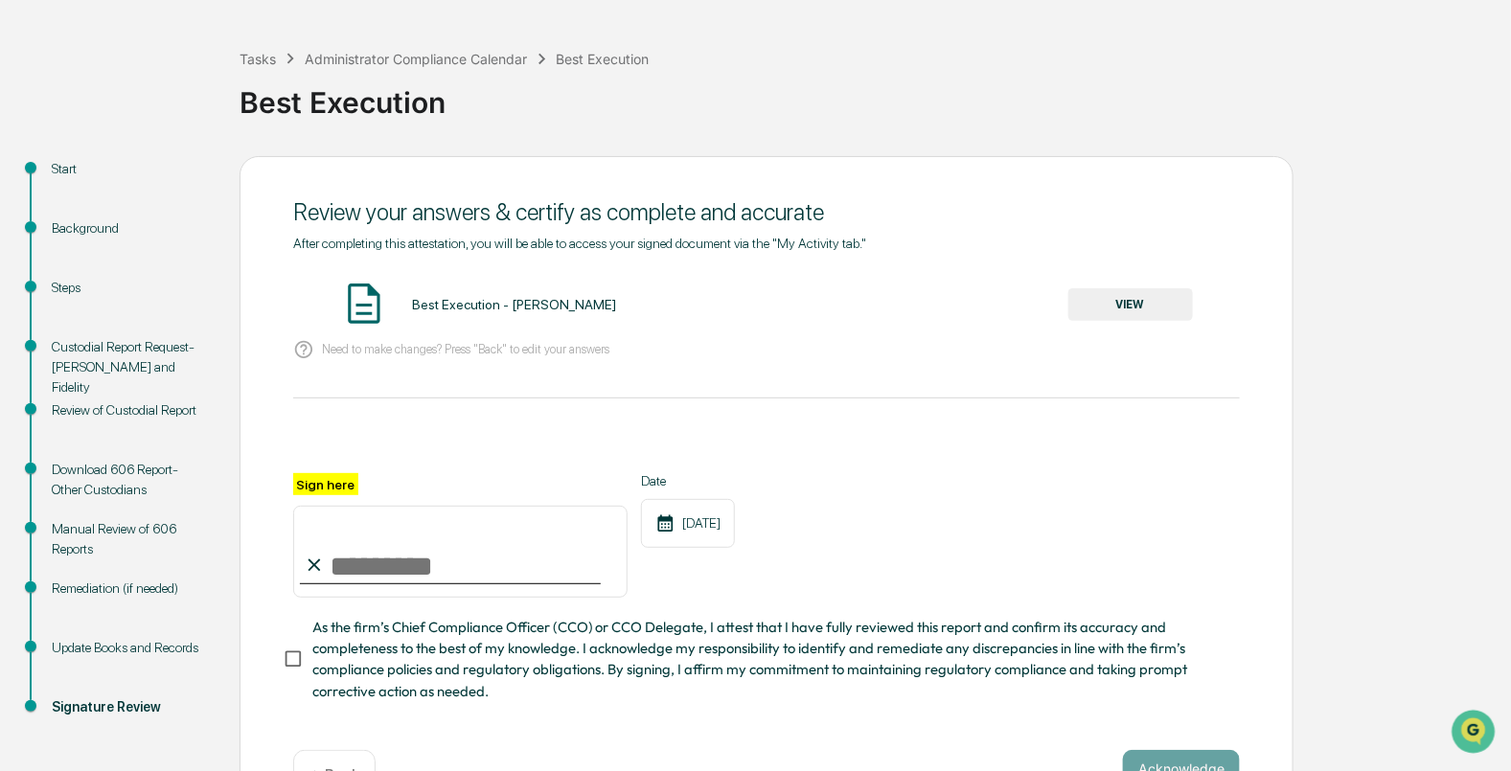
click at [335, 597] on input "Sign here" at bounding box center [460, 552] width 334 height 92
type input "**********"
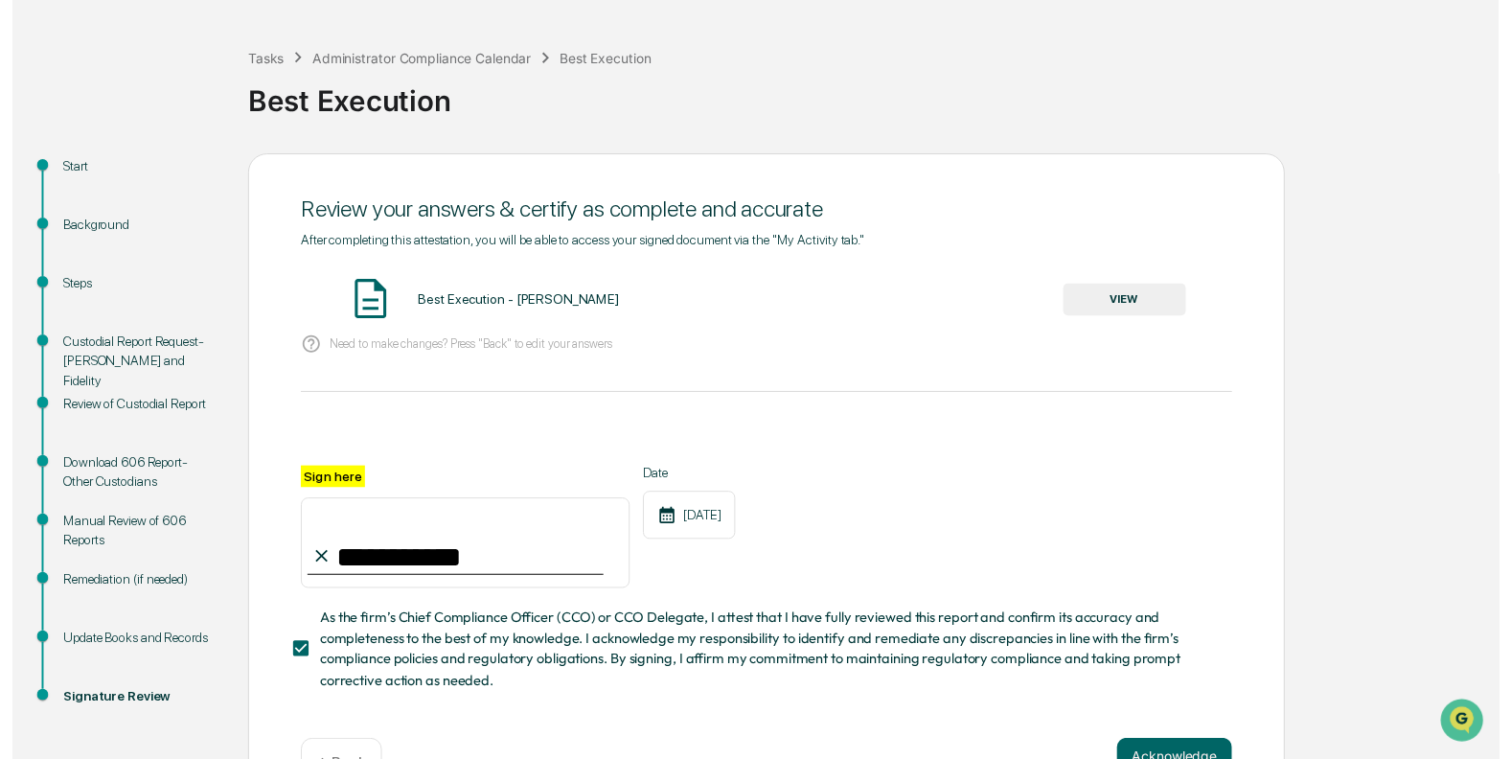
scroll to position [142, 0]
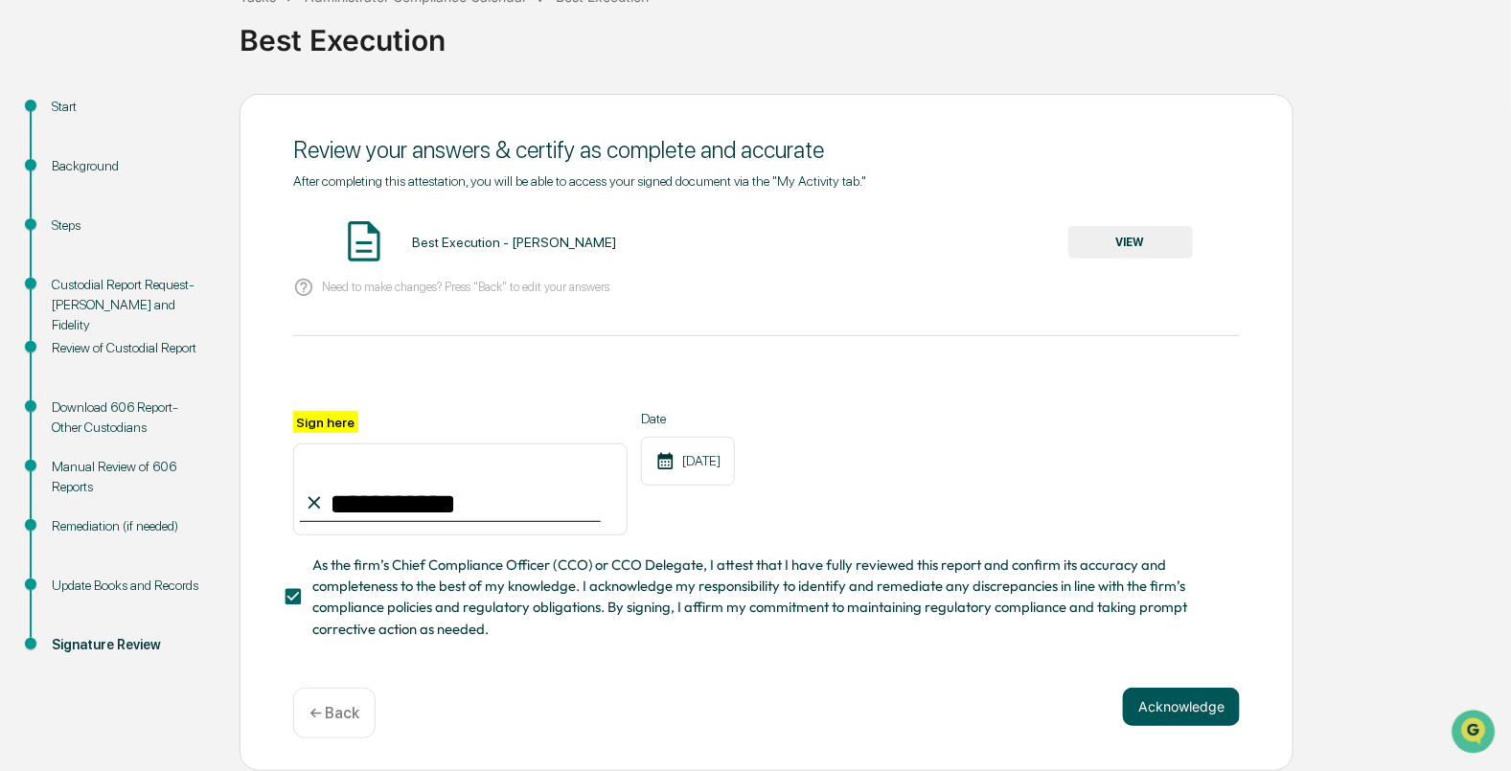
click at [1169, 709] on button "Acknowledge" at bounding box center [1181, 707] width 117 height 38
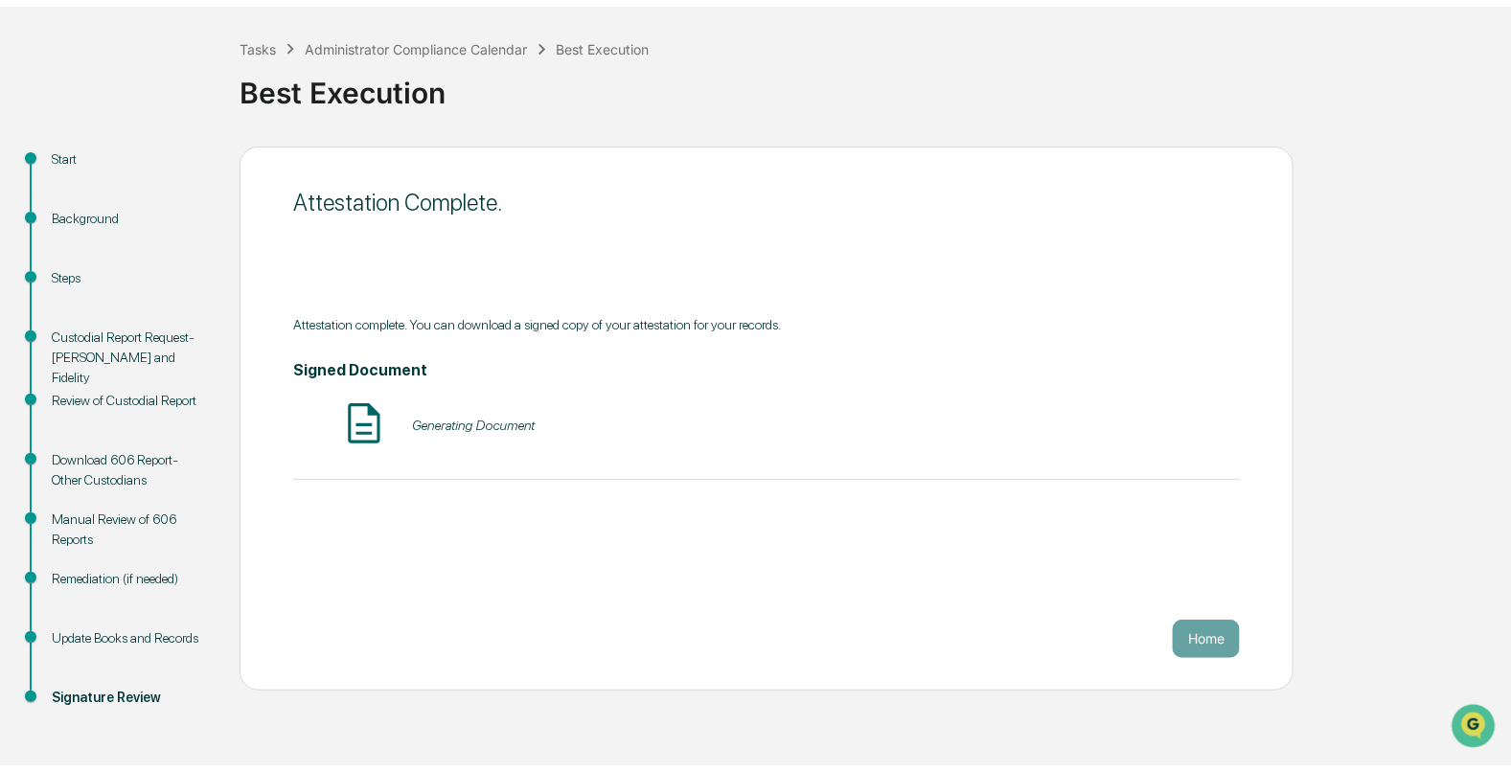
scroll to position [72, 0]
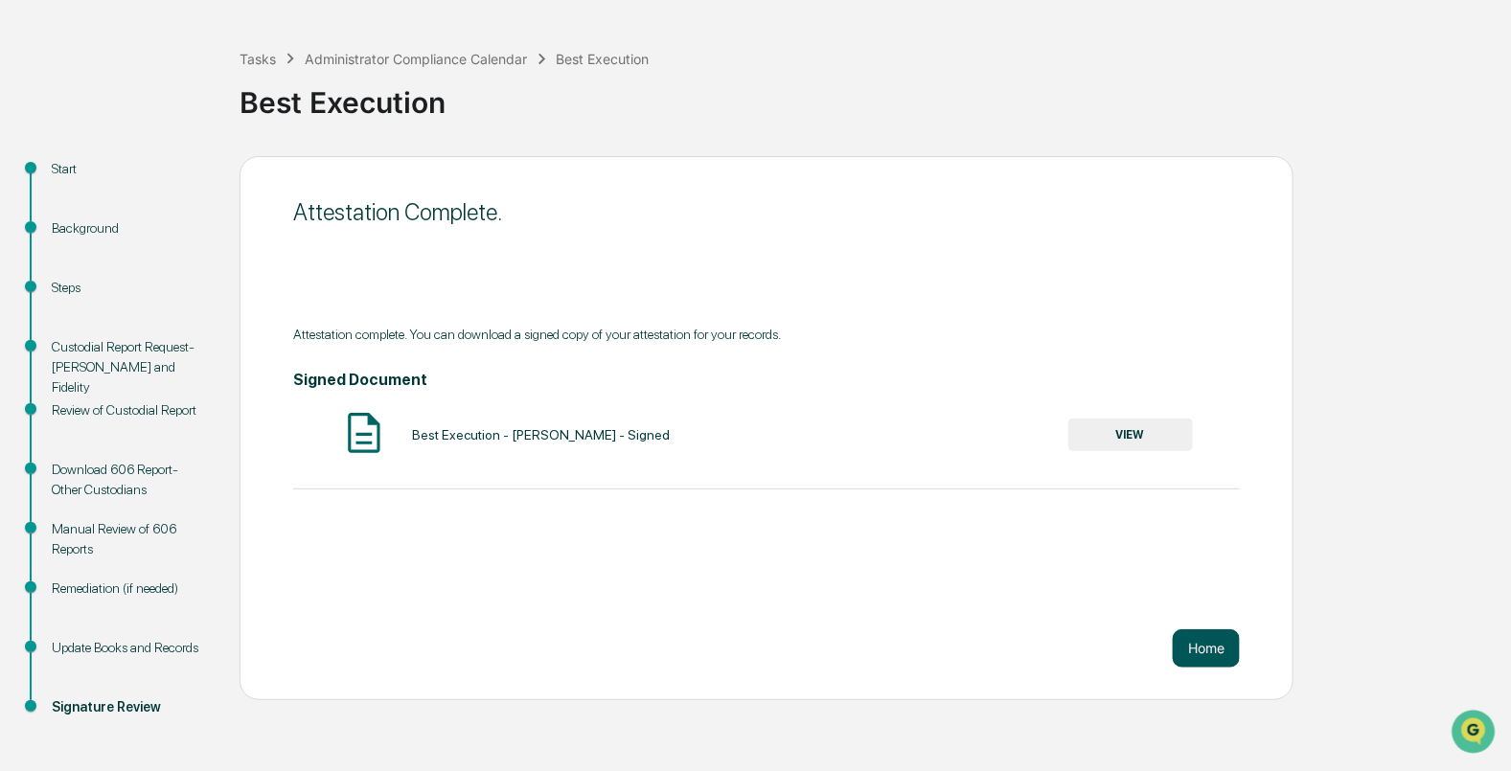
click at [1188, 647] on button "Home" at bounding box center [1206, 648] width 67 height 38
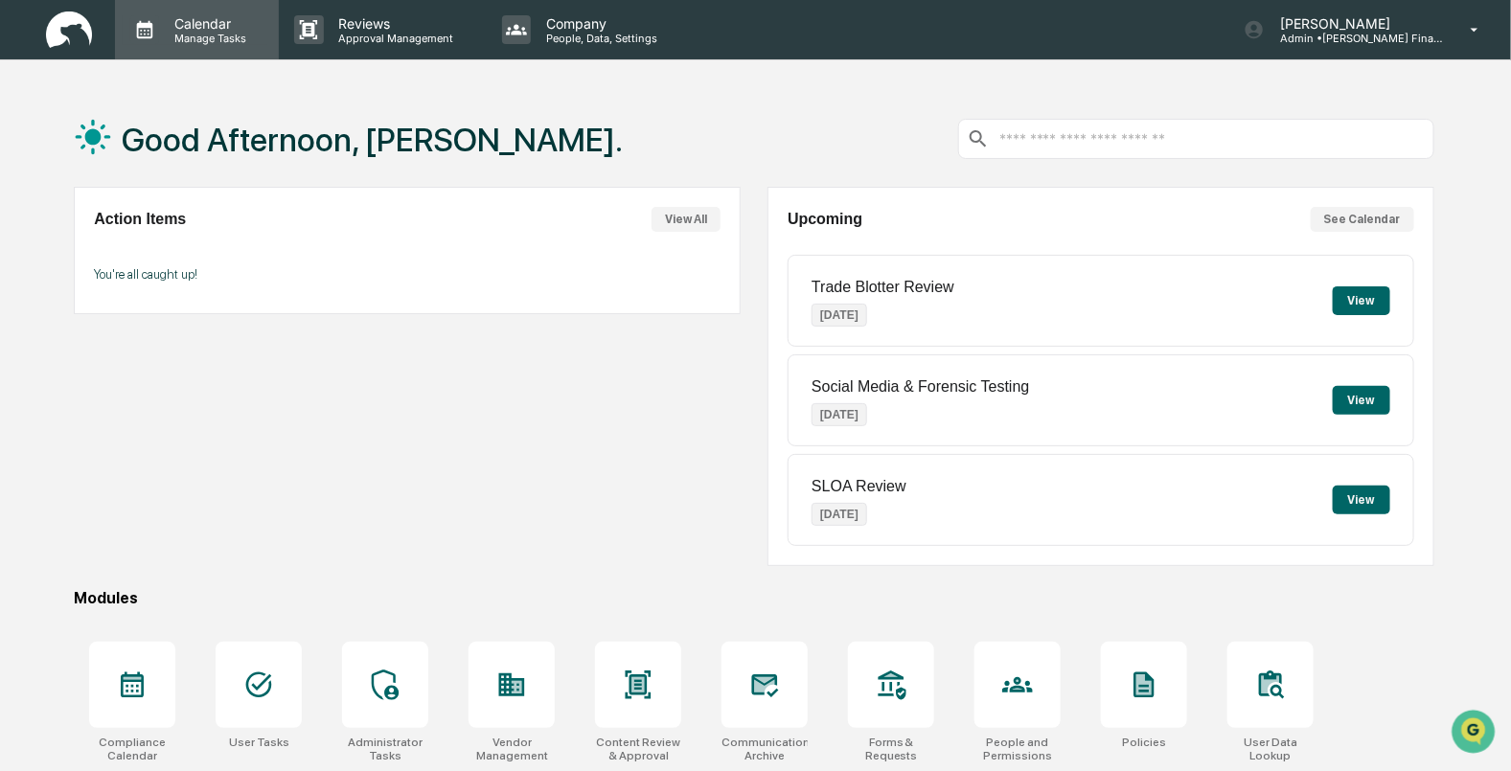
click at [173, 34] on p "Manage Tasks" at bounding box center [207, 38] width 97 height 13
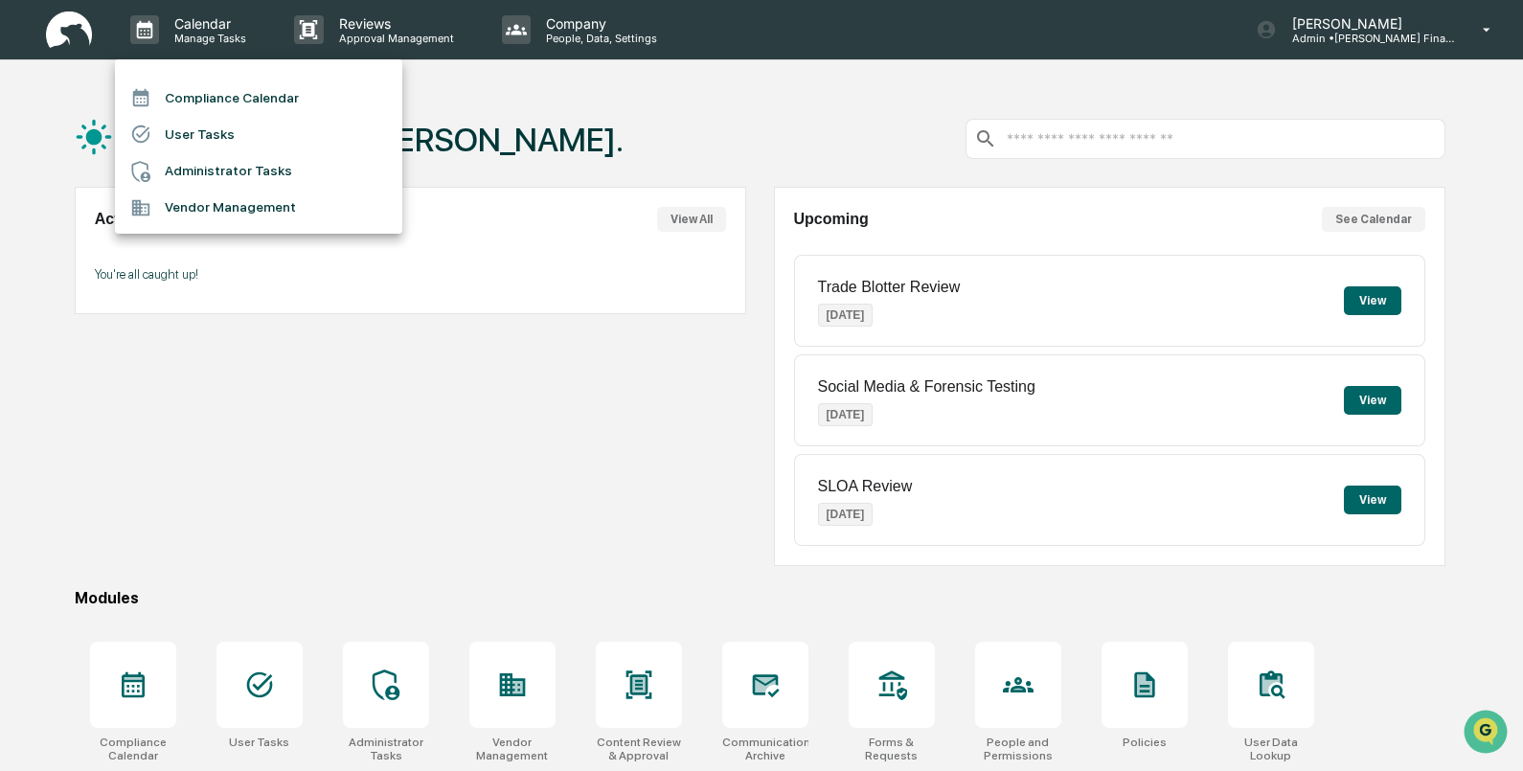
click at [229, 91] on li "Compliance Calendar" at bounding box center [258, 98] width 287 height 36
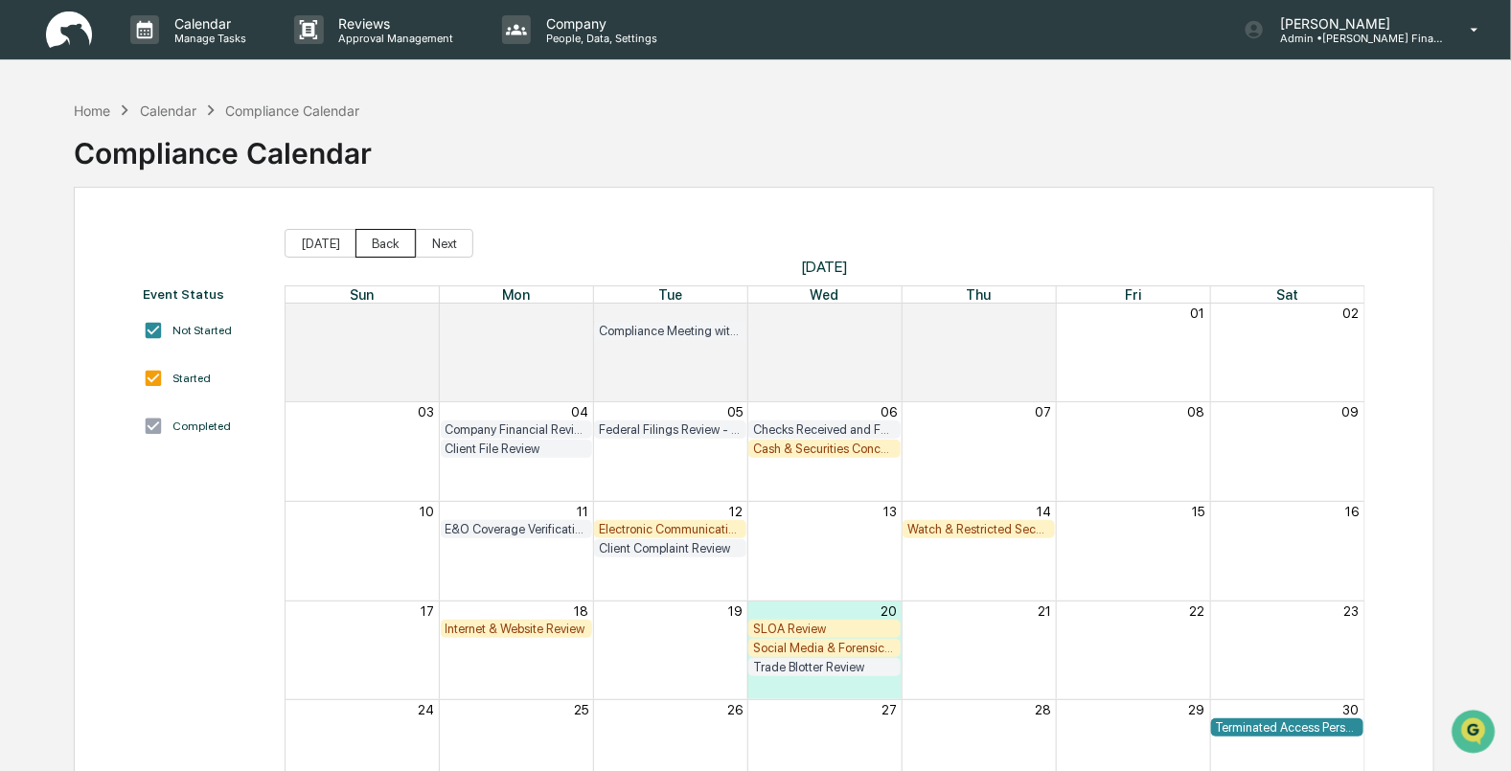
click at [359, 237] on button "Back" at bounding box center [385, 243] width 60 height 29
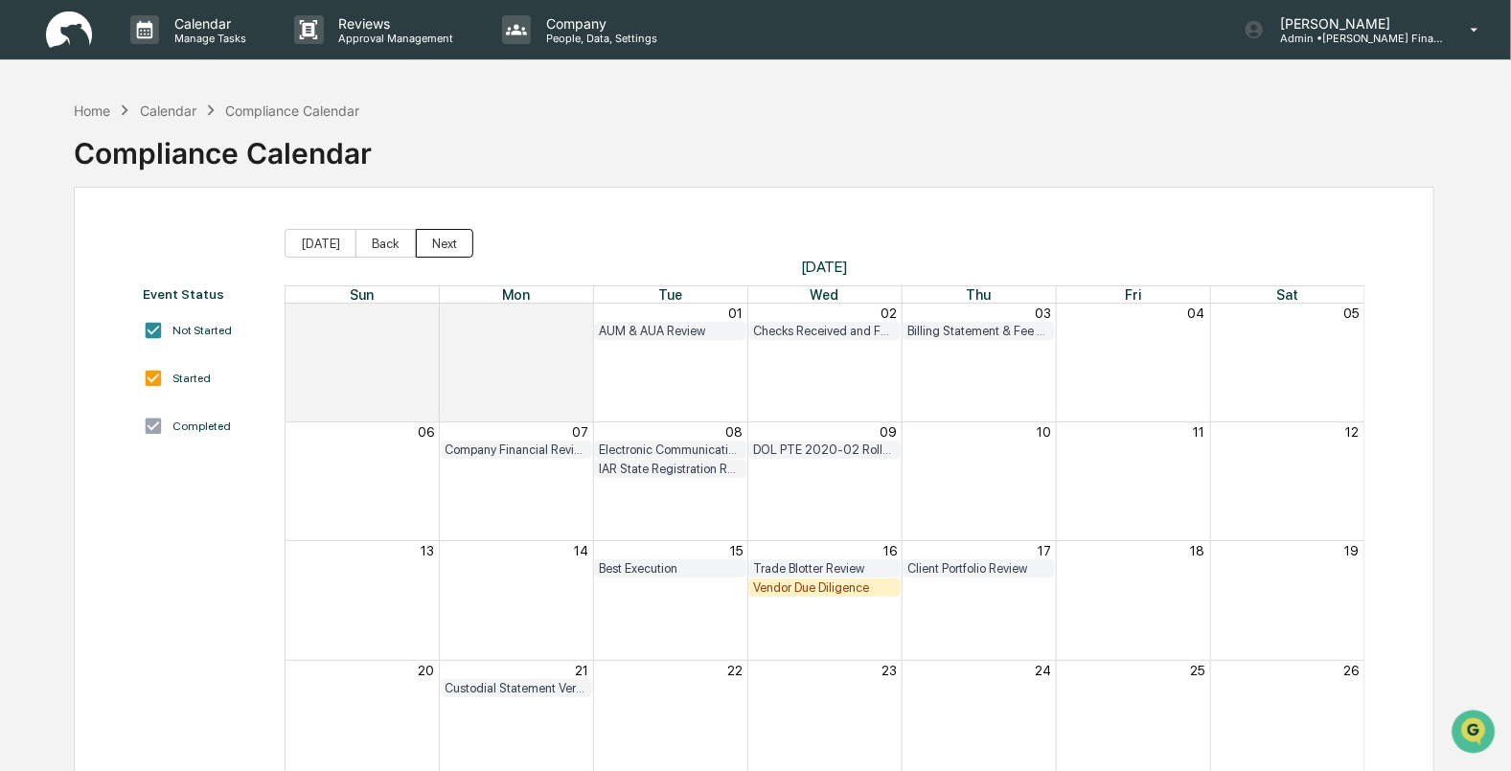
click at [446, 254] on button "Next" at bounding box center [444, 243] width 57 height 29
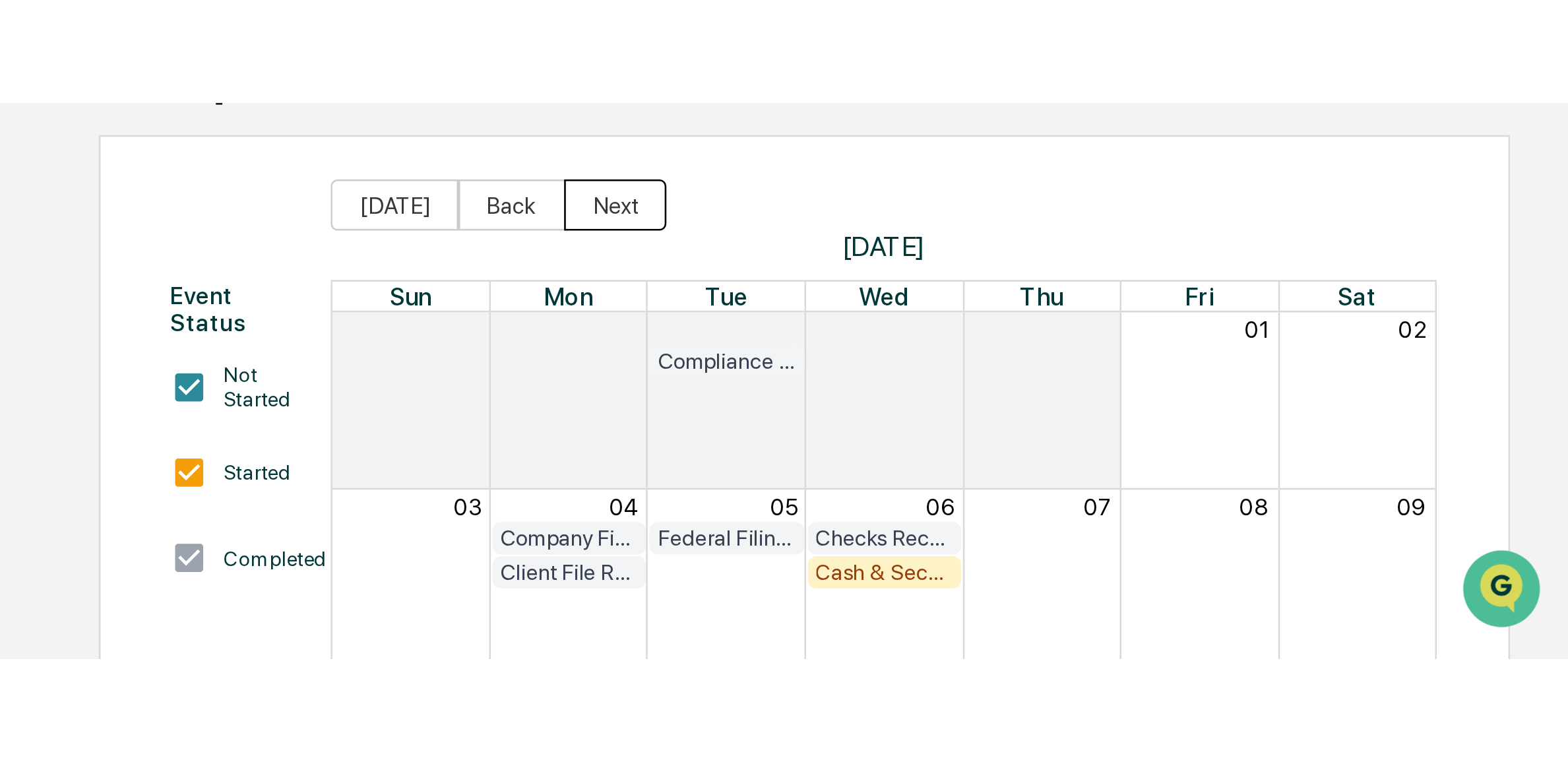
scroll to position [63, 0]
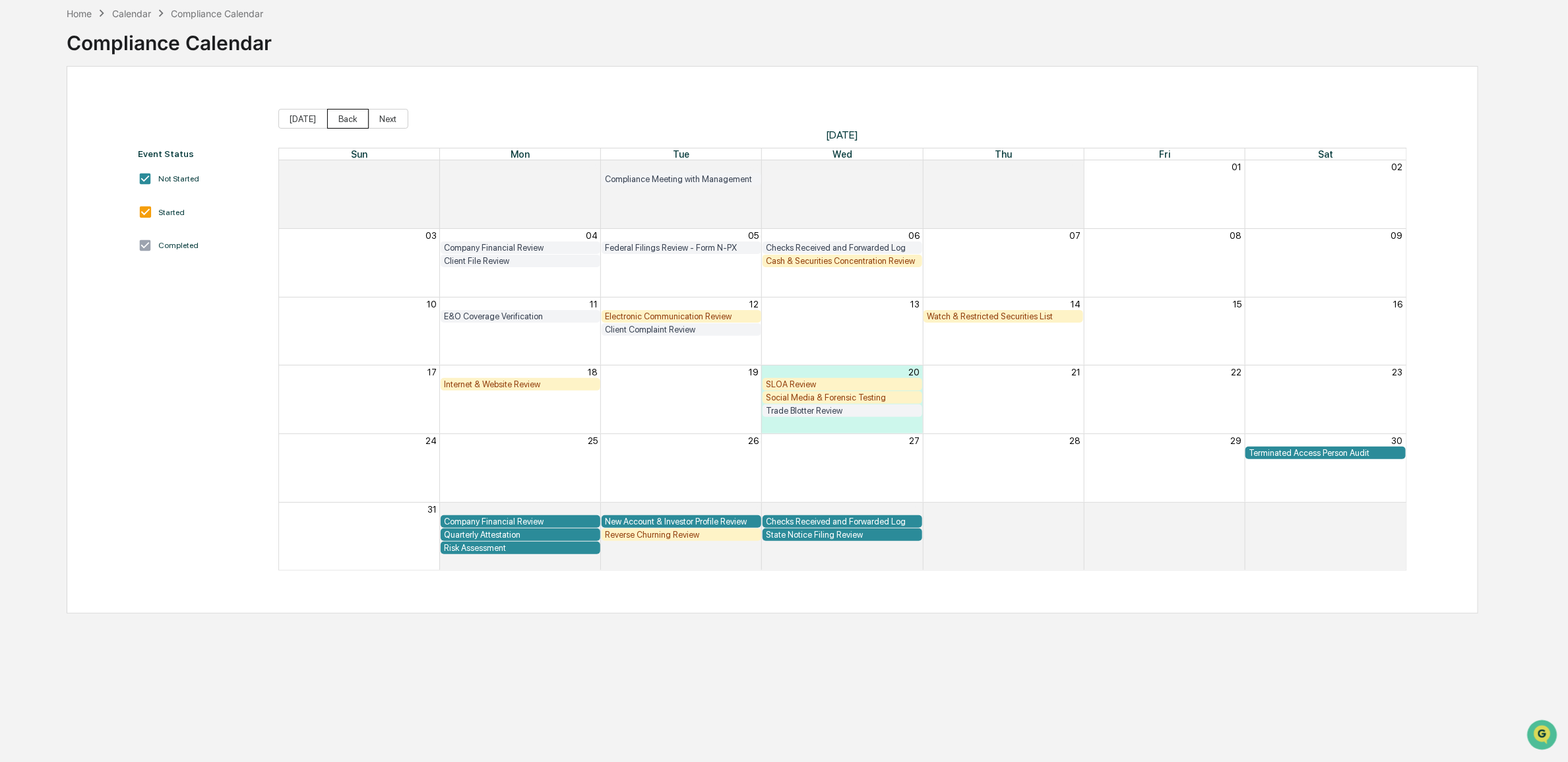
click at [335, 123] on button "Back" at bounding box center [348, 118] width 41 height 20
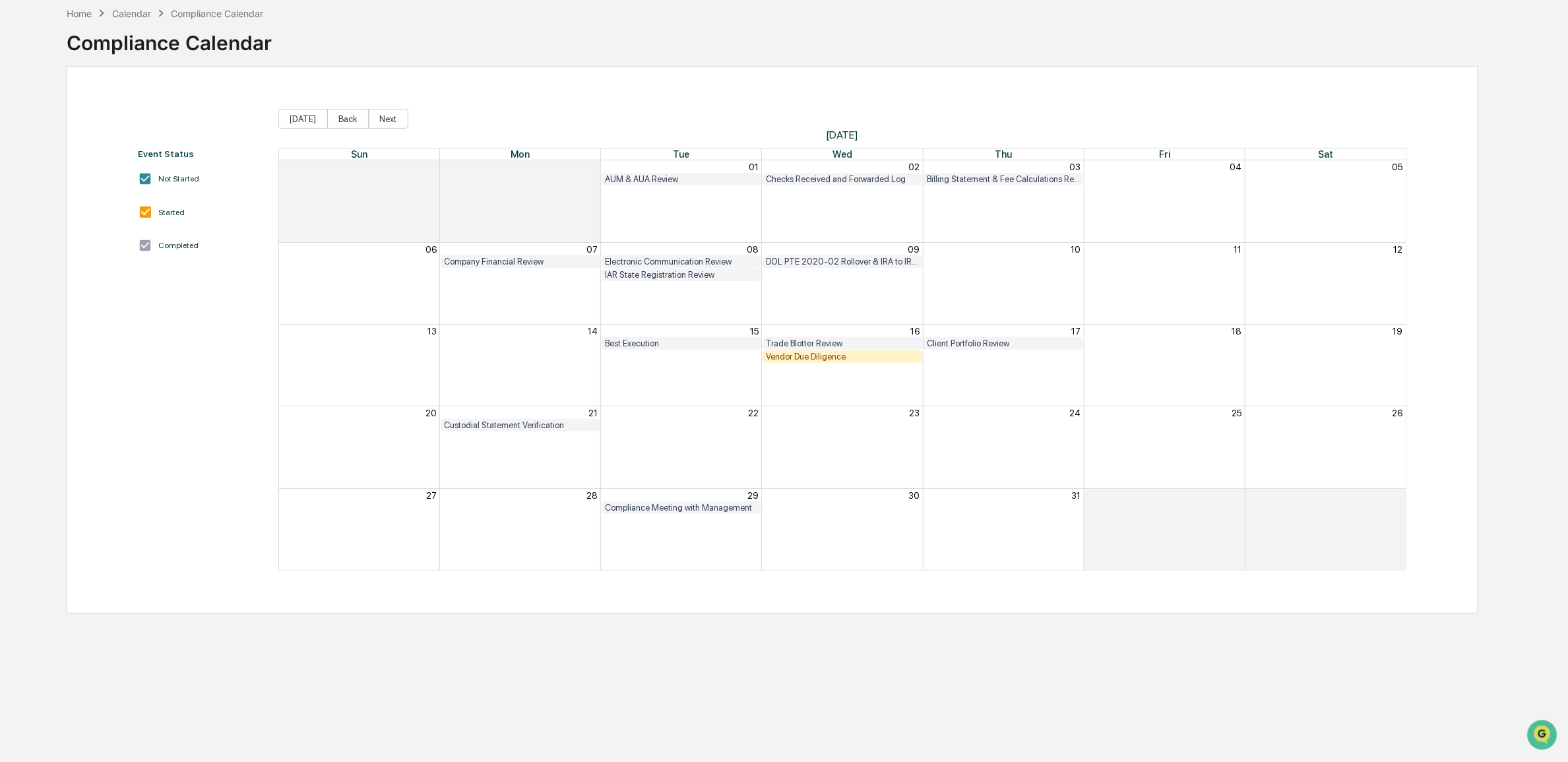
click at [857, 357] on div "Vendor Due Diligence" at bounding box center [842, 357] width 153 height 10
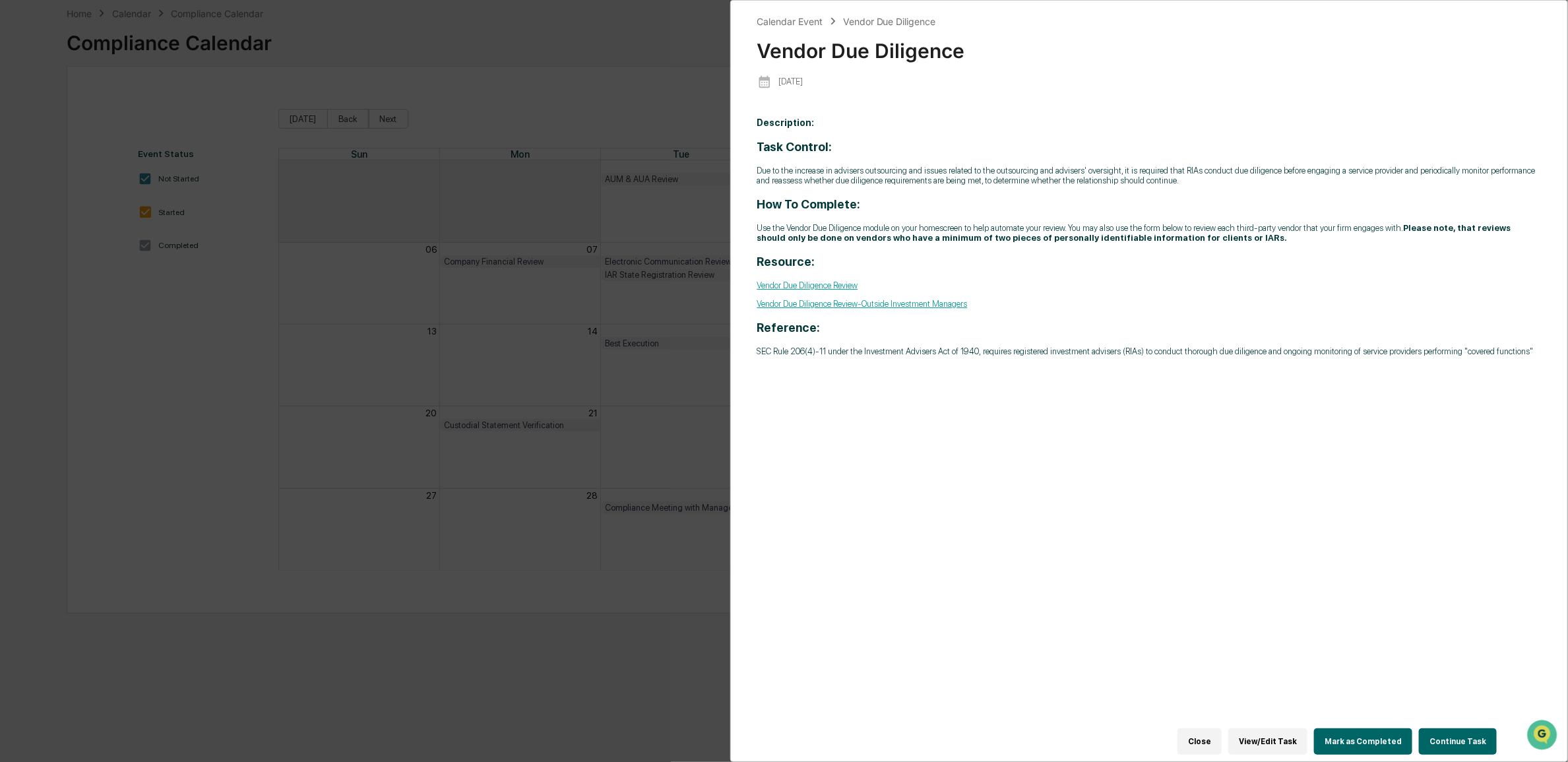
click at [1040, 530] on button "View/Edit Task" at bounding box center [1268, 741] width 79 height 26
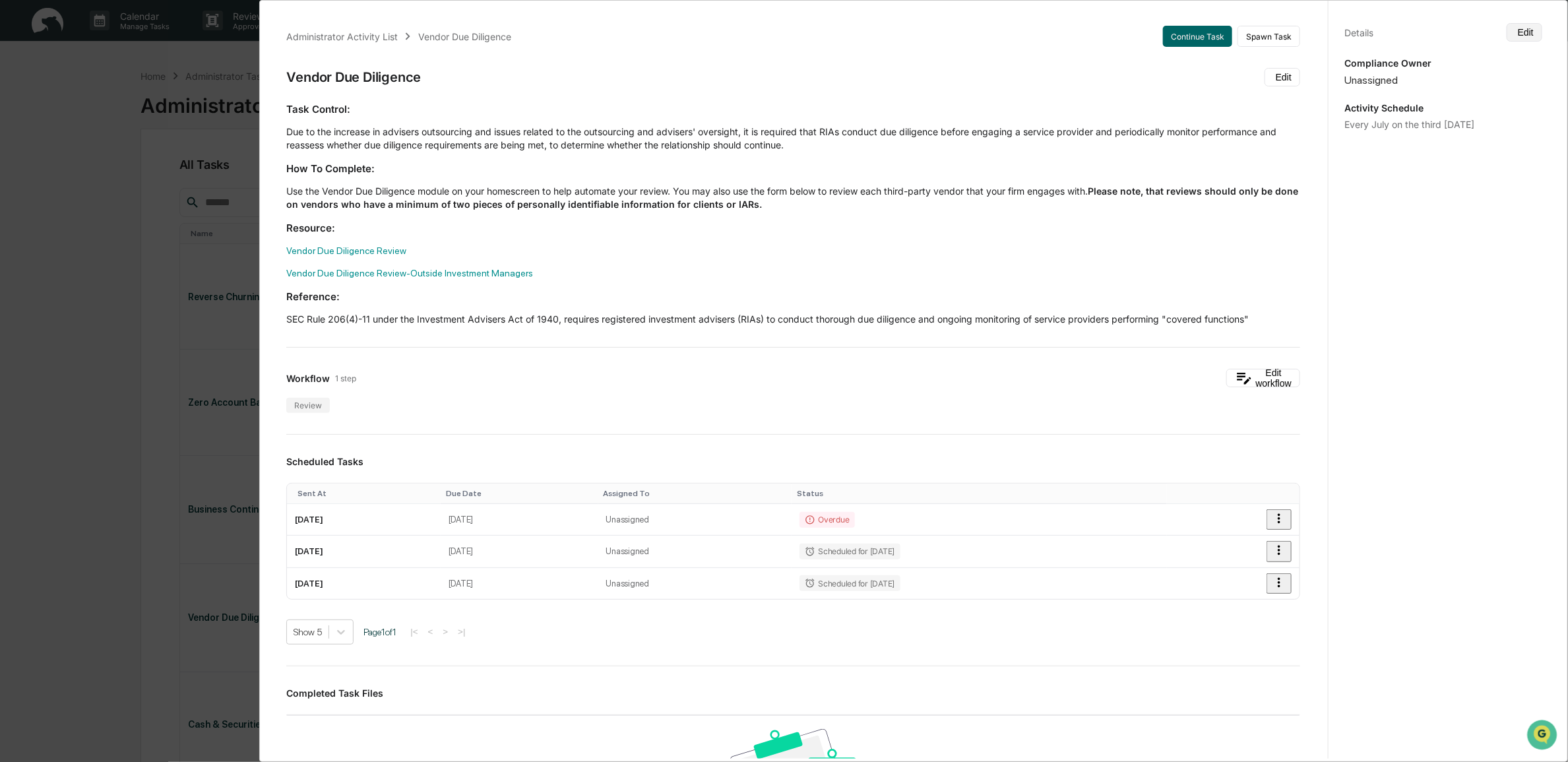
click at [1040, 31] on button "Edit" at bounding box center [1525, 32] width 36 height 19
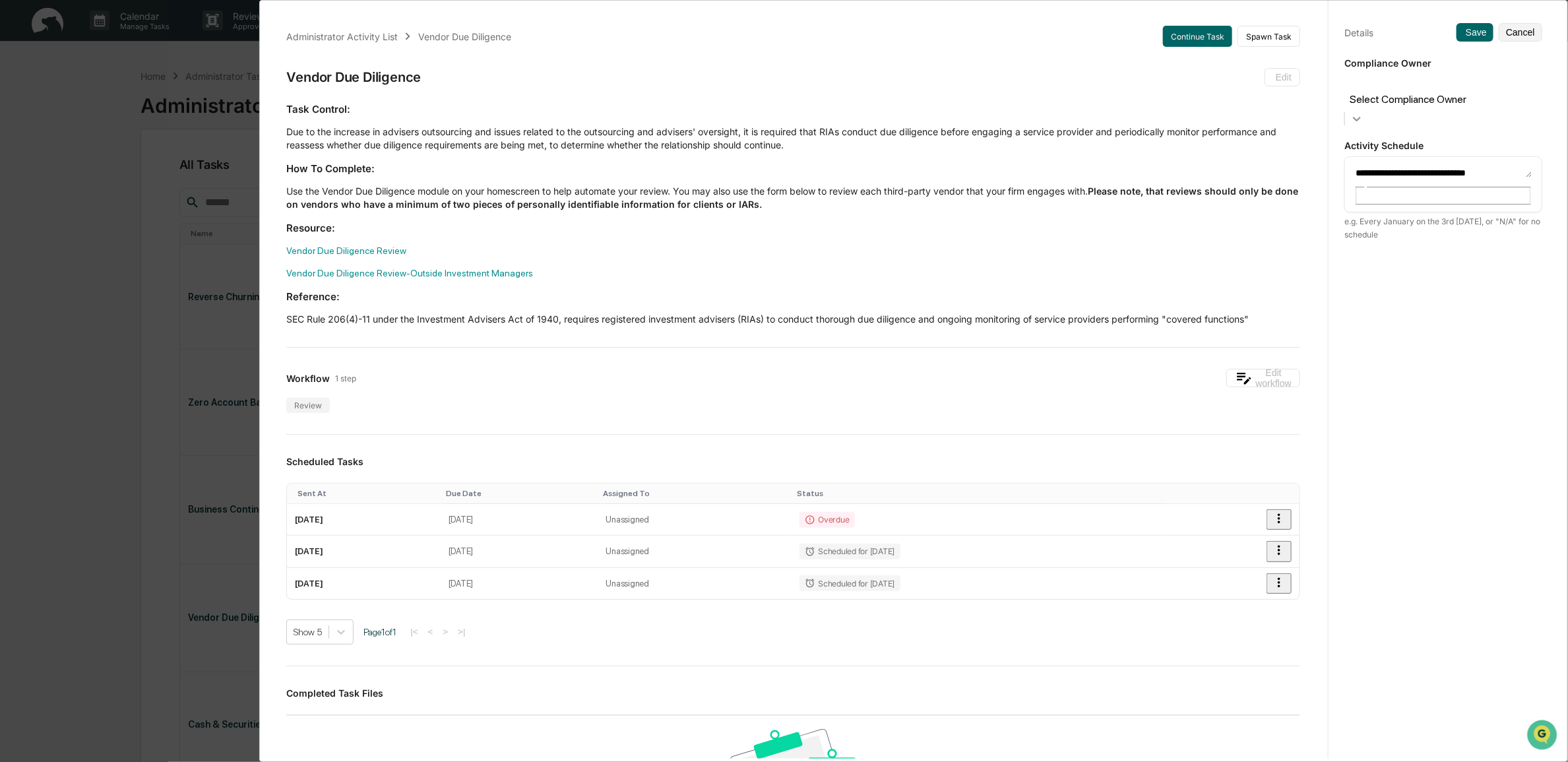
click at [1040, 112] on icon at bounding box center [1357, 118] width 13 height 13
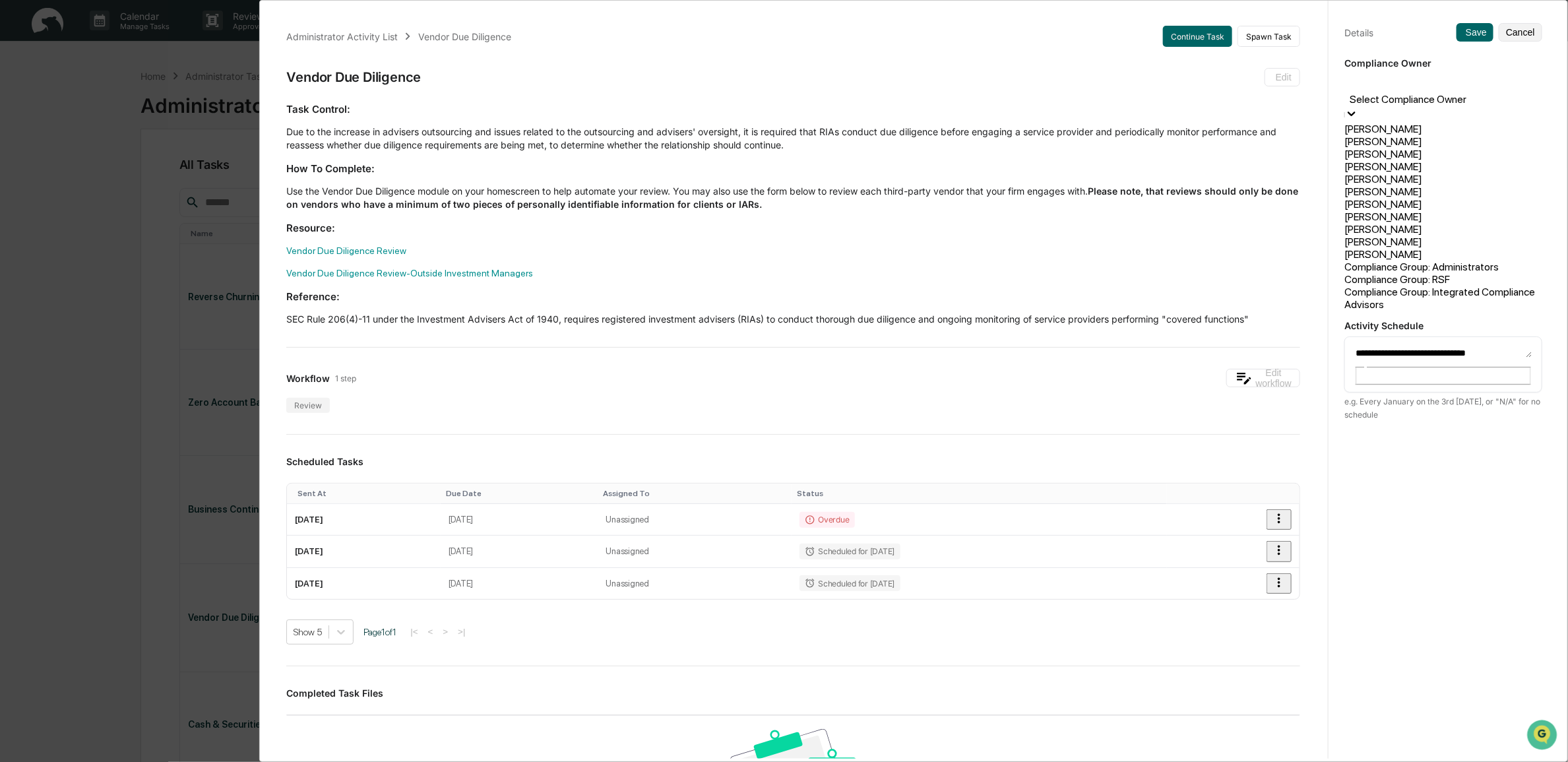
click at [1040, 123] on div "[PERSON_NAME]" at bounding box center [1443, 129] width 198 height 12
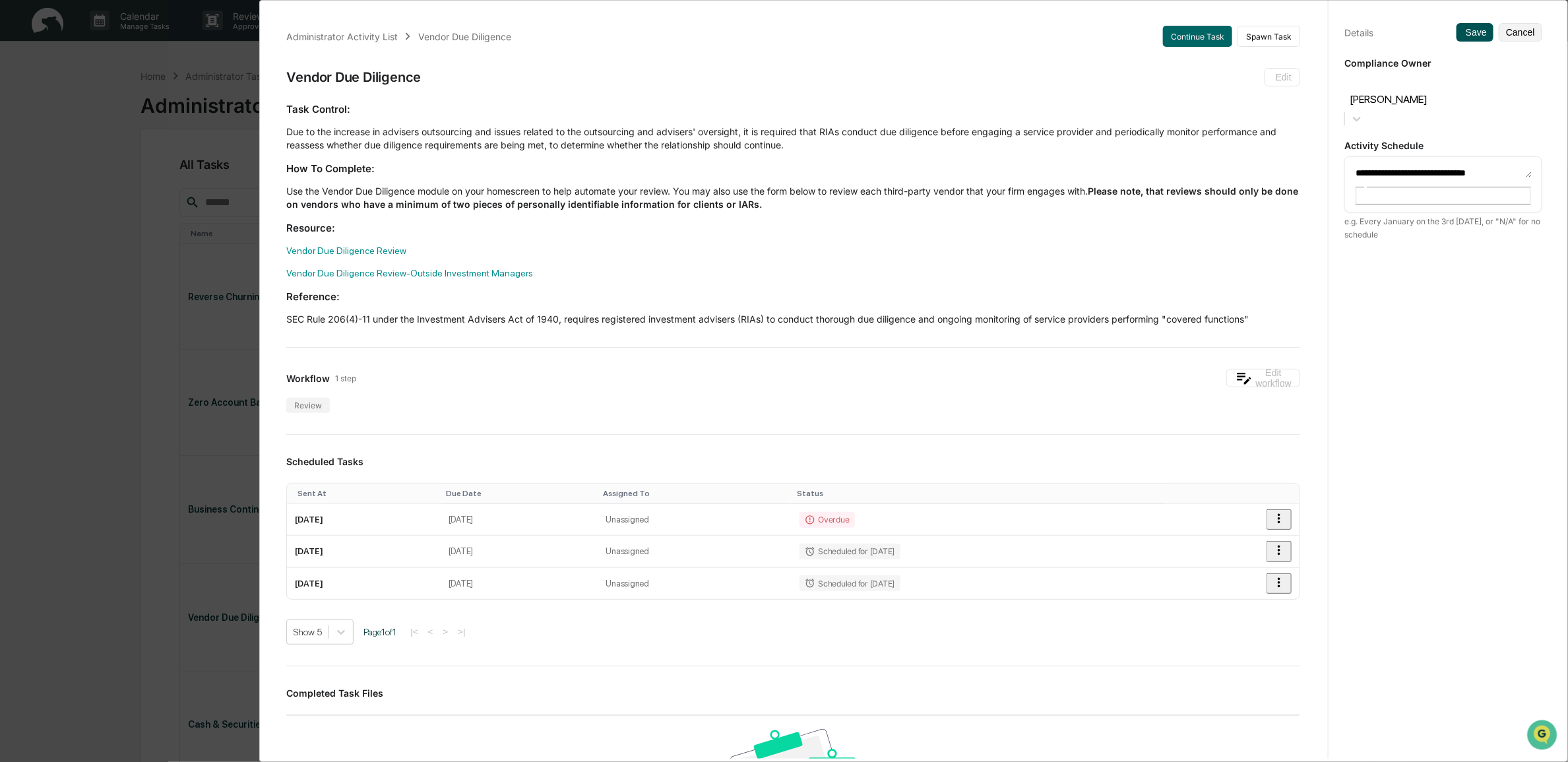
click at [1040, 38] on button "Save" at bounding box center [1475, 32] width 37 height 19
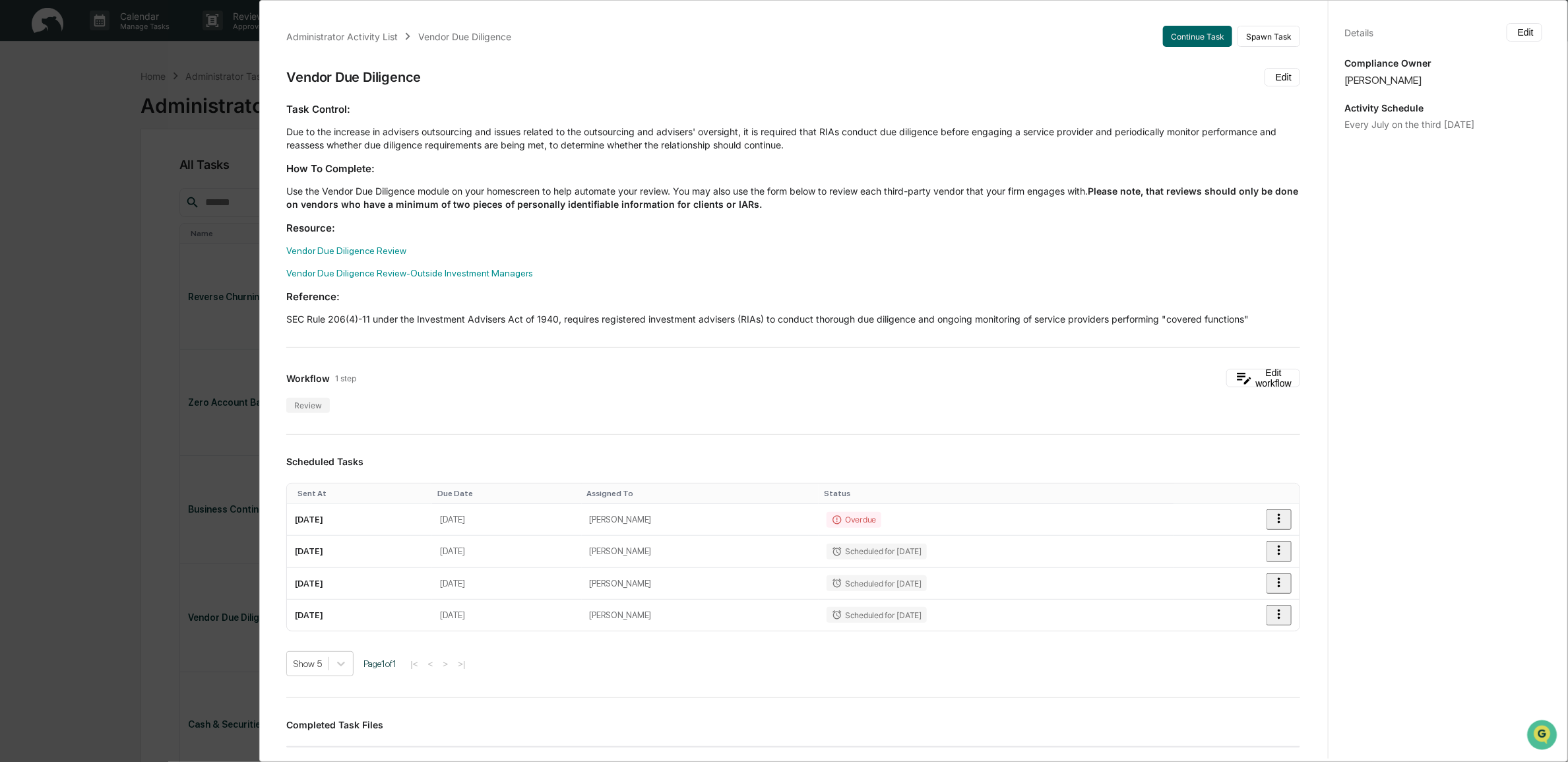
click at [70, 178] on div "Administrator Activity List Vendor Due Diligence Continue Task Spawn Task Vendo…" at bounding box center [784, 381] width 1568 height 762
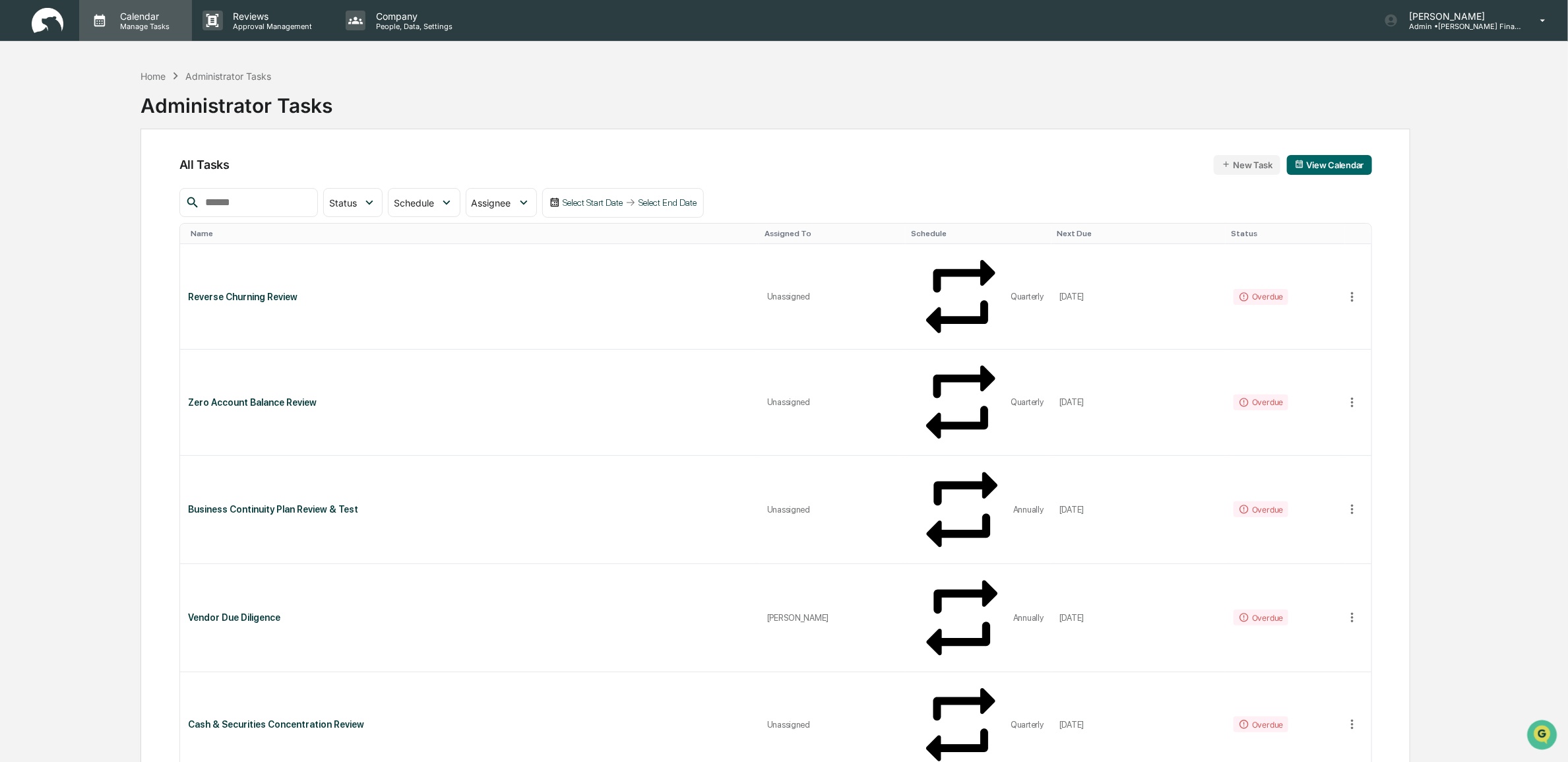
click at [116, 17] on p "Calendar" at bounding box center [143, 16] width 67 height 11
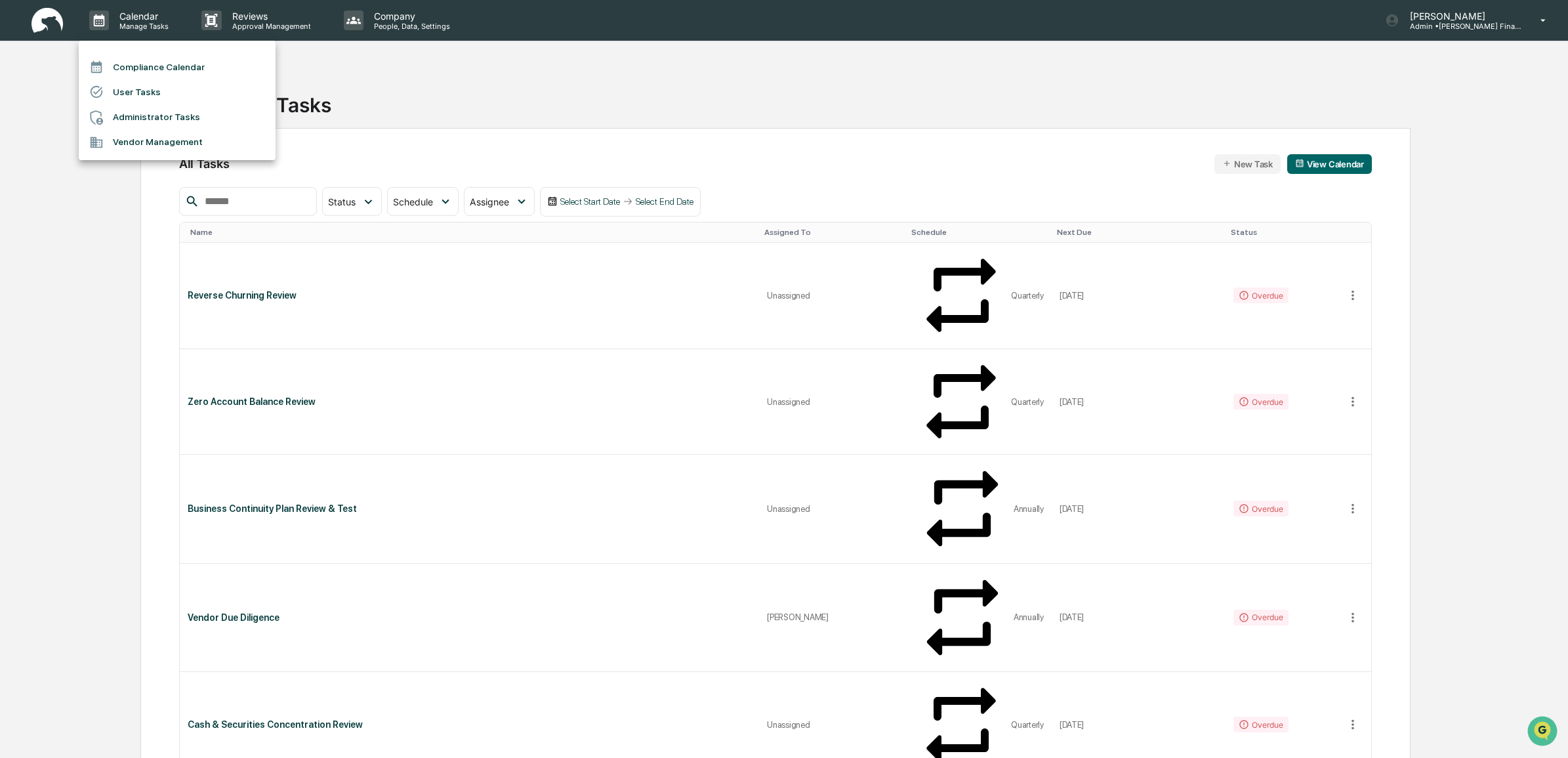
click at [133, 63] on li "Compliance Calendar" at bounding box center [177, 67] width 197 height 25
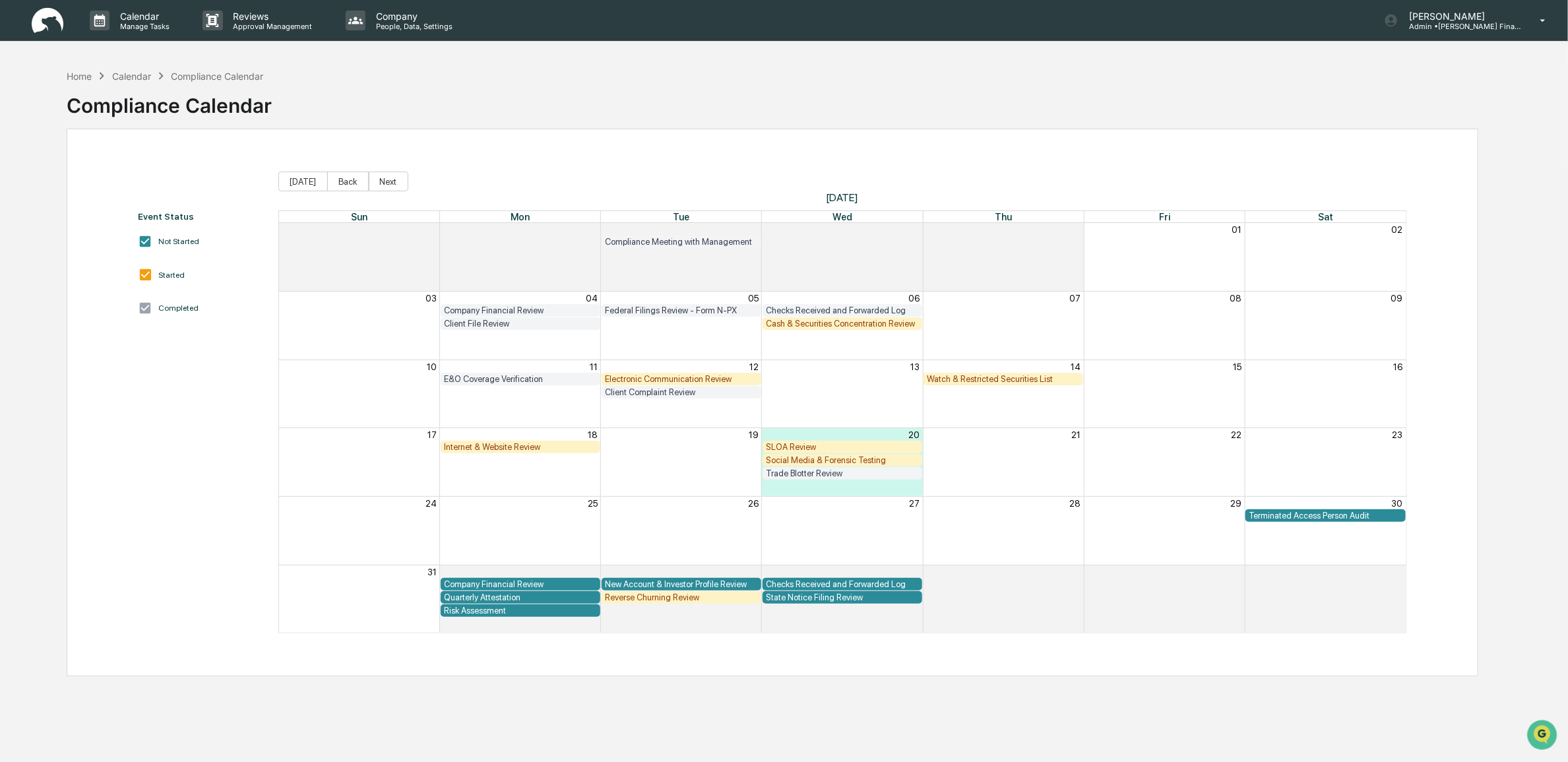
click at [981, 377] on div "Watch & Restricted Securities List" at bounding box center [1003, 379] width 153 height 10
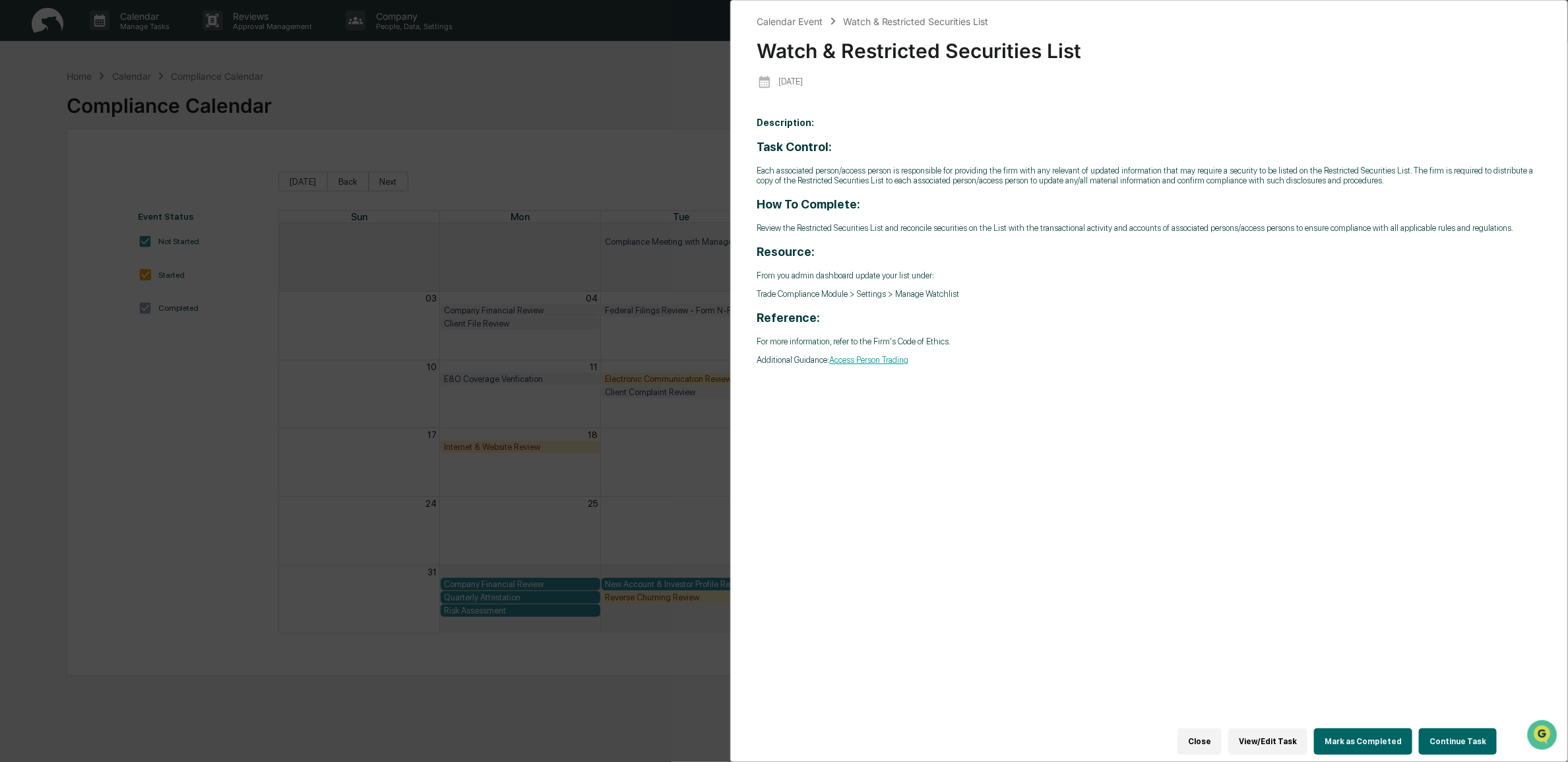
click at [1040, 530] on button "Close" at bounding box center [1200, 741] width 44 height 26
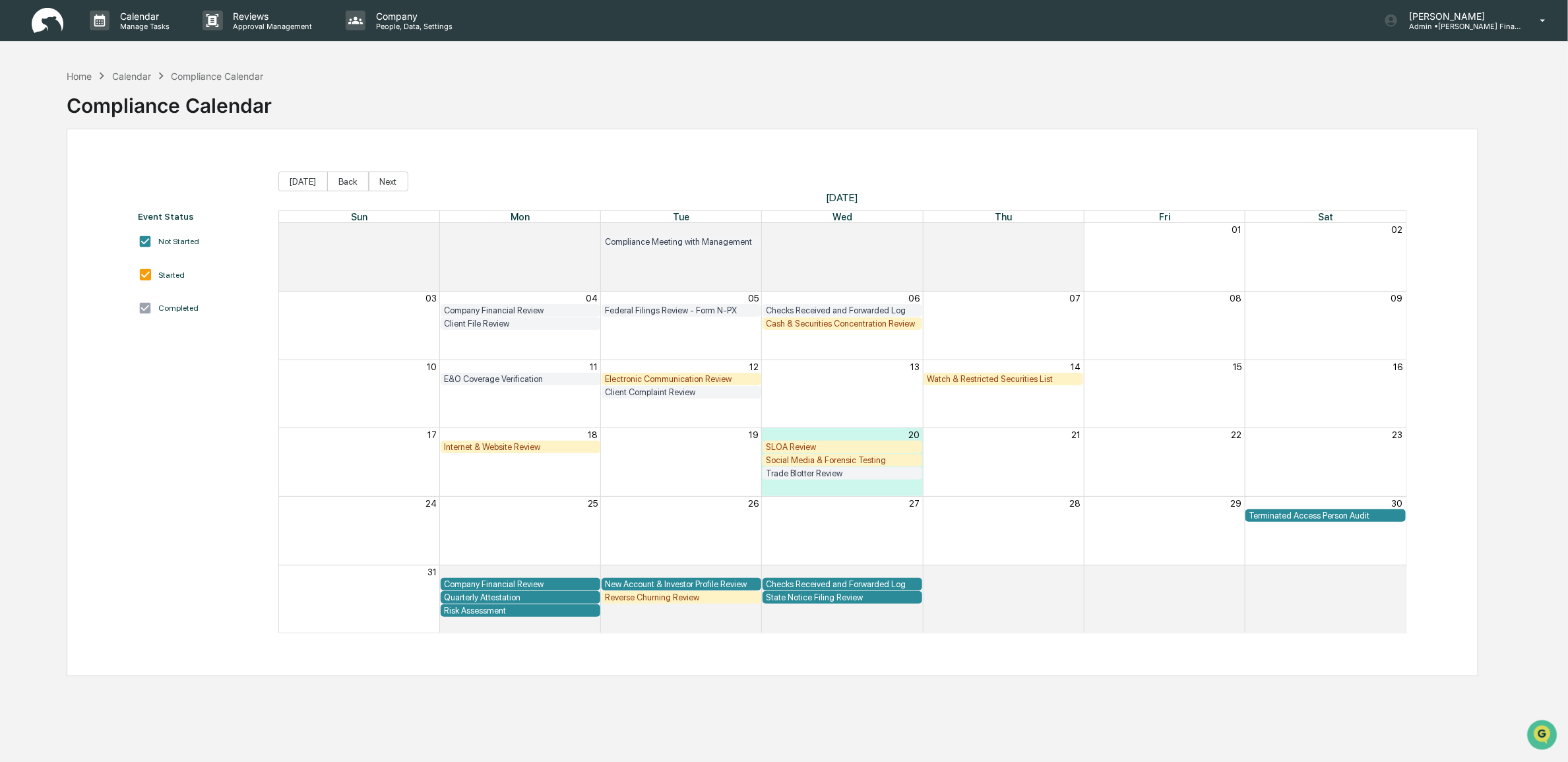
click at [799, 326] on div "Cash & Securities Concentration Review" at bounding box center [842, 324] width 153 height 10
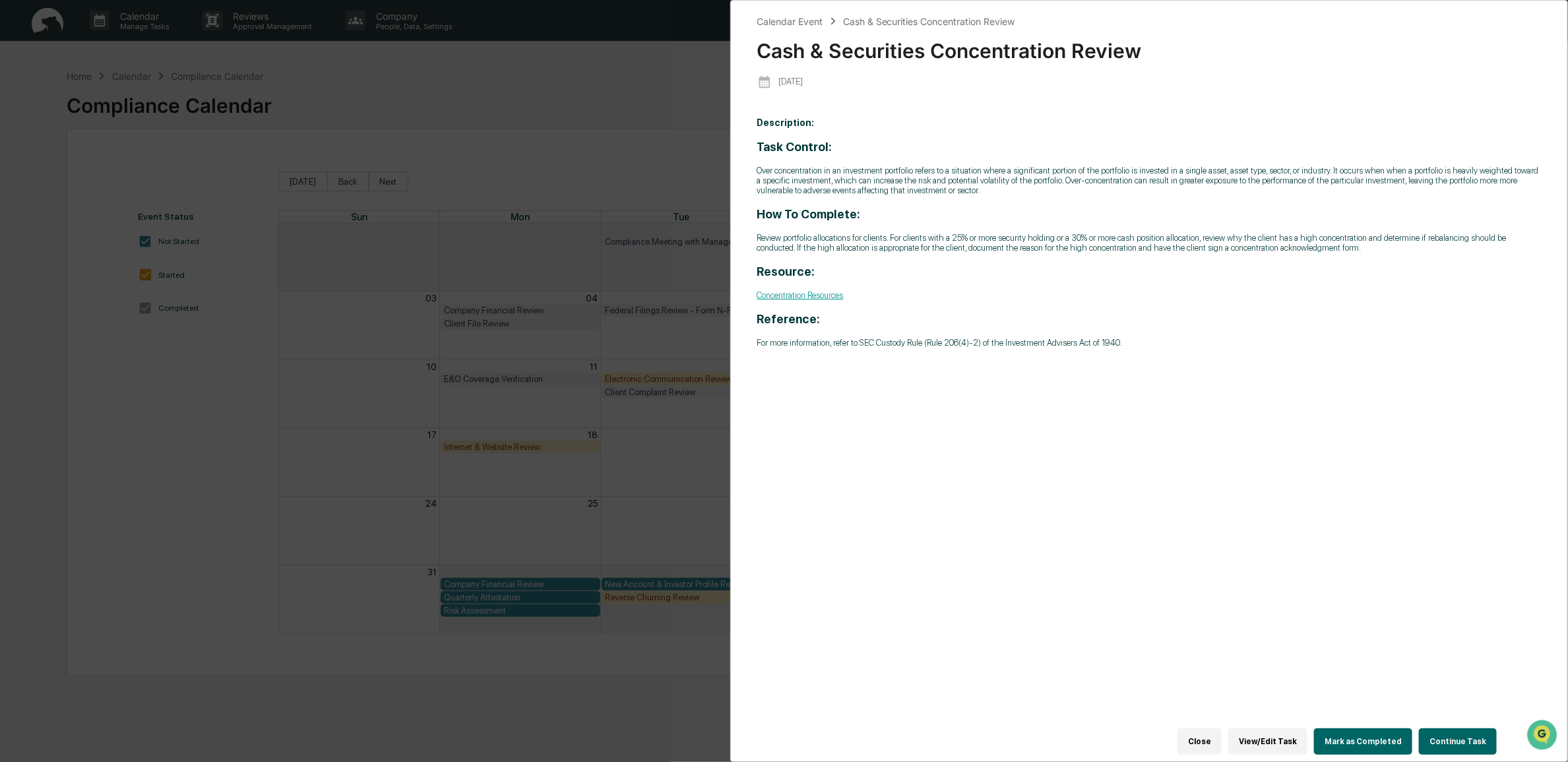
click at [1040, 530] on div "Close View/Edit Task Mark as Completed Continue Task" at bounding box center [1134, 741] width 753 height 39
click at [1040, 530] on button "Close" at bounding box center [1200, 741] width 44 height 26
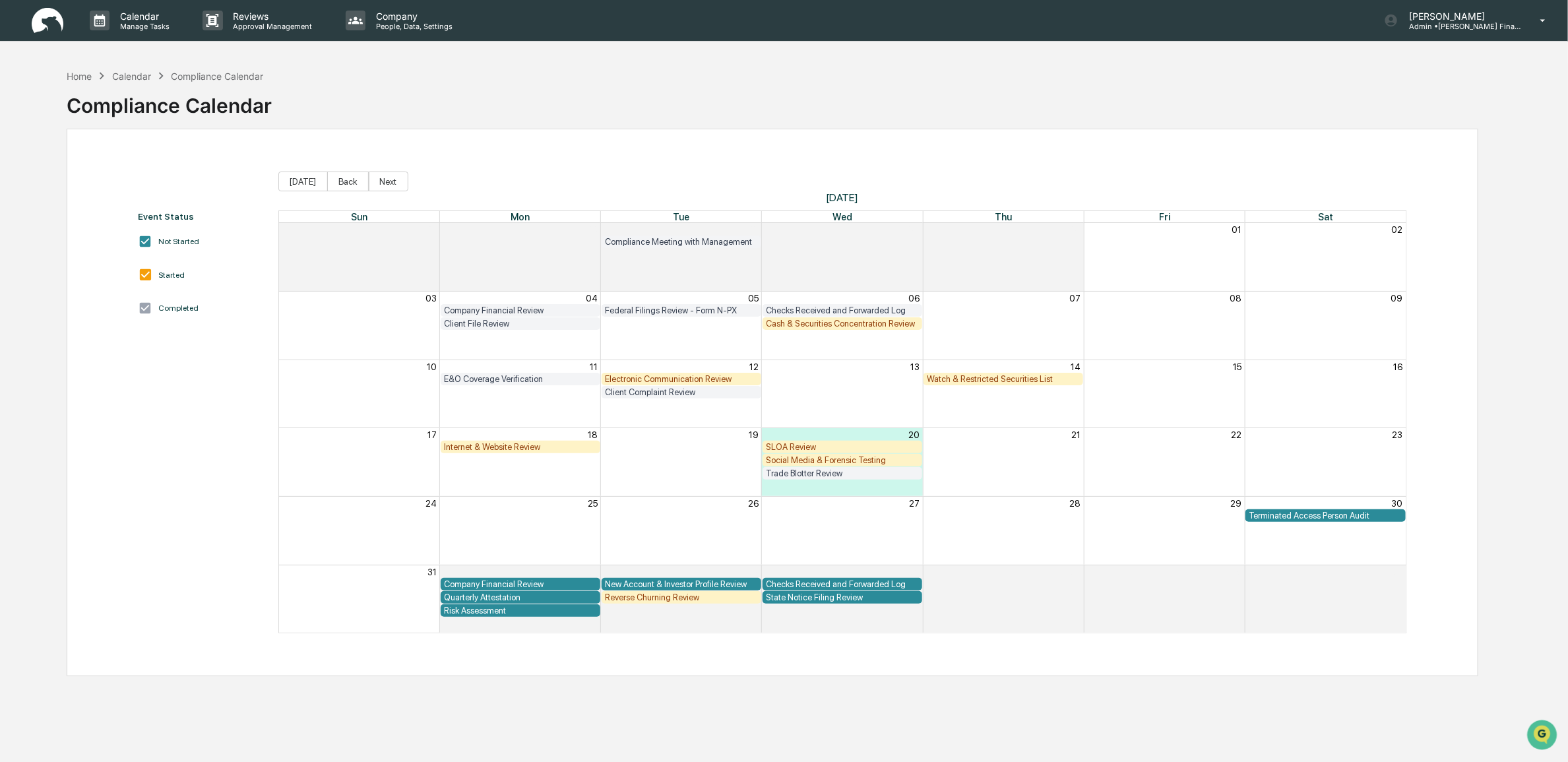
click at [498, 450] on div "Internet & Website Review" at bounding box center [521, 447] width 153 height 10
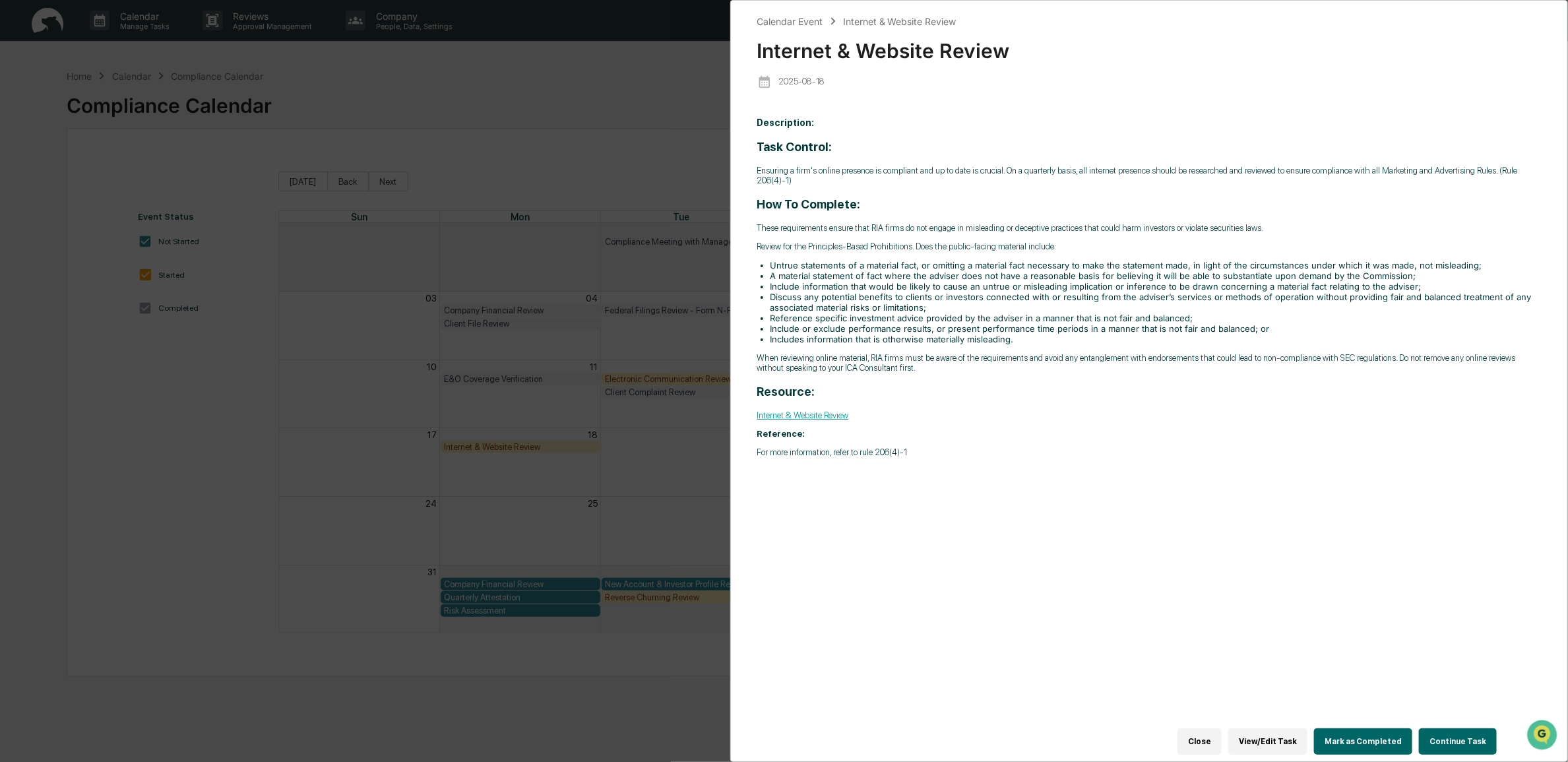
click at [1040, 530] on button "Continue Task" at bounding box center [1458, 741] width 78 height 26
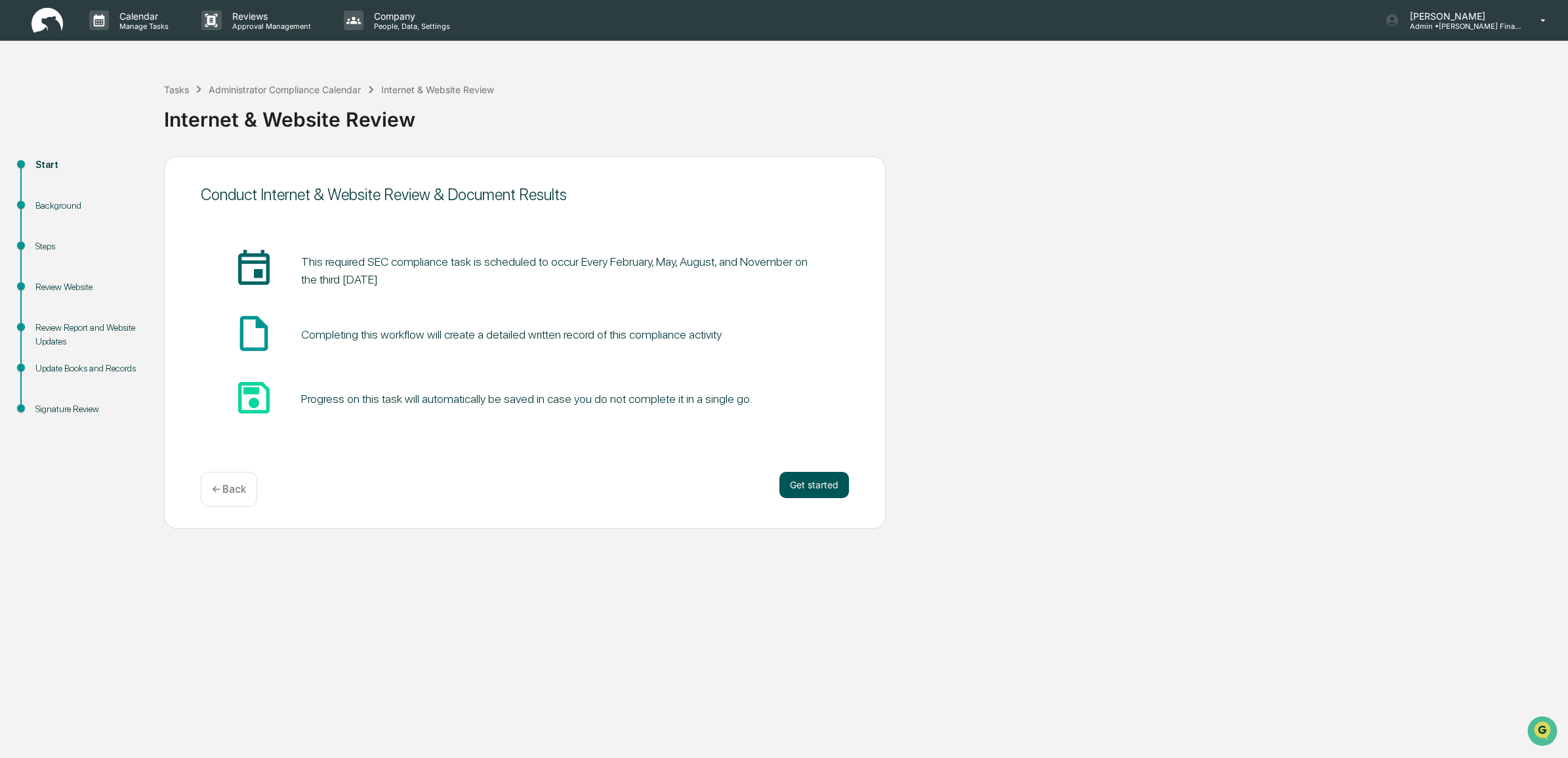
click at [828, 496] on button "Get started" at bounding box center [814, 485] width 70 height 26
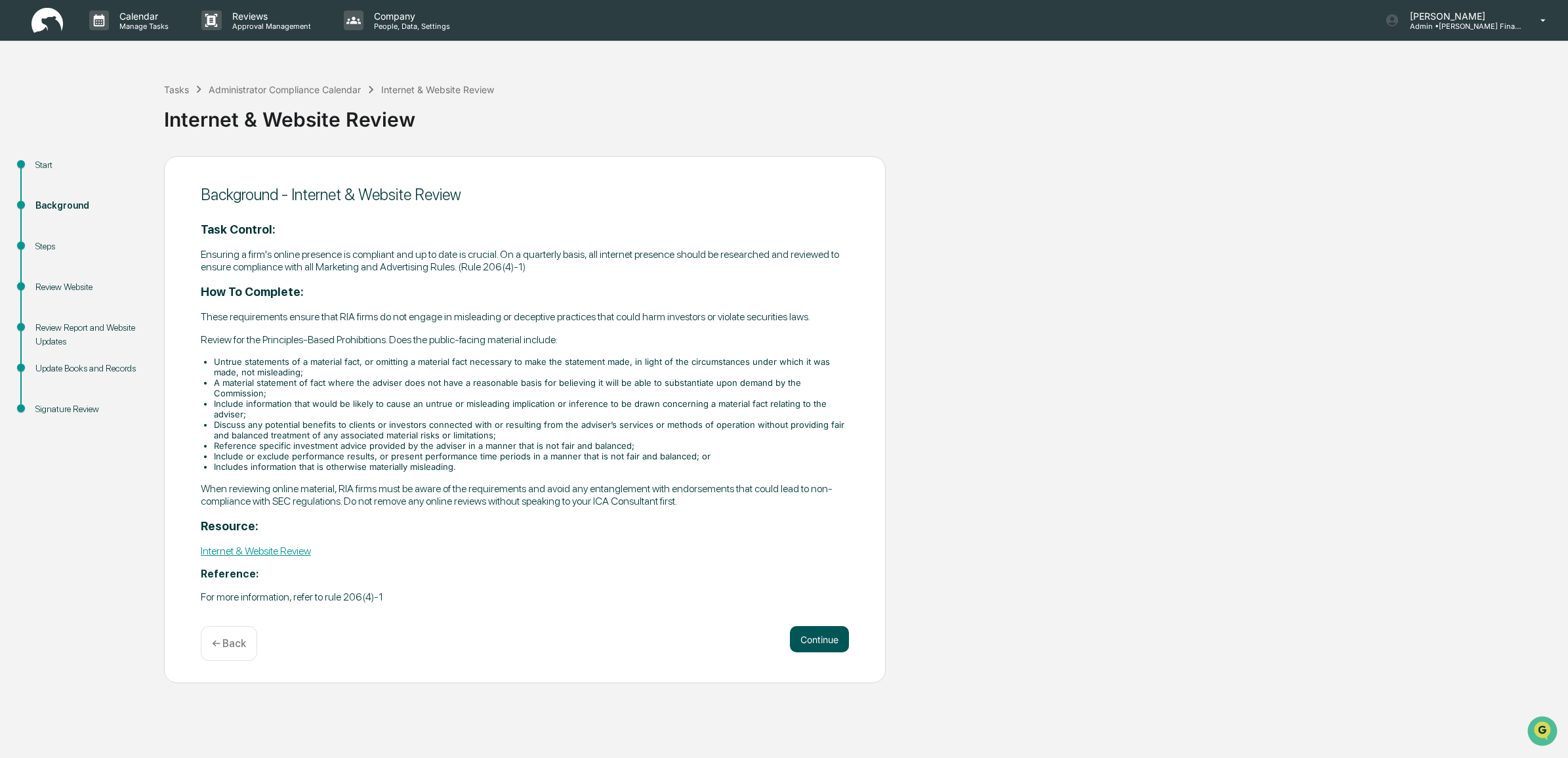
click at [827, 527] on button "Continue" at bounding box center [820, 639] width 59 height 26
